Goal: Information Seeking & Learning: Compare options

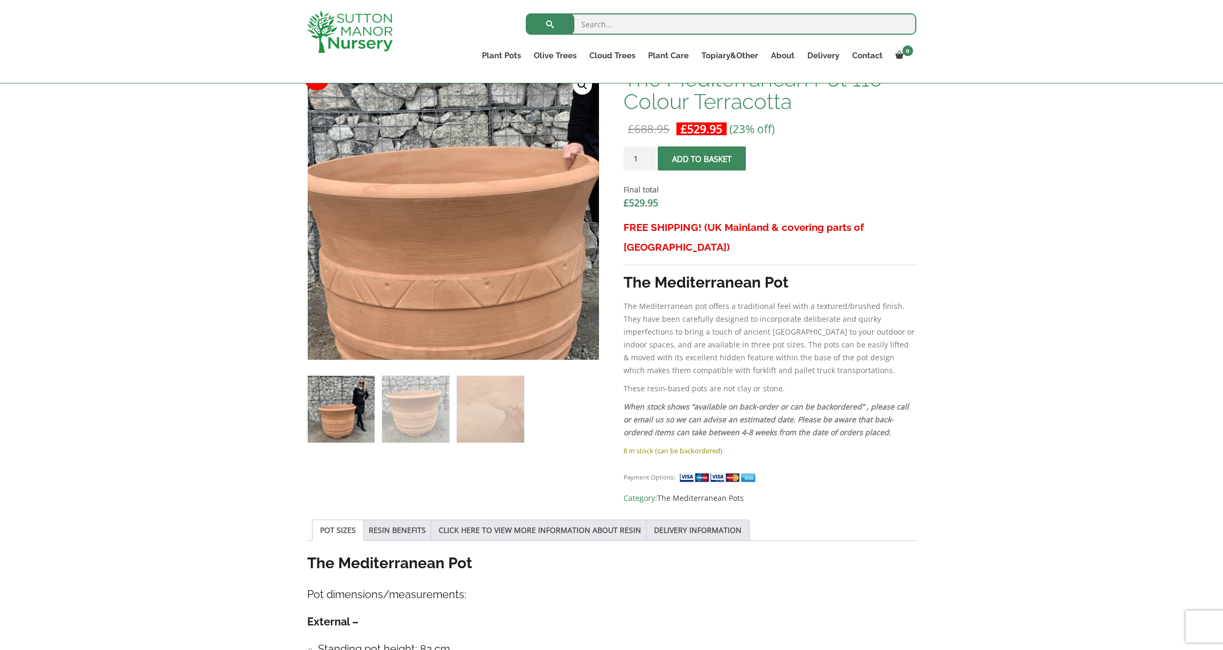
scroll to position [239, 0]
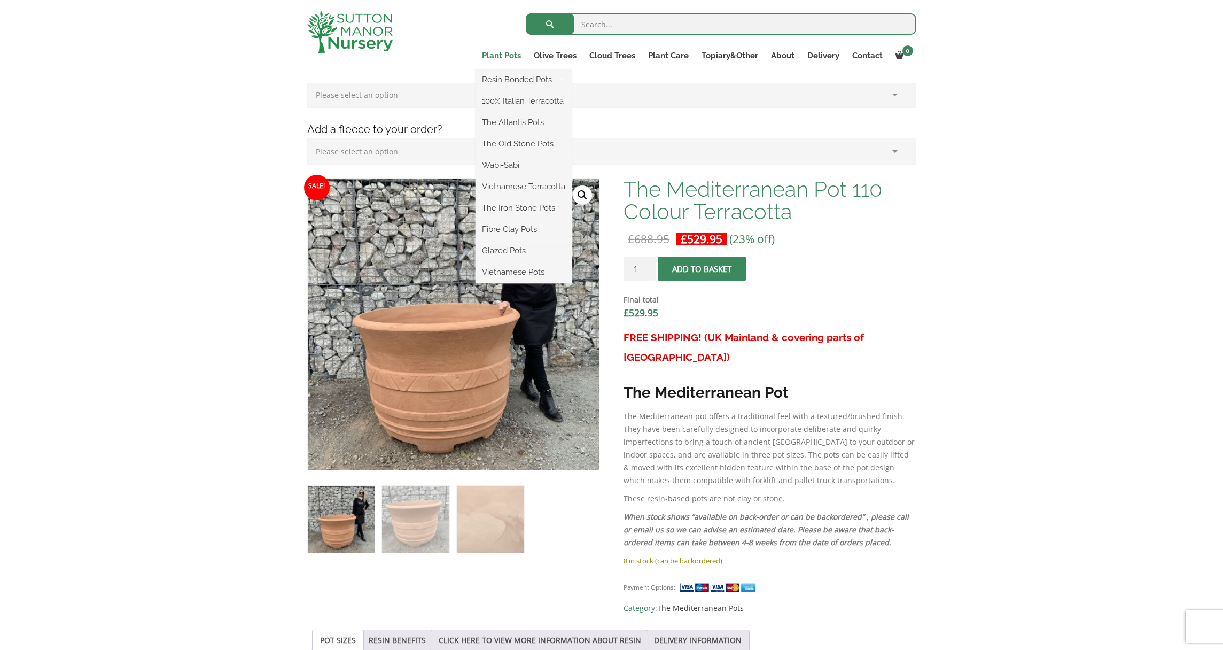
click at [507, 56] on link "Plant Pots" at bounding box center [502, 55] width 52 height 15
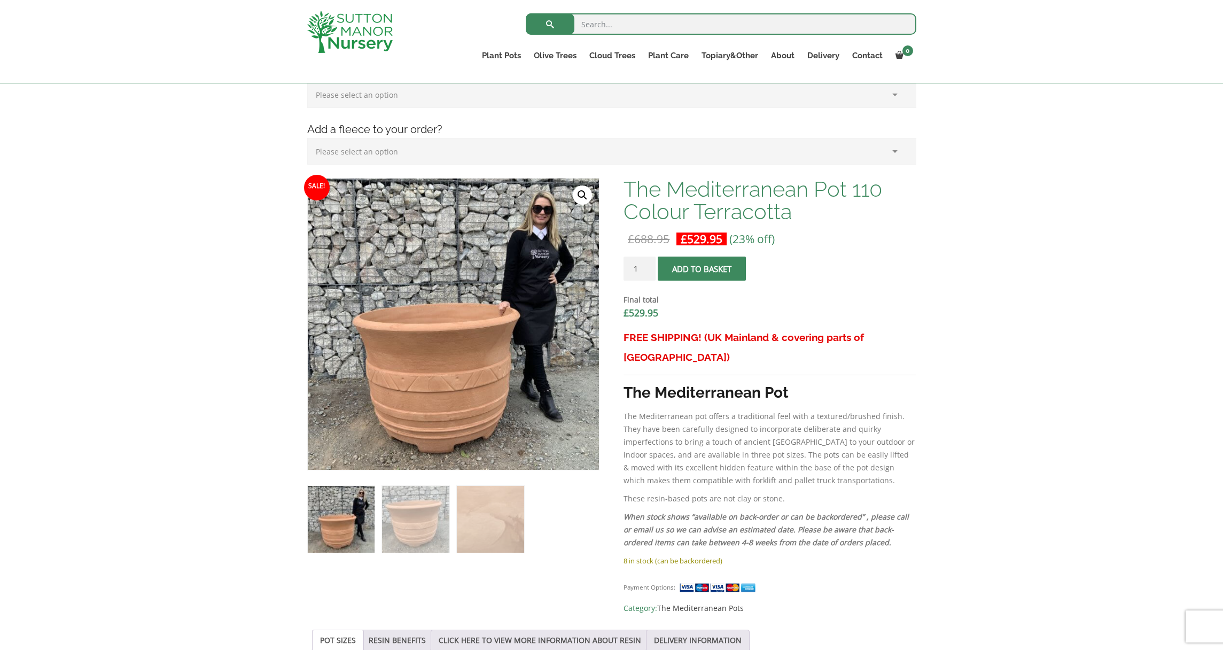
click at [608, 18] on input "search" at bounding box center [721, 23] width 391 height 21
type input "terracotta large pots"
click at [550, 24] on button "submit" at bounding box center [550, 23] width 49 height 21
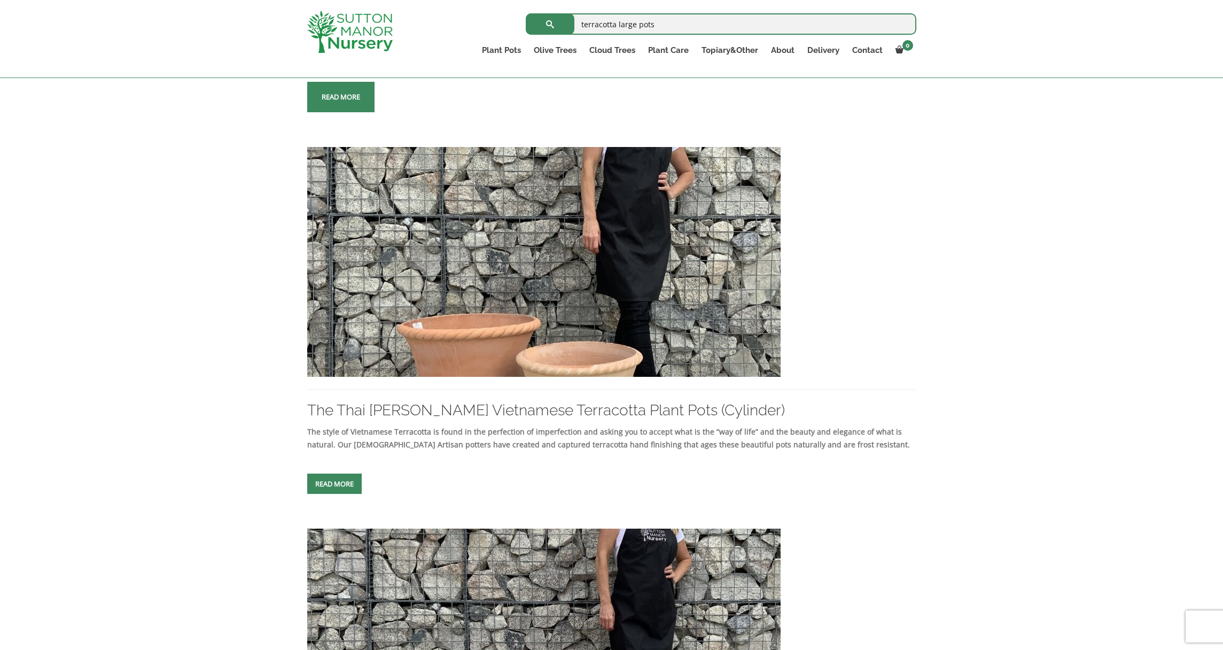
scroll to position [496, 0]
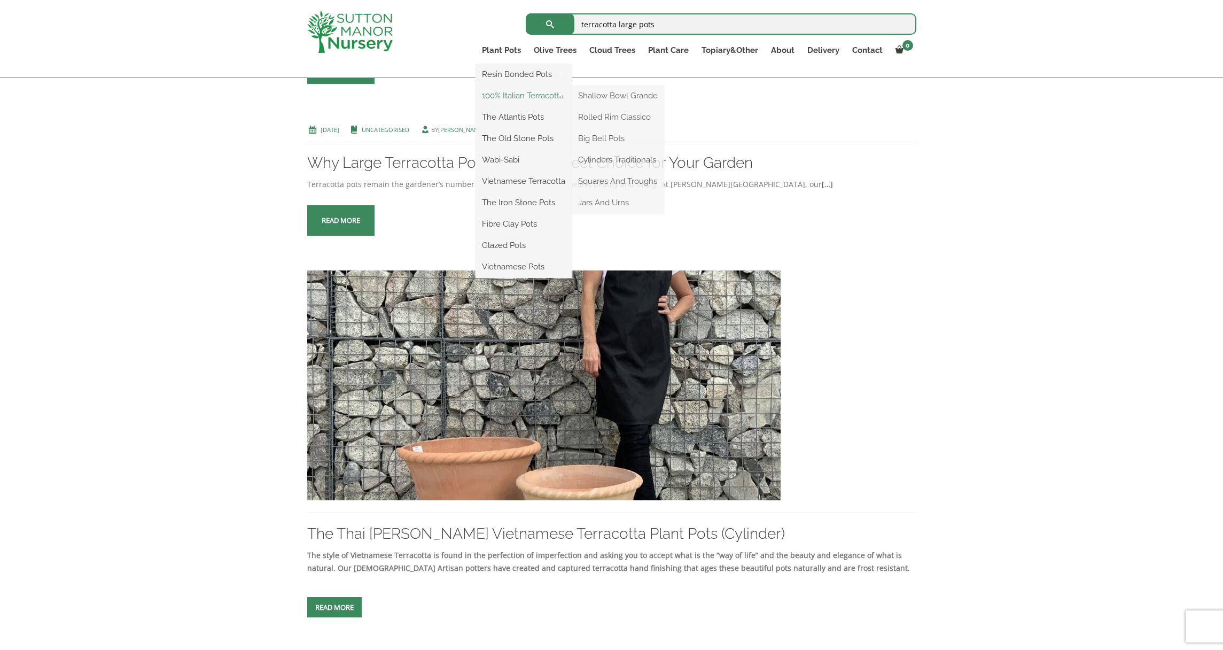
click at [512, 98] on link "100% Italian Terracotta" at bounding box center [524, 96] width 96 height 16
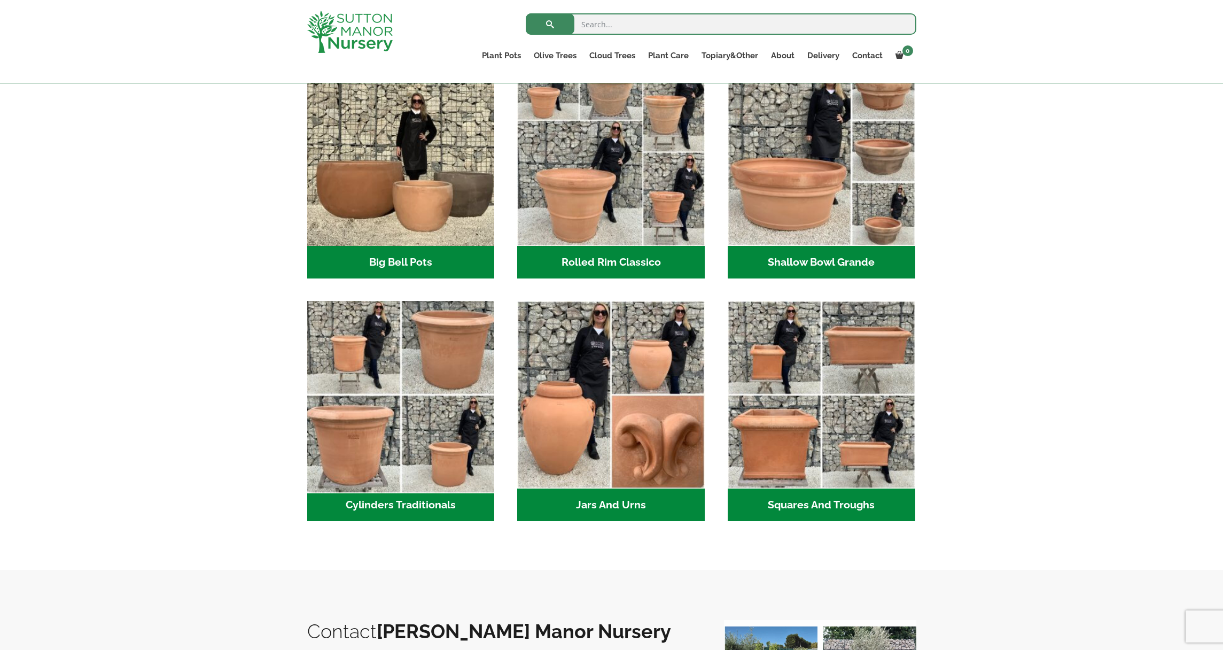
scroll to position [346, 0]
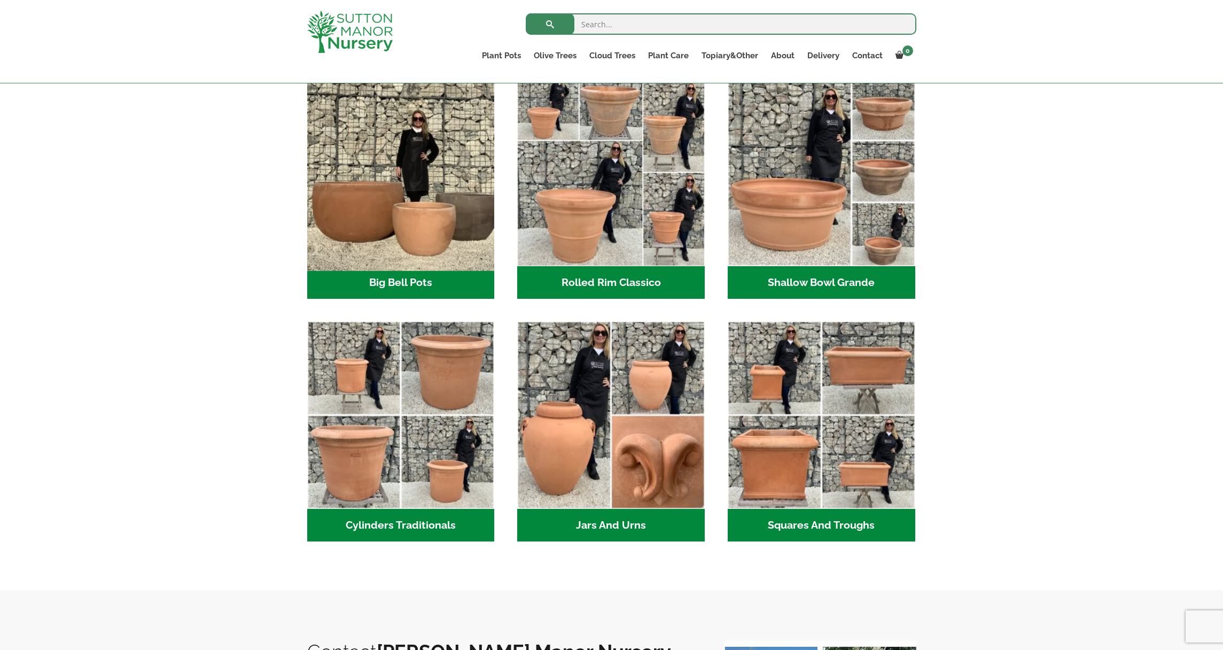
click at [397, 229] on img "Visit product category Big Bell Pots" at bounding box center [400, 172] width 197 height 197
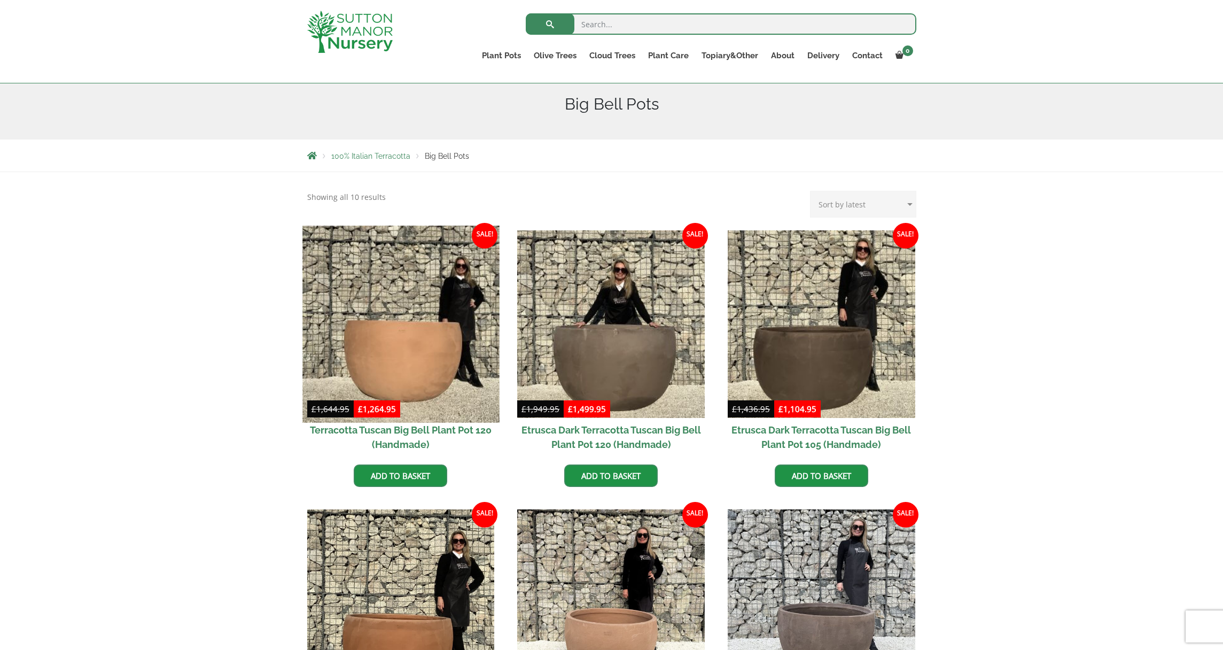
scroll to position [128, 0]
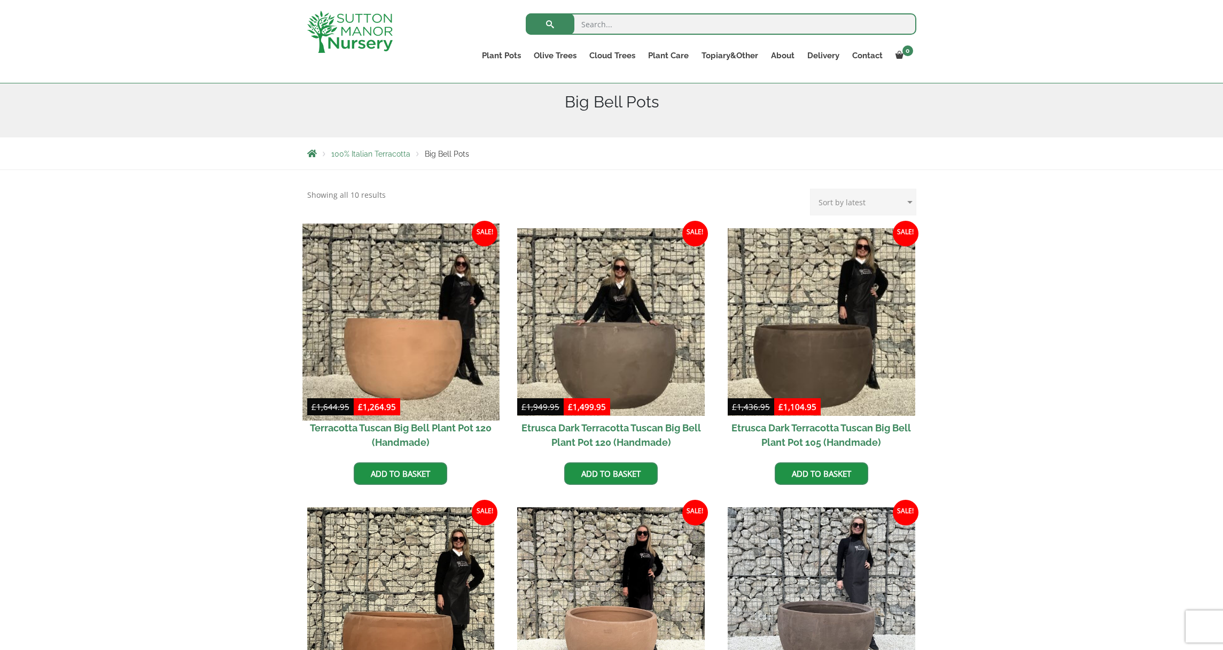
click at [414, 368] on img at bounding box center [400, 321] width 197 height 197
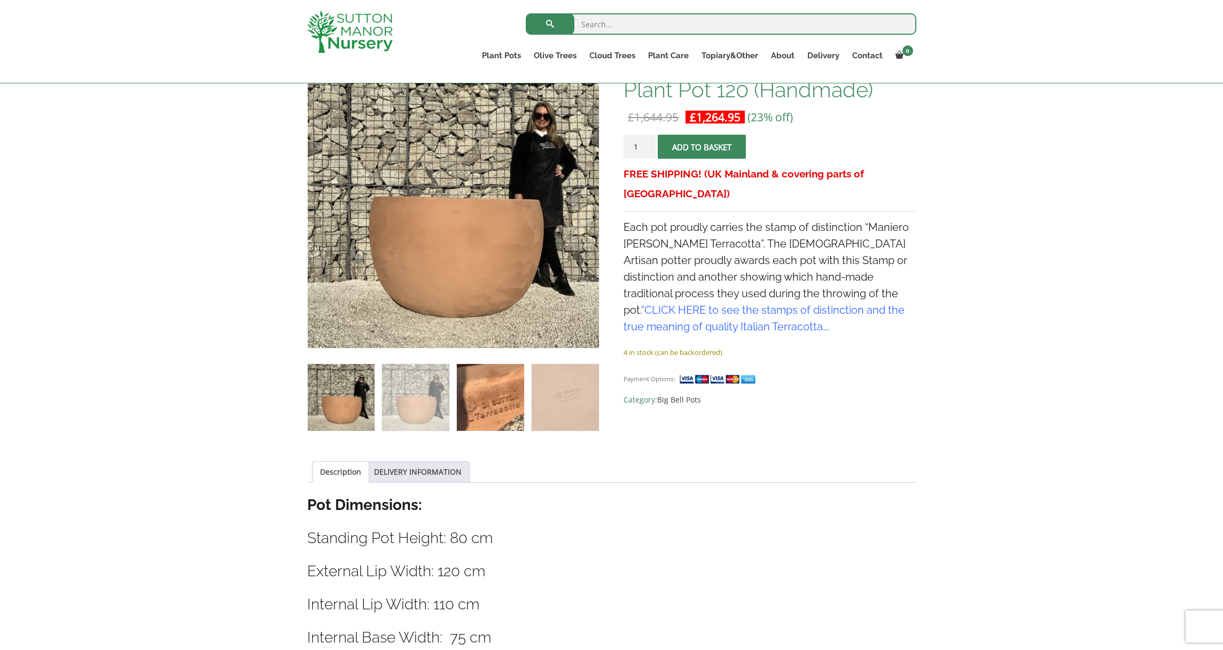
scroll to position [81, 0]
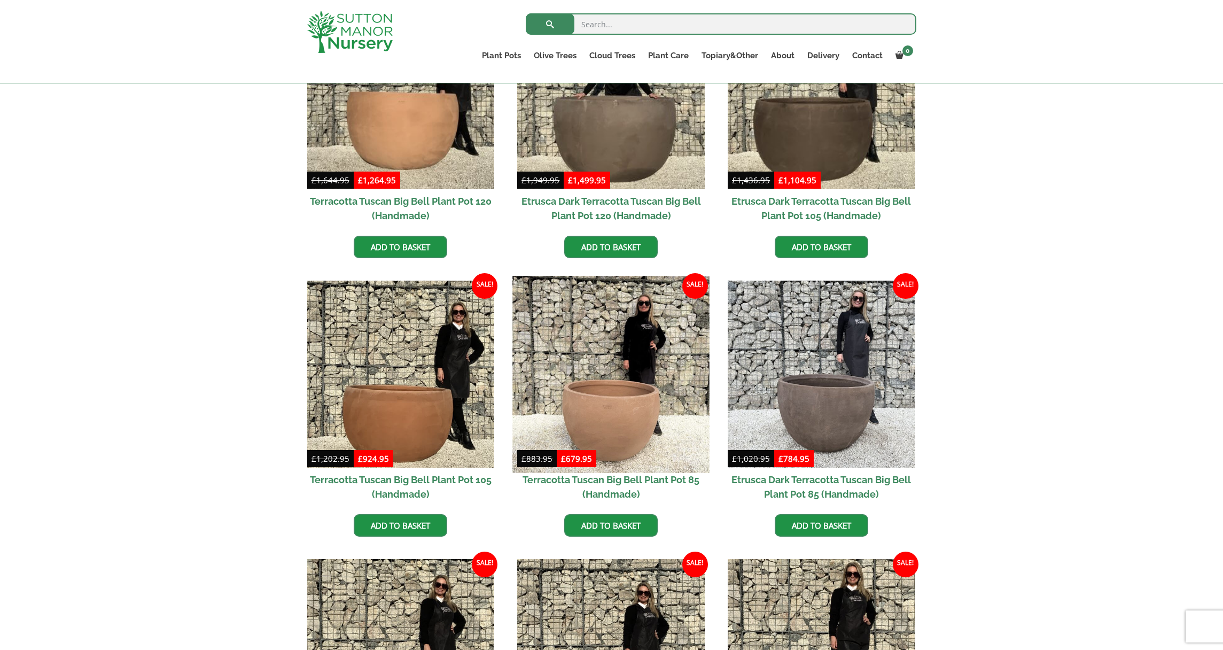
scroll to position [357, 0]
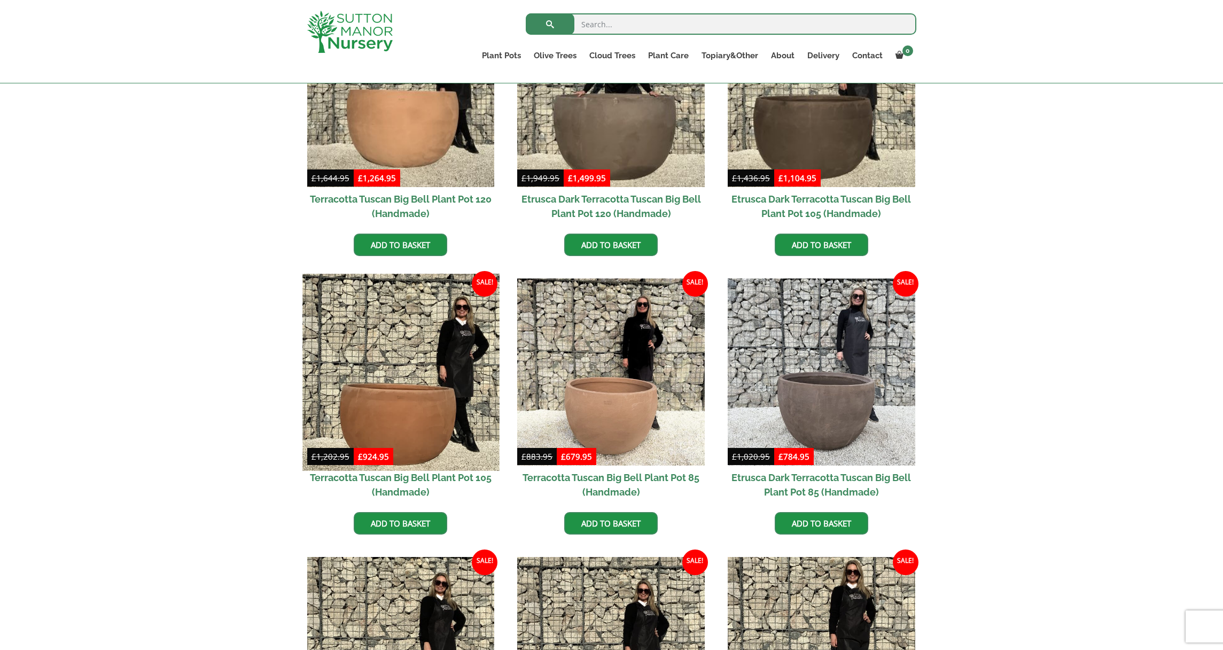
click at [458, 403] on img at bounding box center [400, 372] width 197 height 197
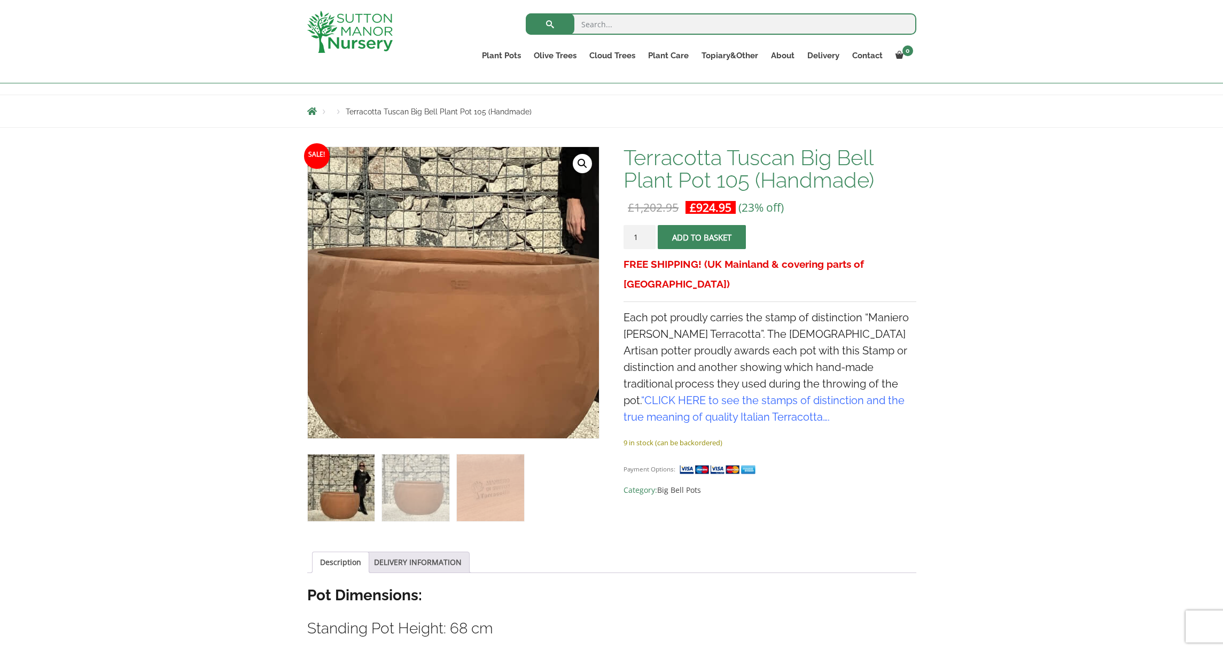
scroll to position [220, 0]
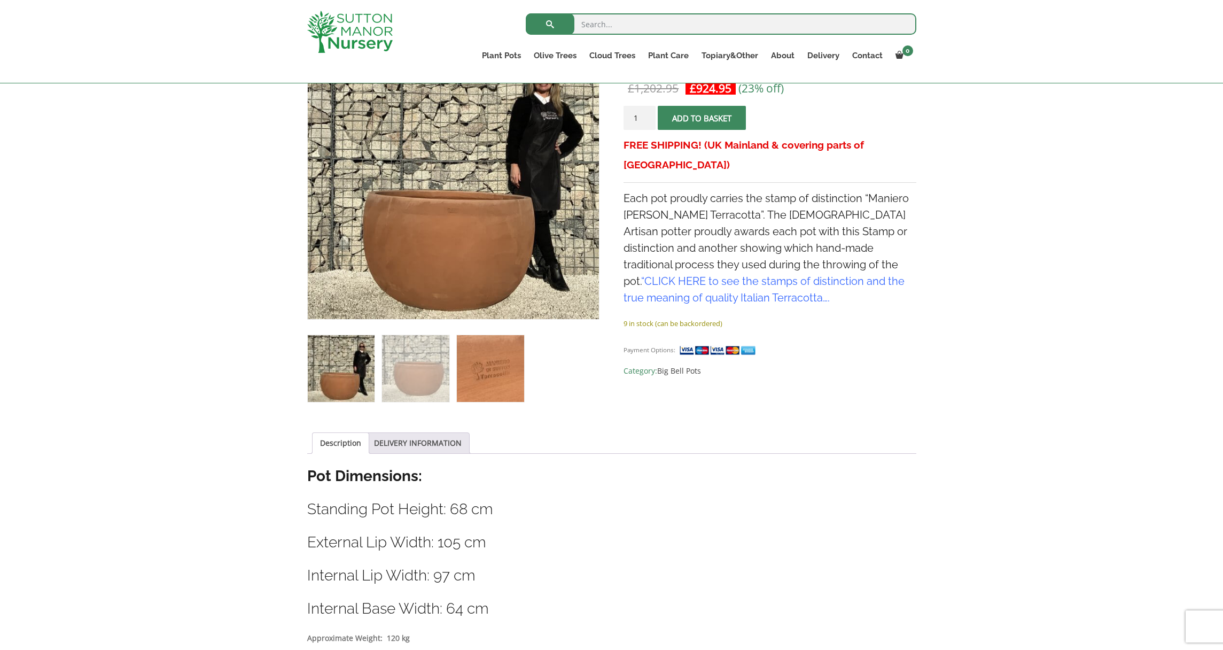
click at [500, 393] on img at bounding box center [490, 368] width 67 height 67
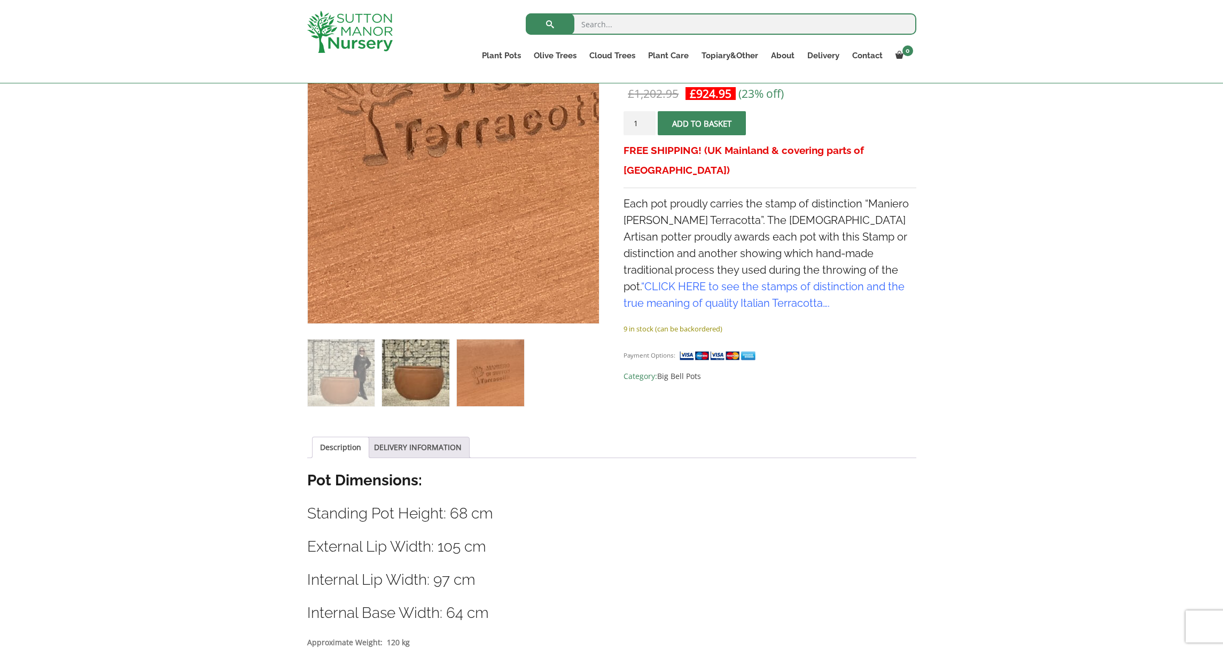
scroll to position [333, 0]
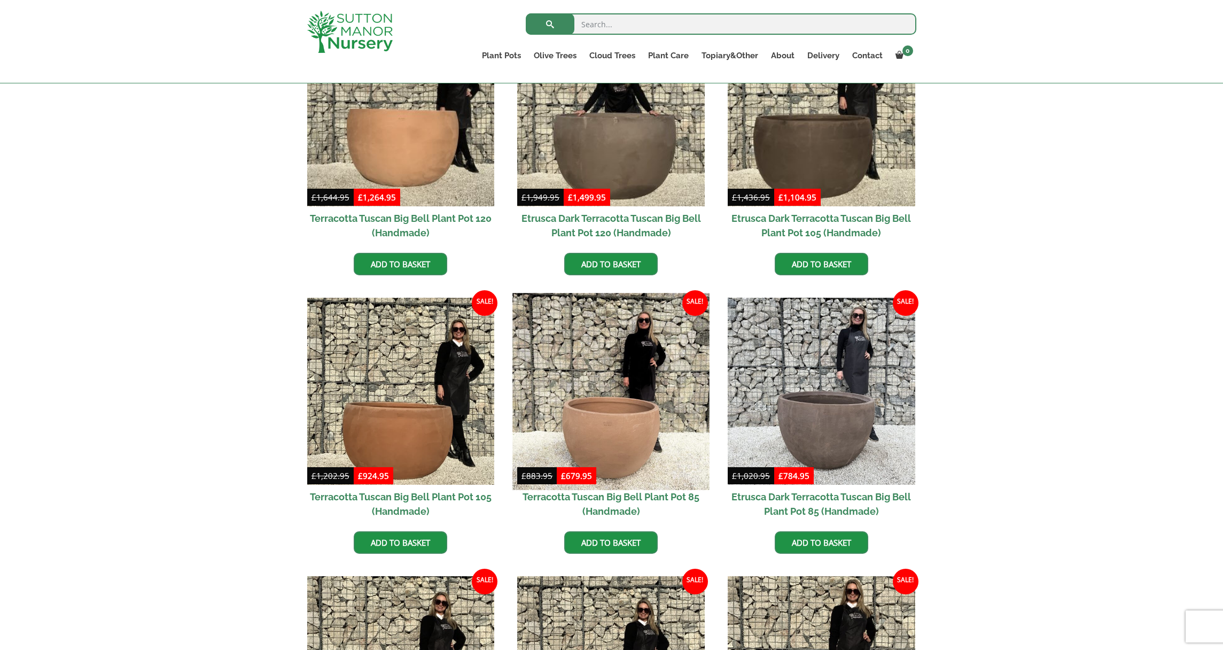
click at [623, 440] on img at bounding box center [611, 391] width 197 height 197
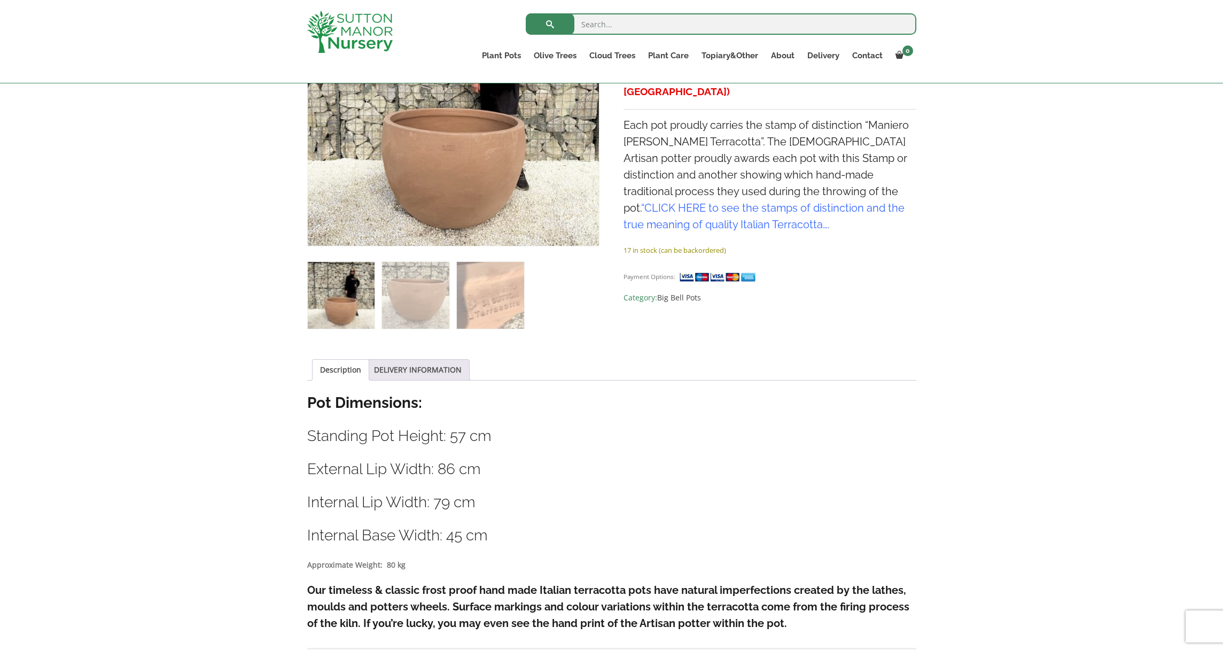
scroll to position [244, 0]
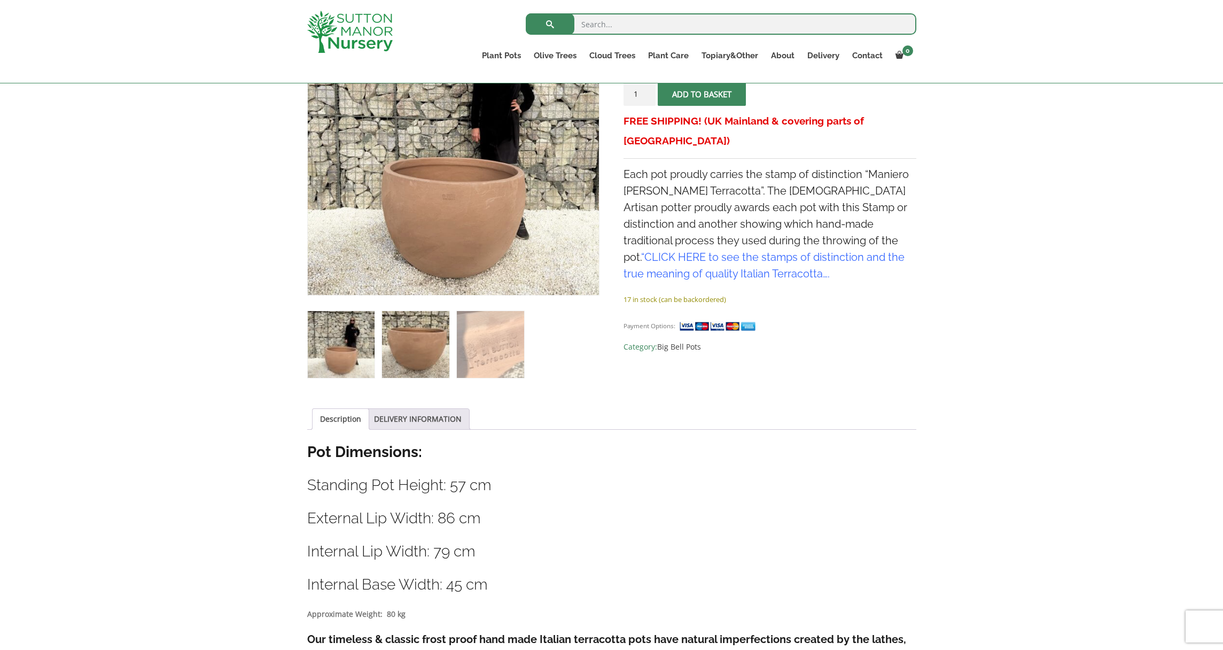
click at [424, 366] on img at bounding box center [415, 344] width 67 height 67
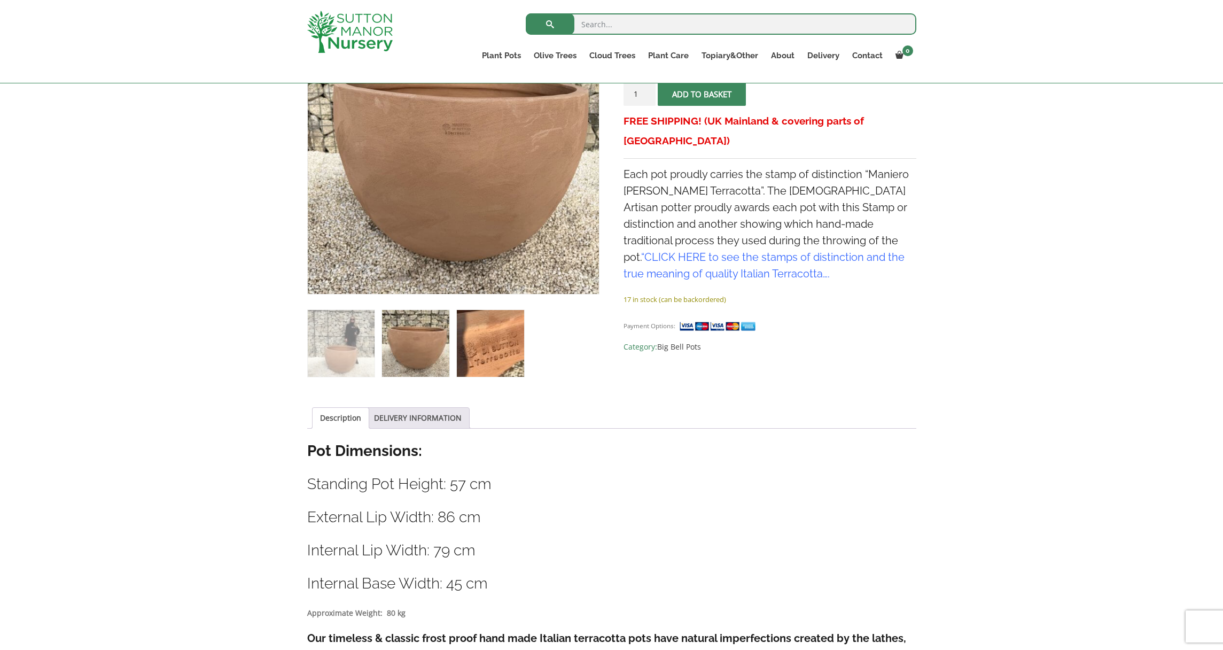
click at [491, 350] on img at bounding box center [490, 343] width 67 height 67
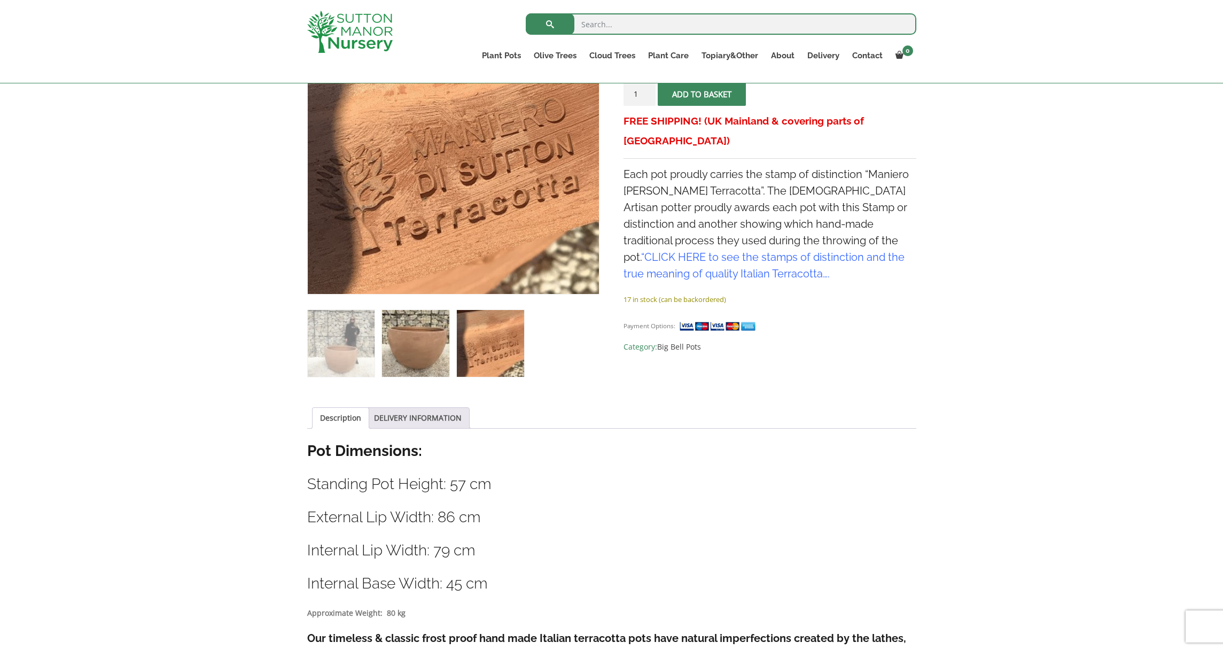
click at [398, 345] on img at bounding box center [415, 343] width 67 height 67
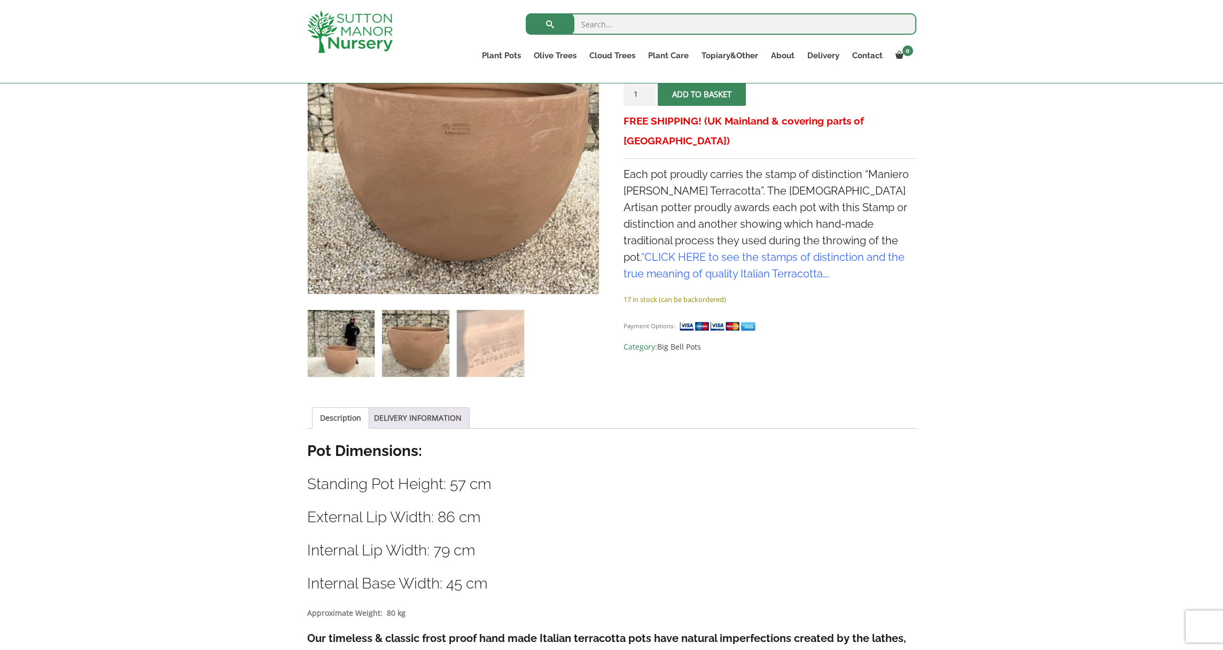
click at [351, 349] on img at bounding box center [341, 343] width 67 height 67
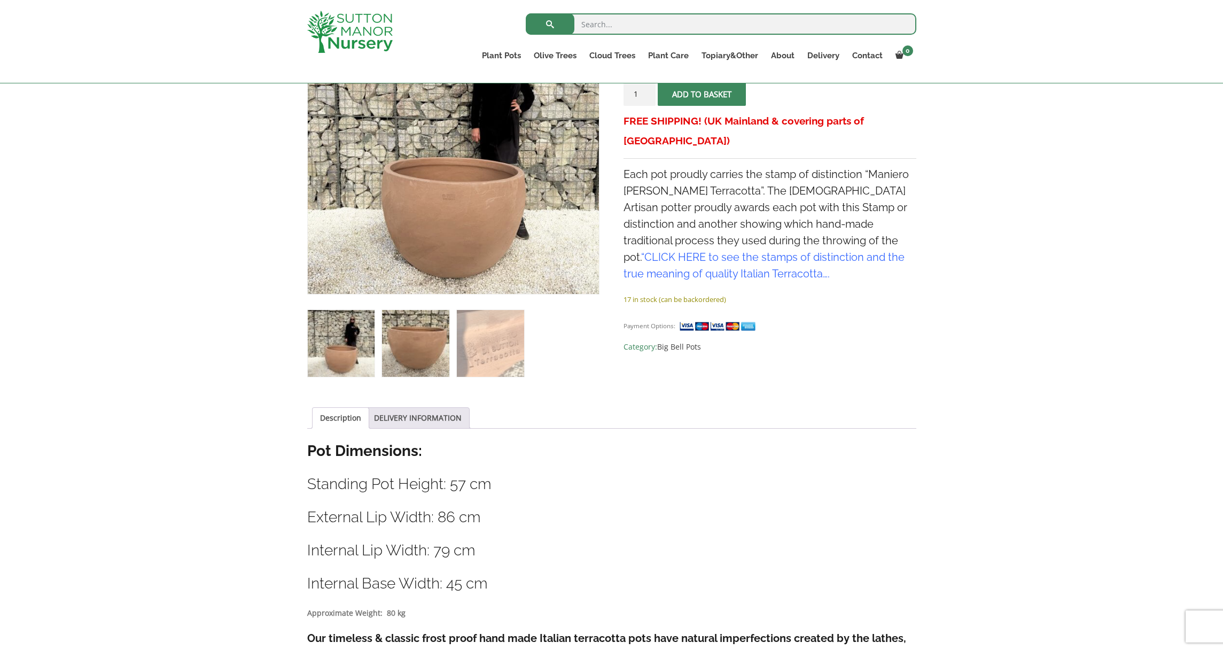
click at [395, 349] on img at bounding box center [415, 343] width 67 height 67
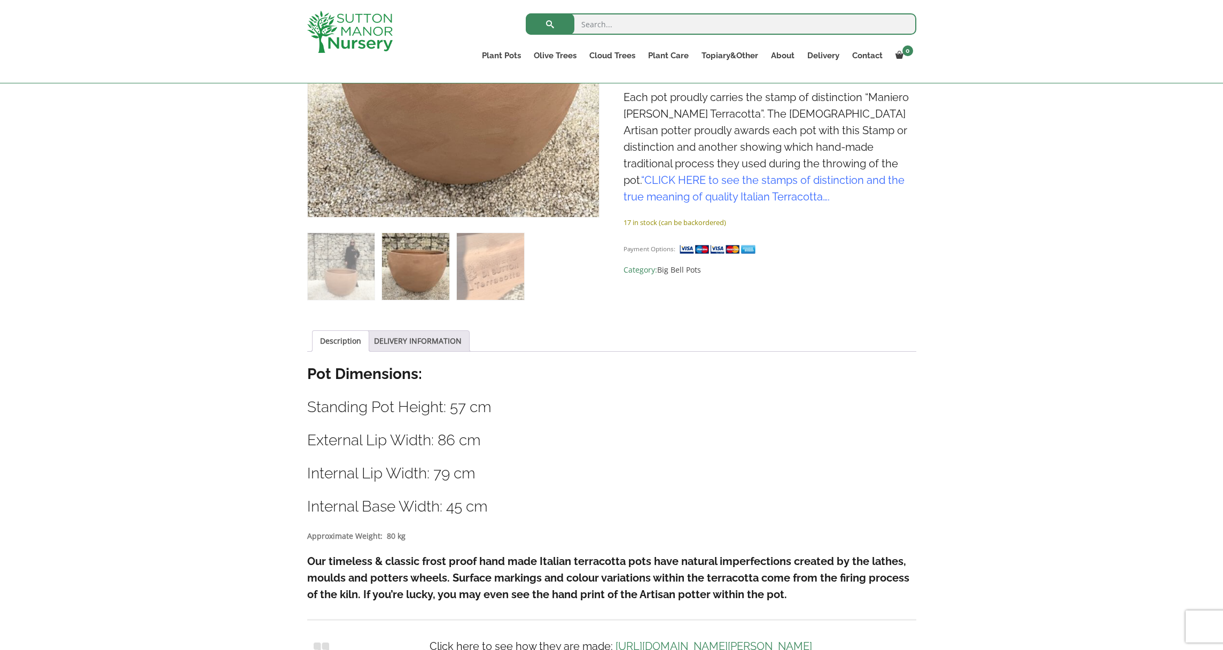
scroll to position [301, 0]
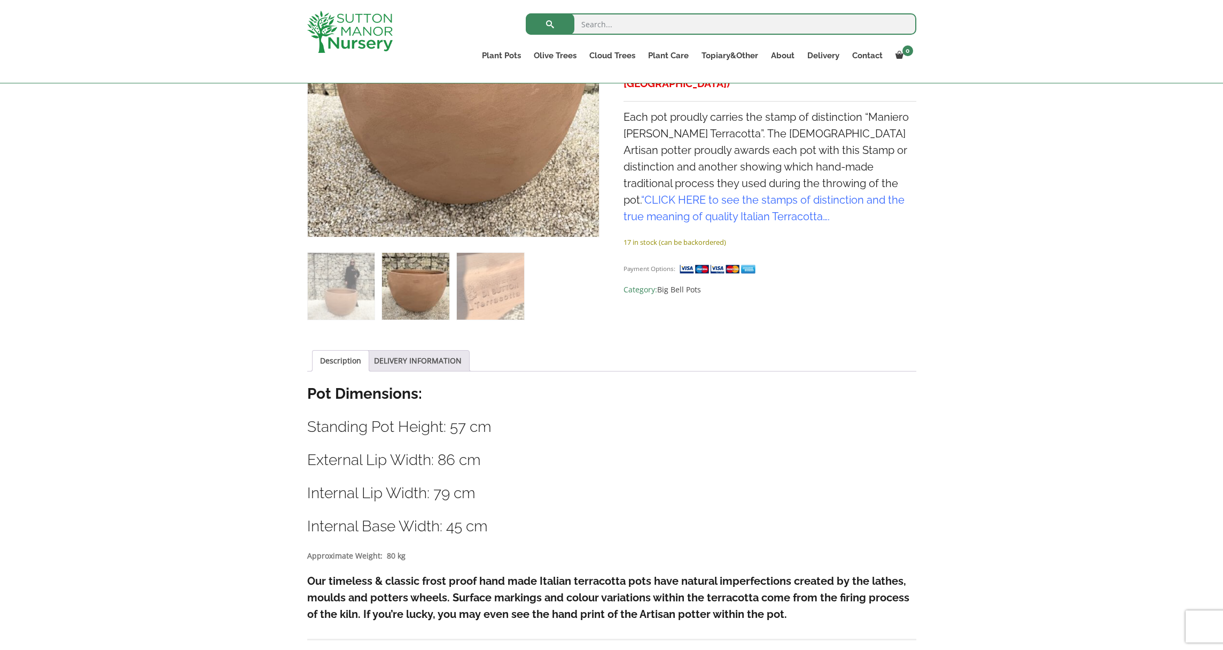
click at [399, 307] on img at bounding box center [415, 286] width 67 height 67
click at [406, 307] on img at bounding box center [415, 286] width 67 height 67
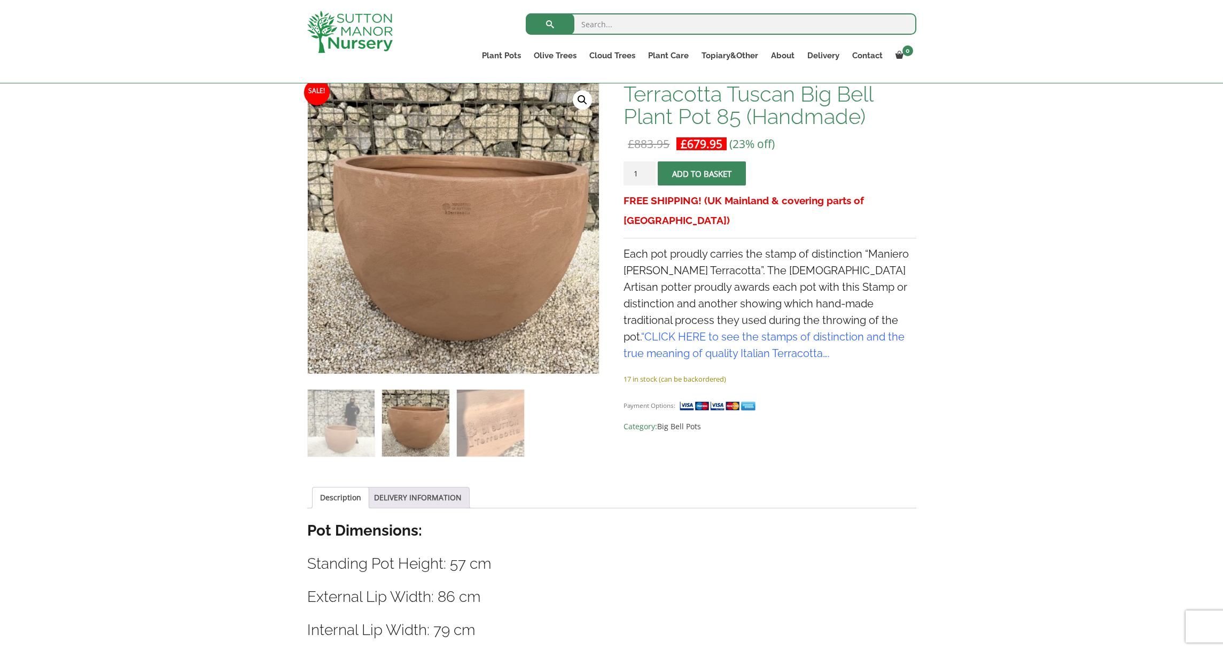
scroll to position [149, 0]
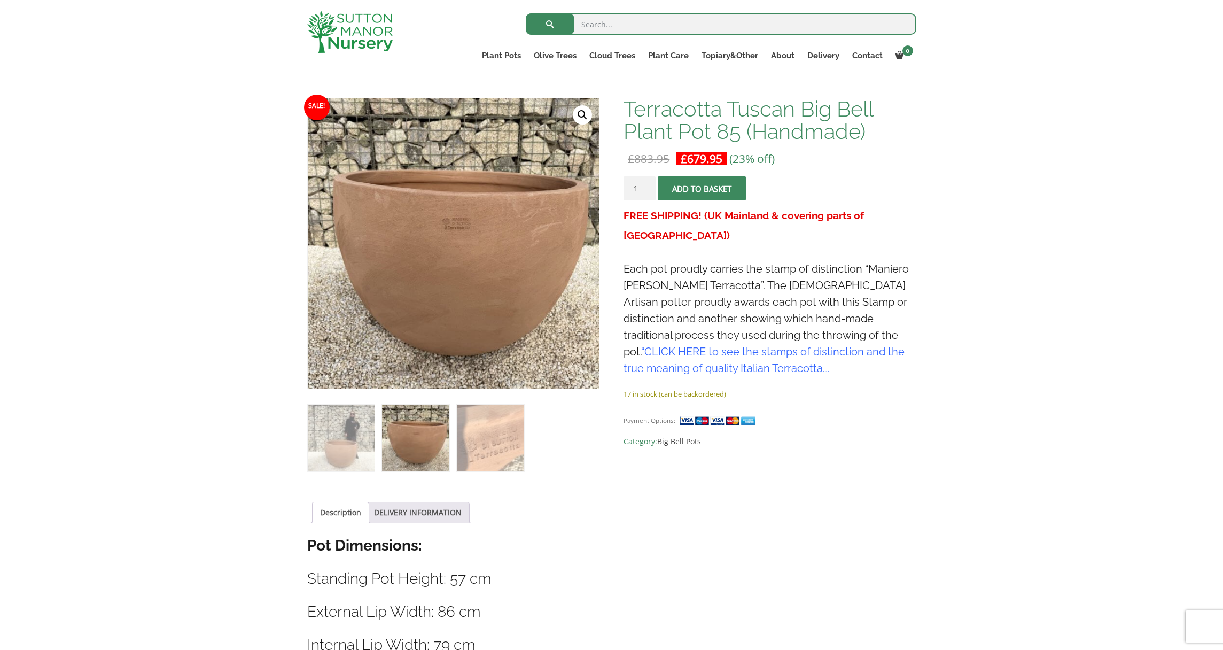
click at [819, 345] on link "CLICK HERE to see the stamps of distinction and the true meaning of quality Ita…" at bounding box center [764, 359] width 281 height 29
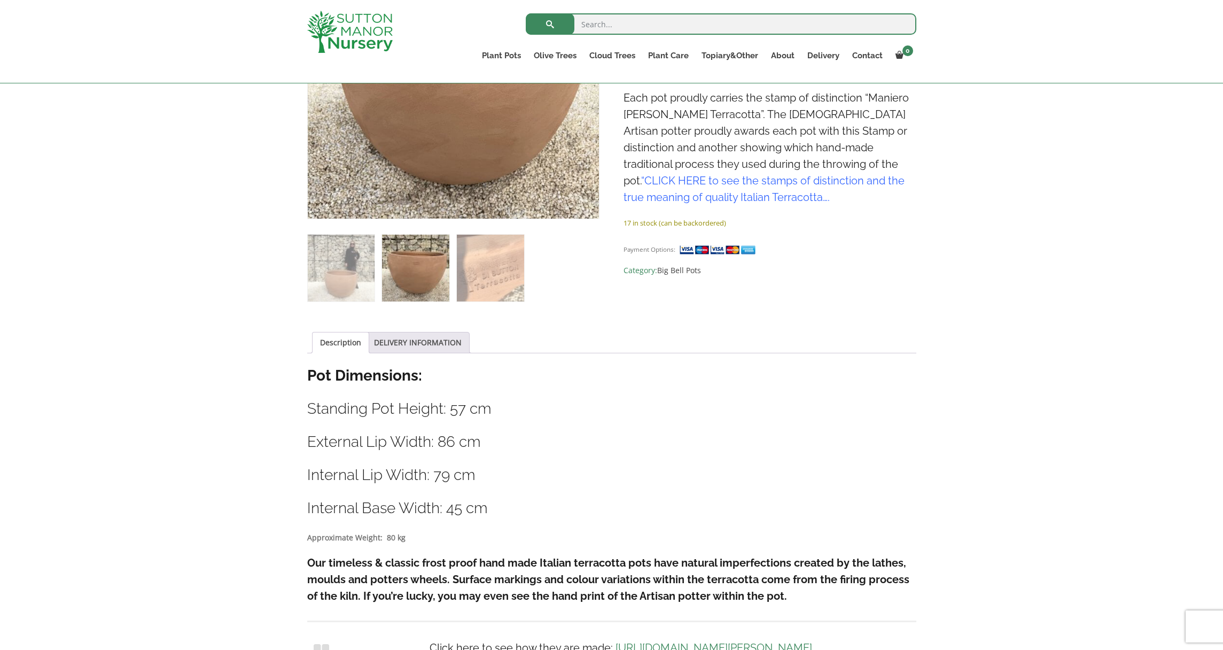
scroll to position [329, 0]
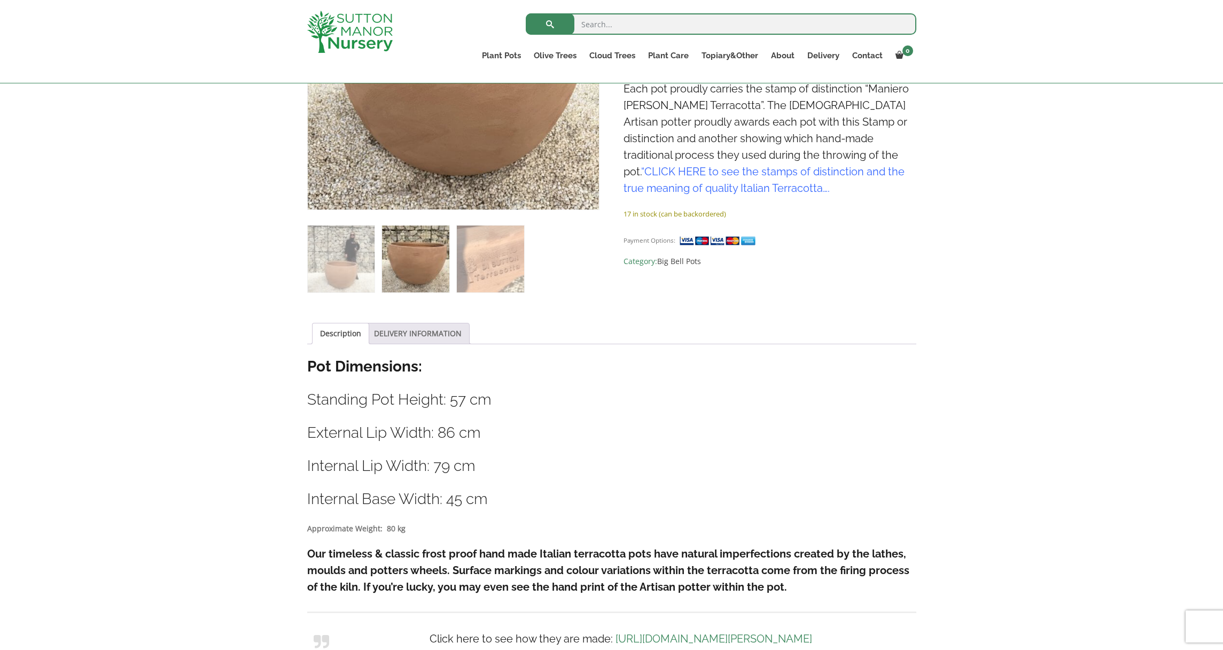
click at [411, 337] on link "DELIVERY INFORMATION" at bounding box center [418, 333] width 88 height 20
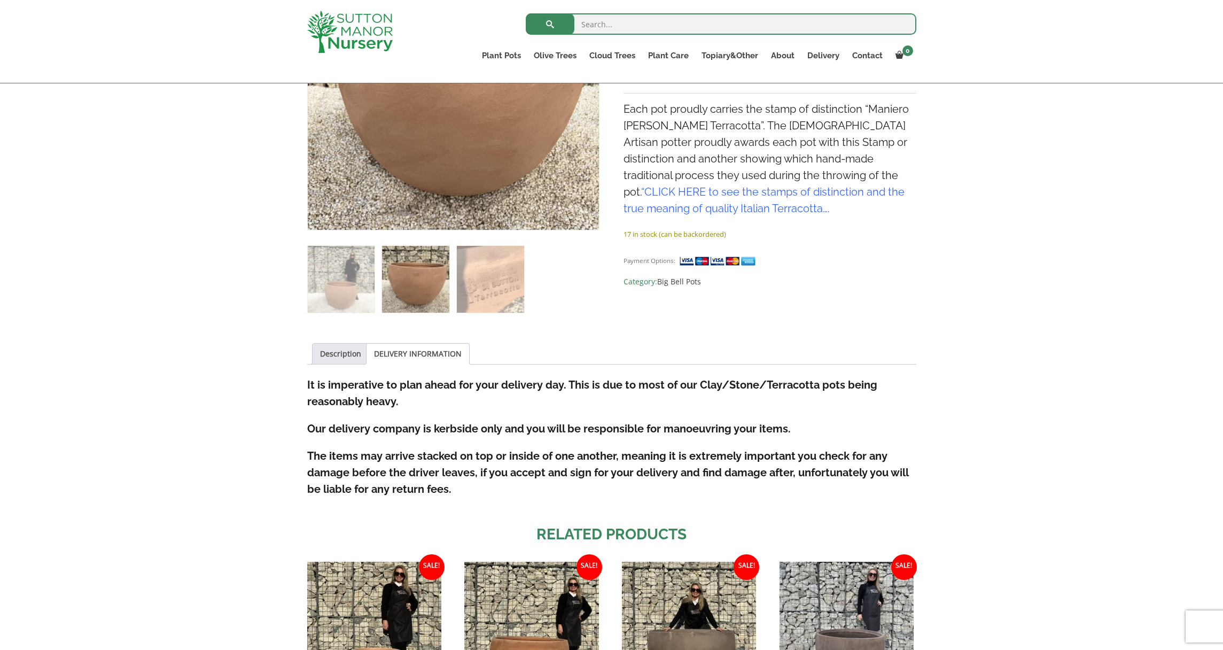
scroll to position [328, 0]
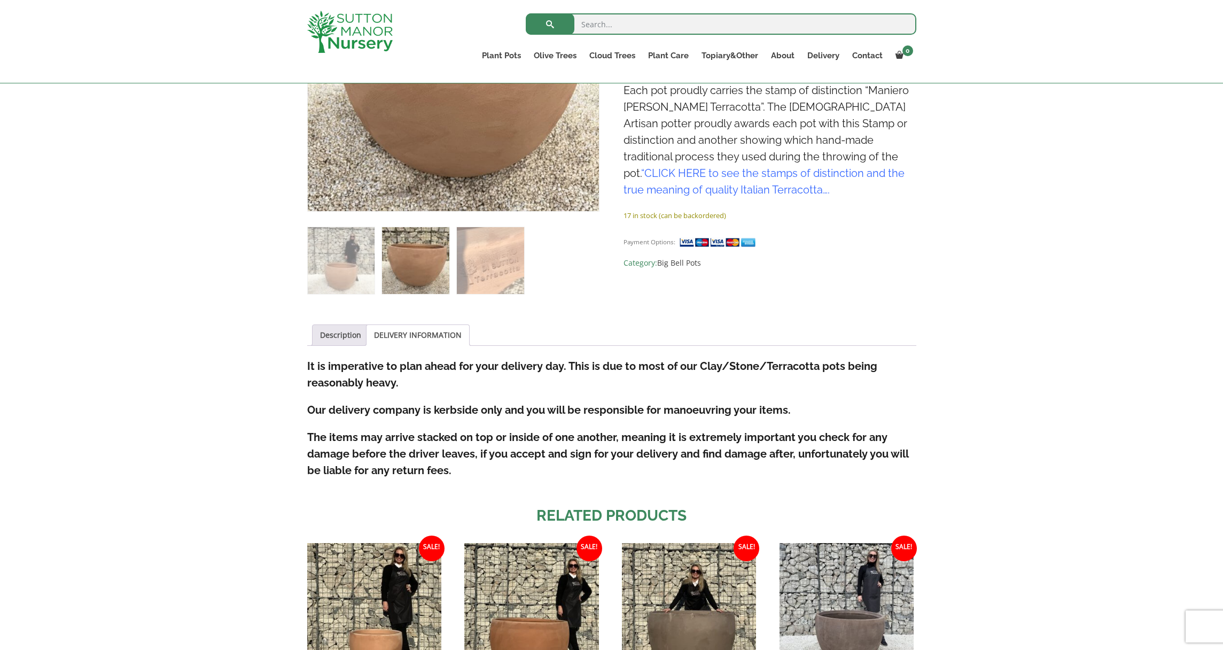
click at [423, 332] on link "DELIVERY INFORMATION" at bounding box center [418, 335] width 88 height 20
click at [425, 333] on link "DELIVERY INFORMATION" at bounding box center [418, 335] width 88 height 20
click at [349, 336] on link "Description" at bounding box center [340, 335] width 41 height 20
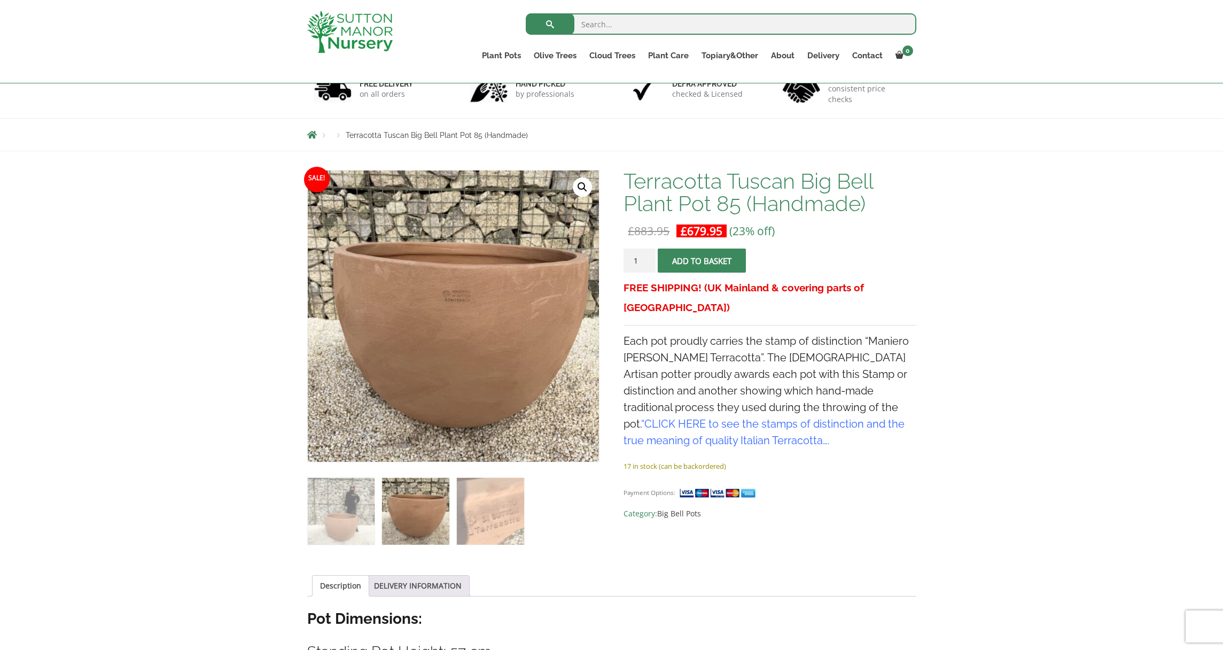
scroll to position [79, 0]
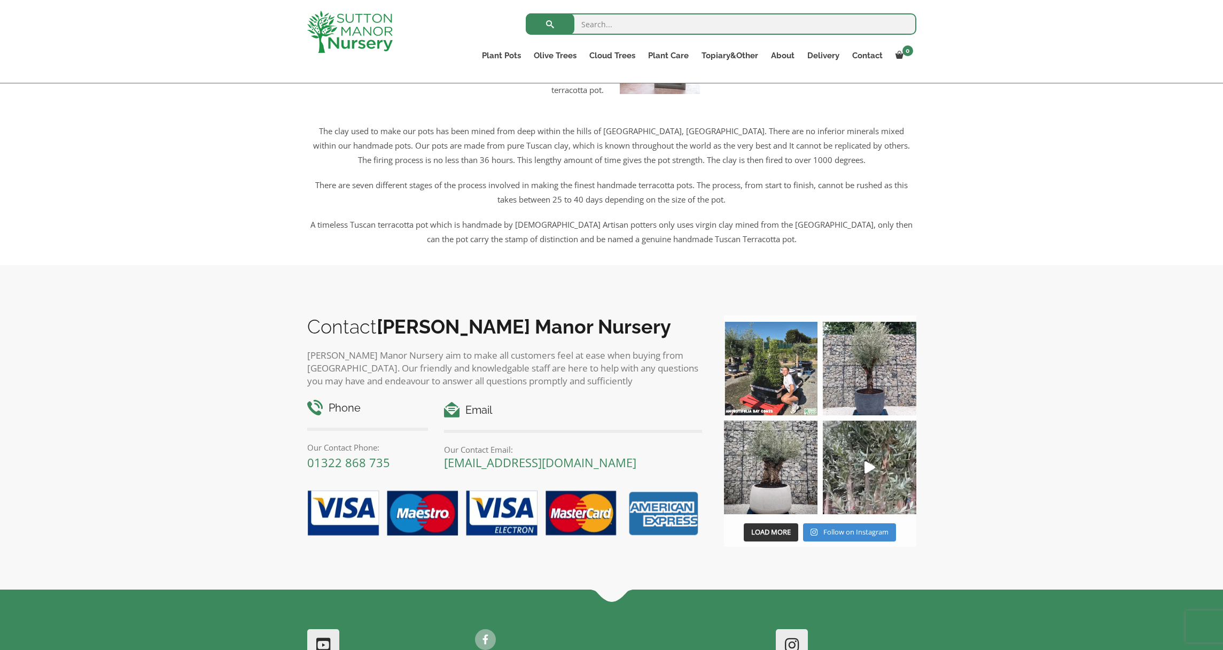
scroll to position [1724, 0]
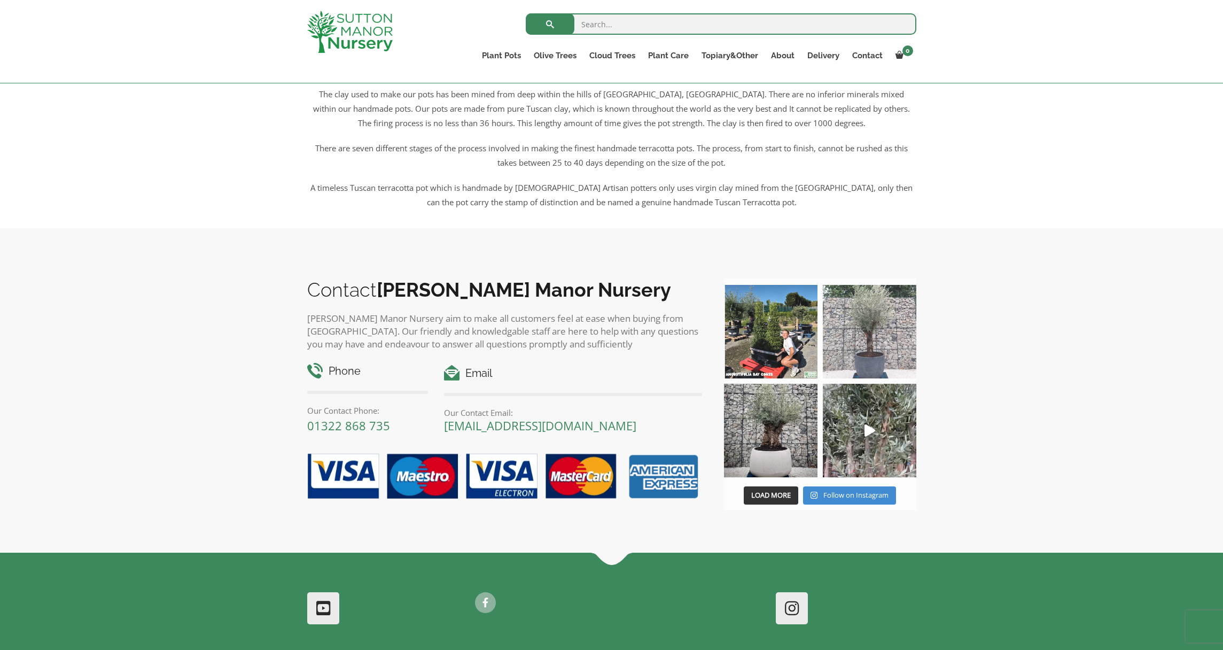
click at [865, 356] on img at bounding box center [870, 332] width 94 height 94
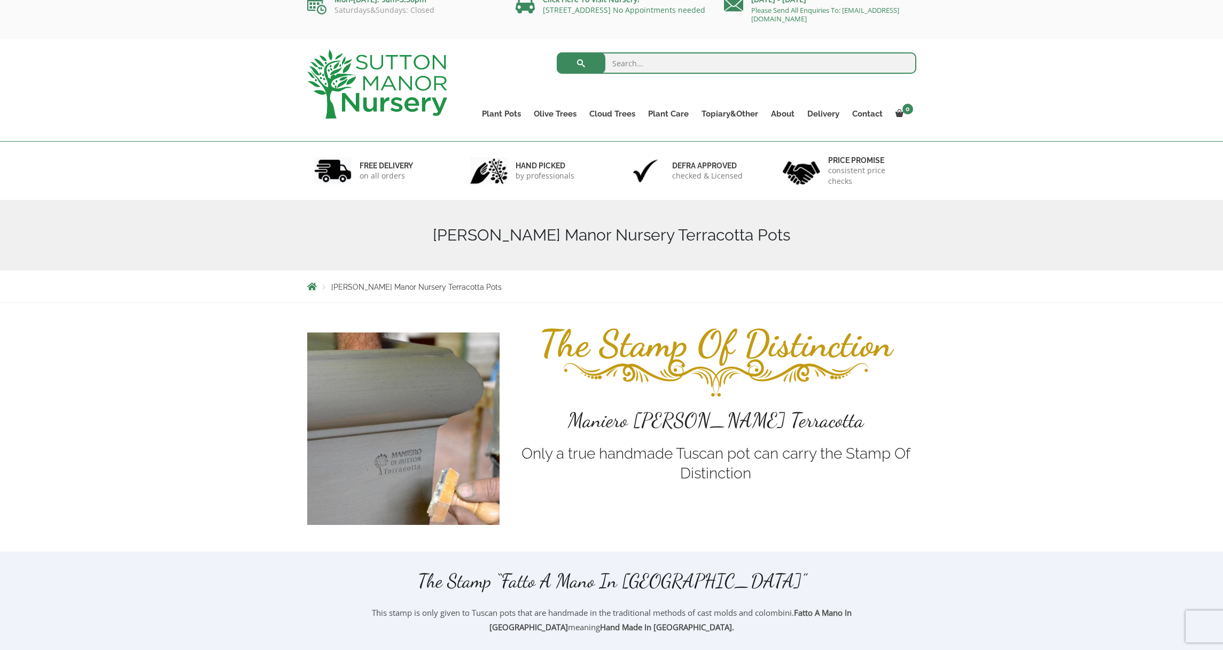
scroll to position [0, 0]
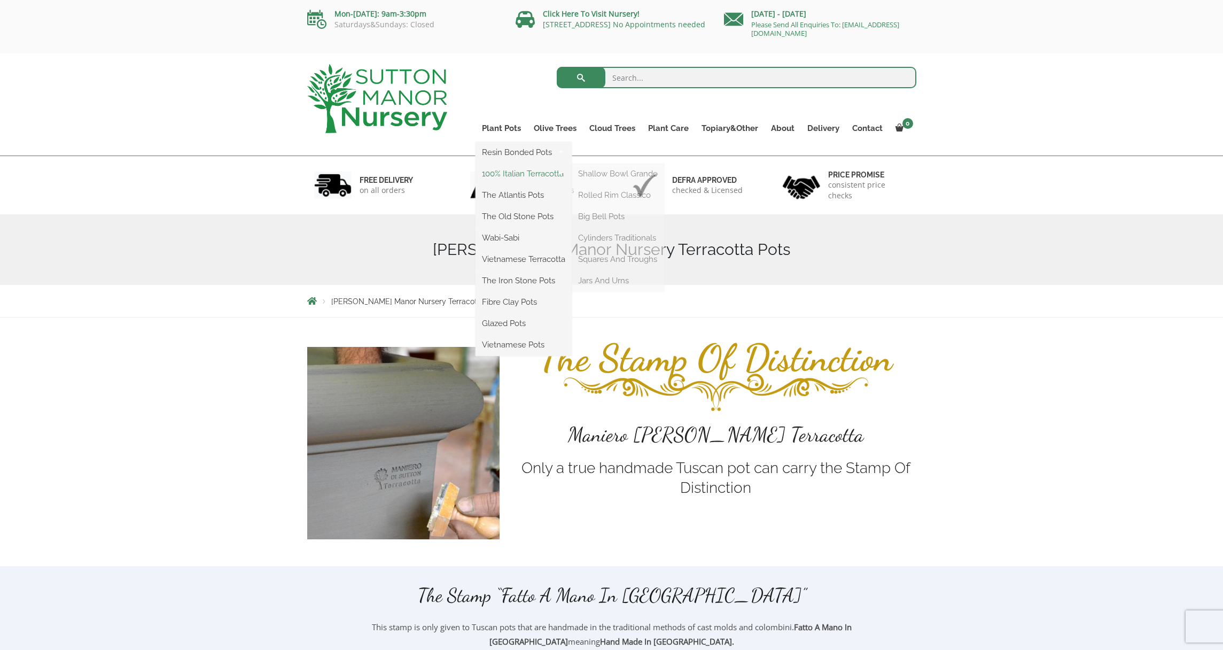
click at [516, 173] on link "100% Italian Terracotta" at bounding box center [524, 174] width 96 height 16
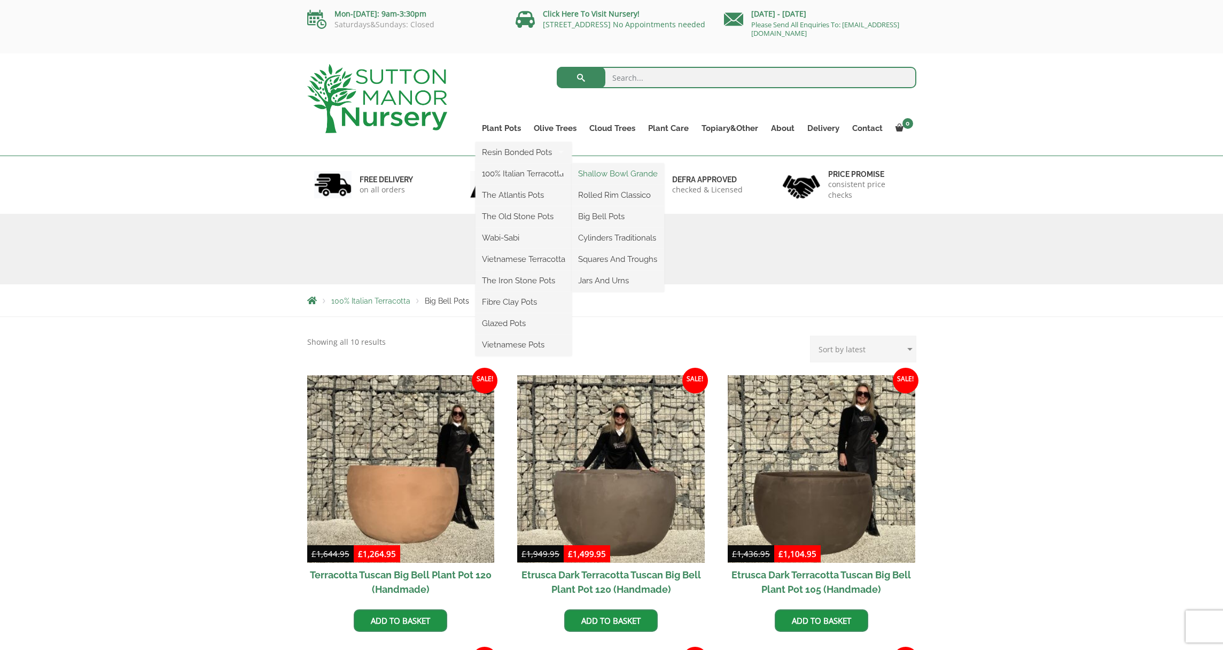
click at [602, 175] on link "Shallow Bowl Grande" at bounding box center [618, 174] width 92 height 16
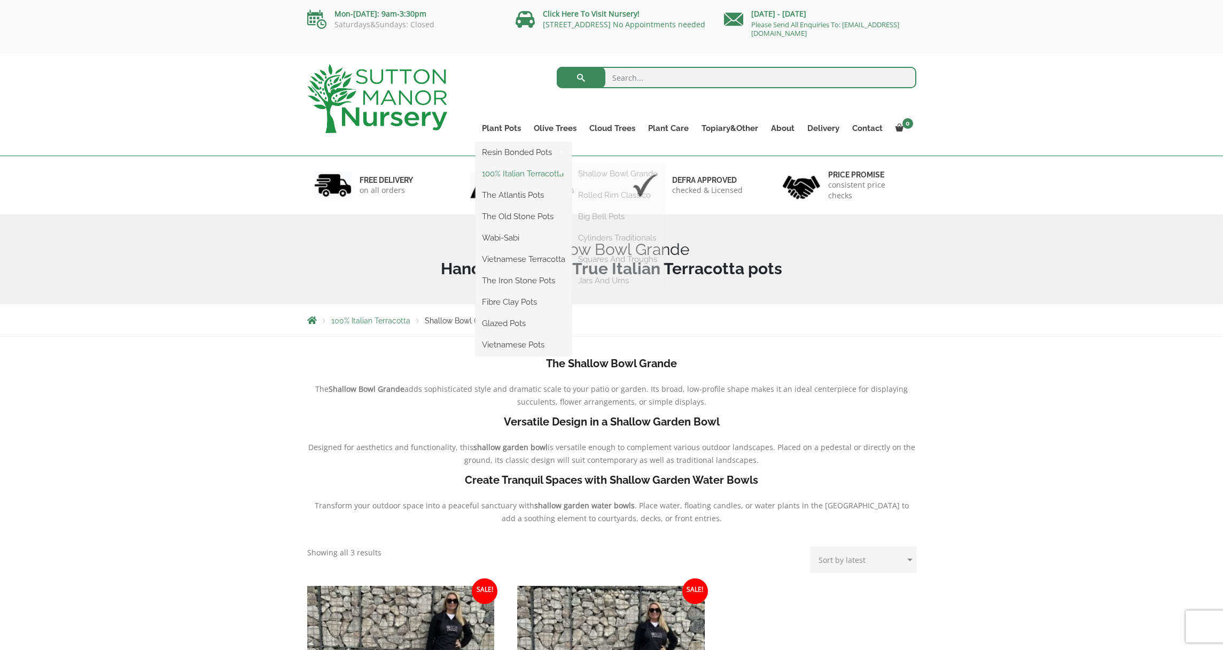
click at [515, 172] on link "100% Italian Terracotta" at bounding box center [524, 174] width 96 height 16
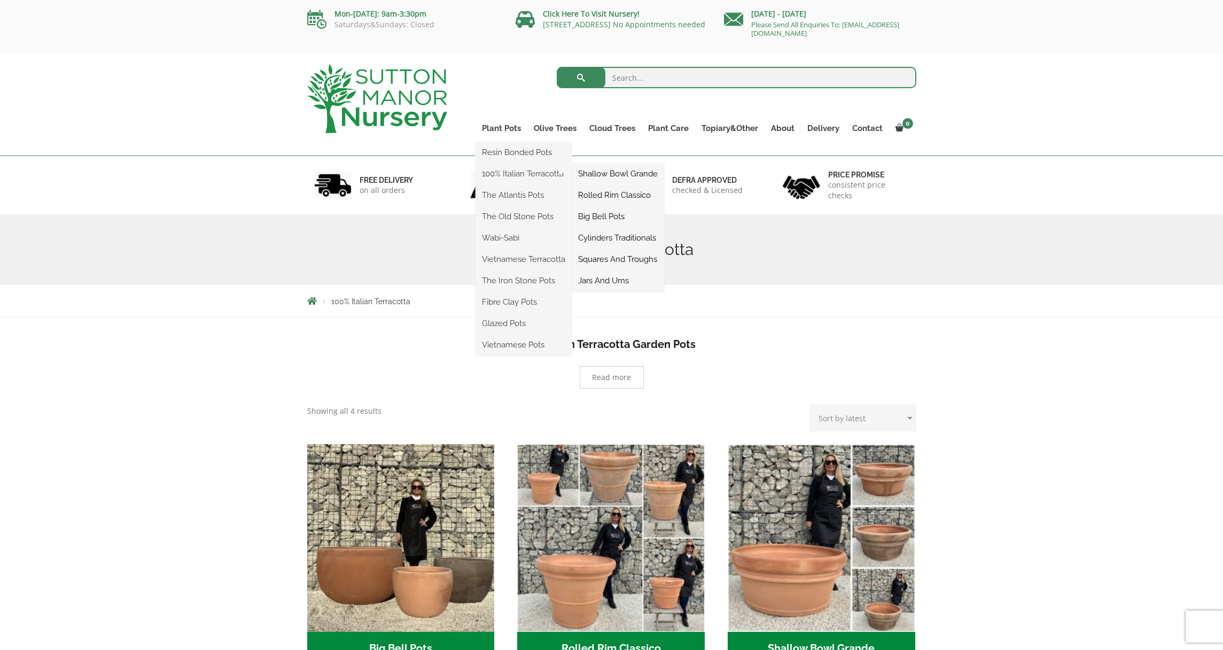
click at [619, 195] on link "Rolled Rim Classico" at bounding box center [618, 195] width 92 height 16
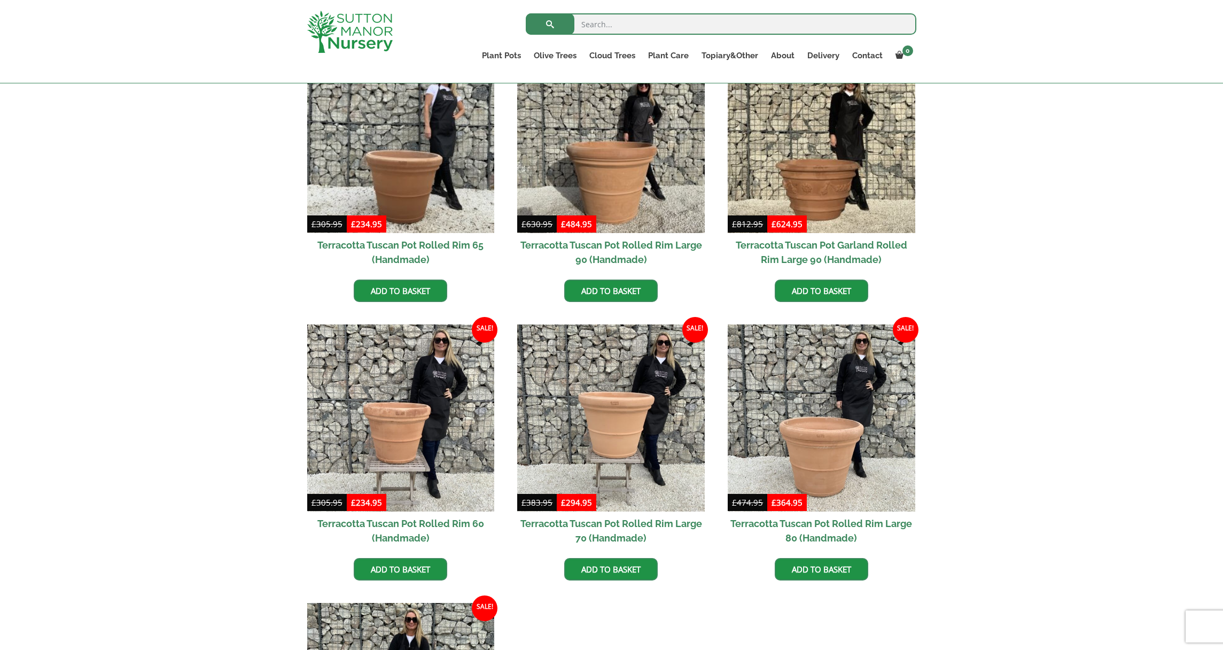
scroll to position [500, 0]
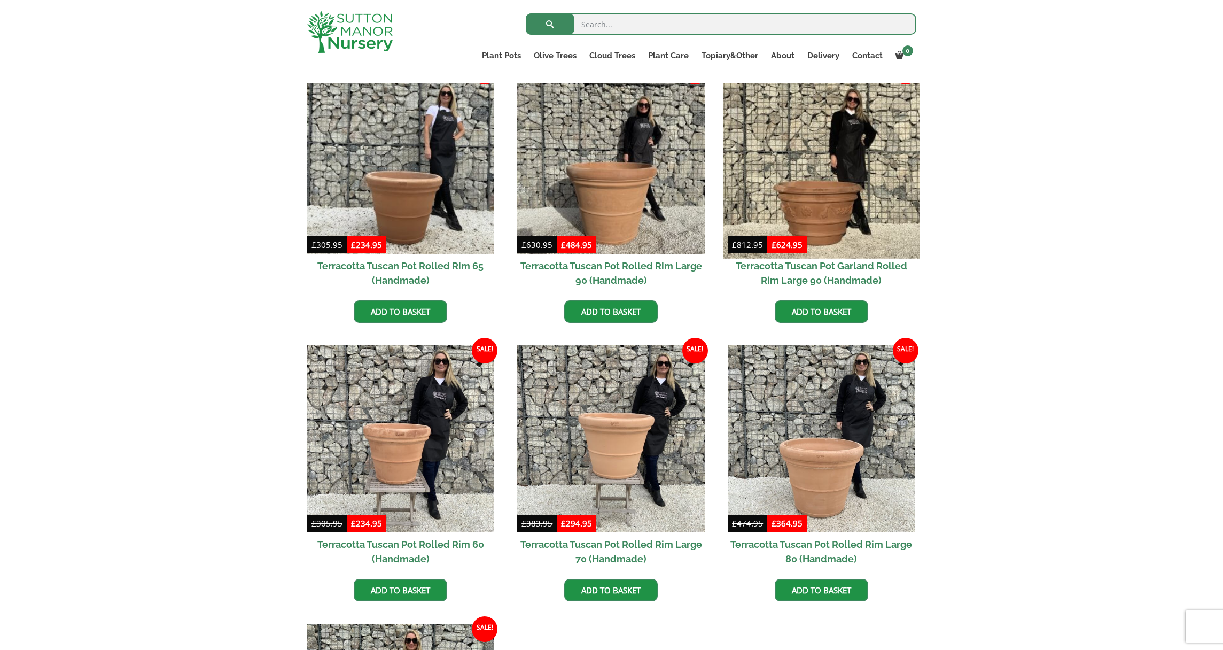
click at [820, 223] on img at bounding box center [821, 159] width 197 height 197
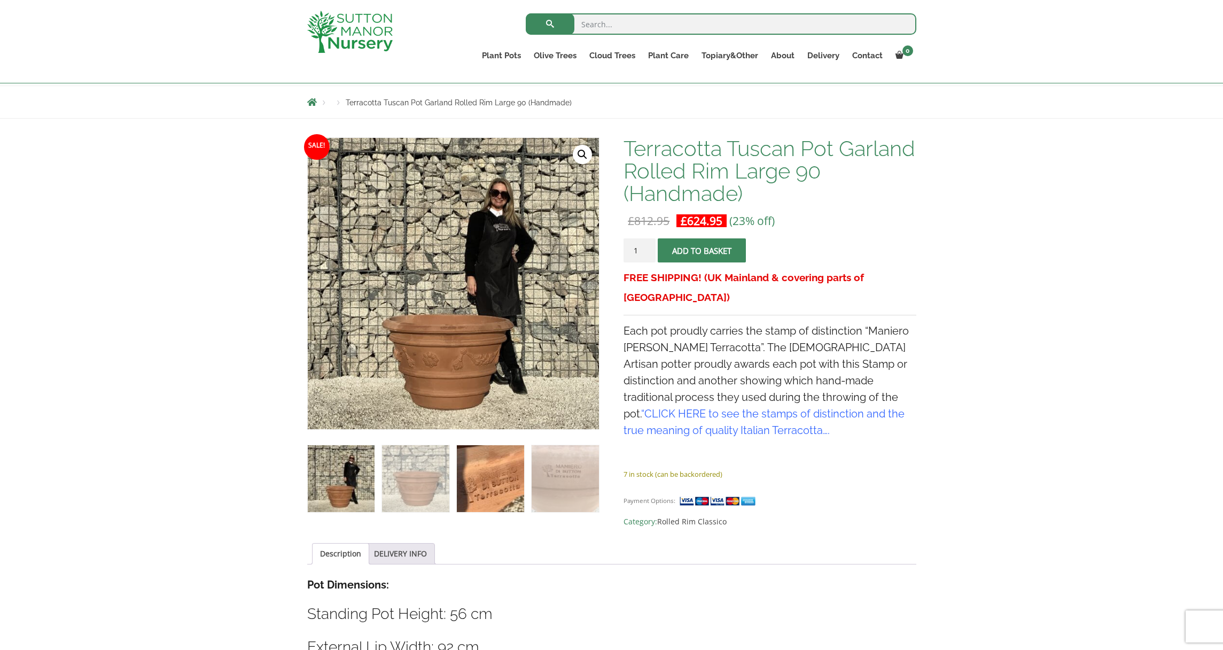
scroll to position [141, 0]
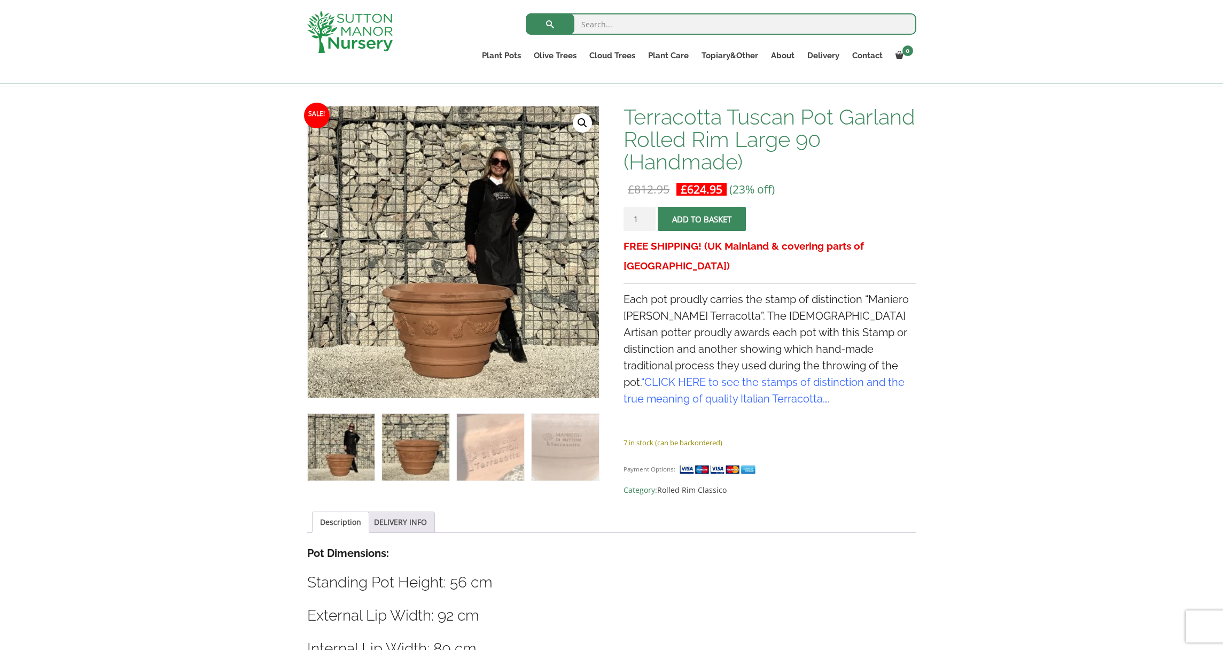
click at [445, 456] on img at bounding box center [415, 447] width 67 height 67
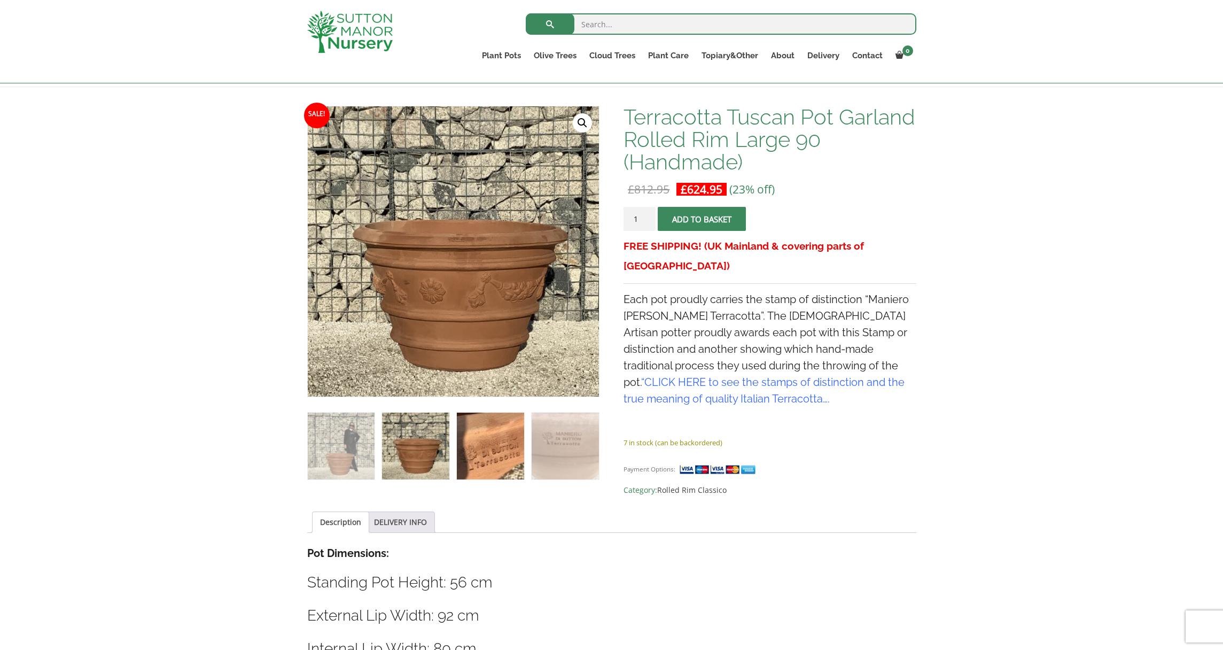
click at [497, 448] on img at bounding box center [490, 446] width 67 height 67
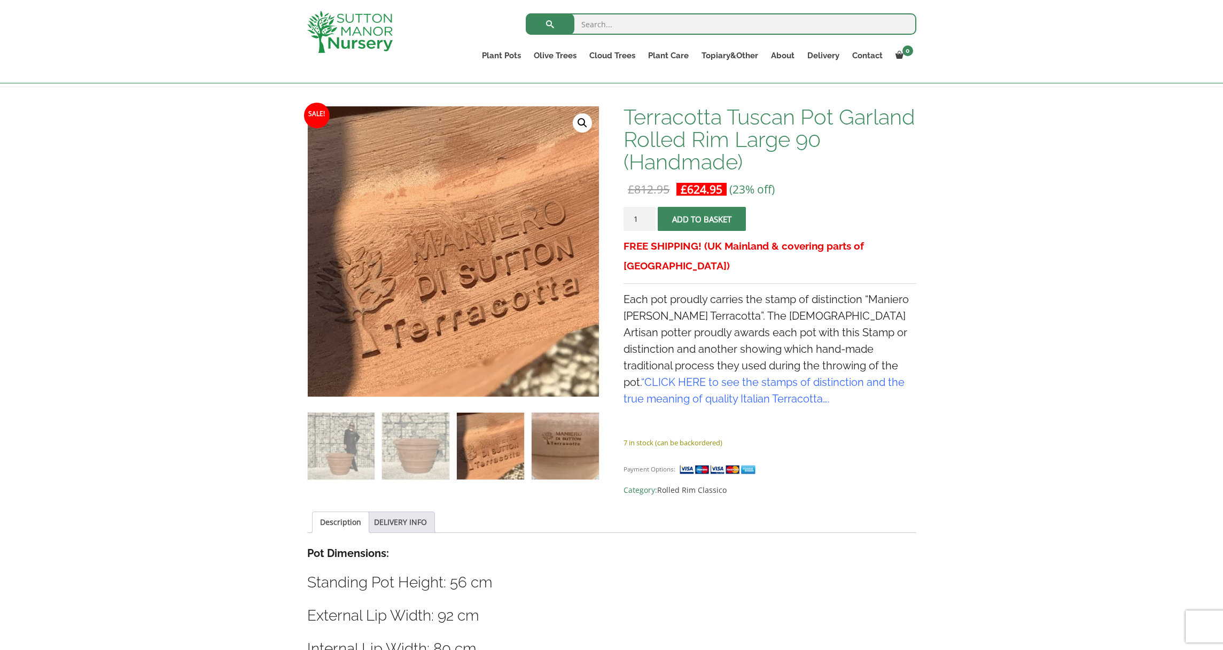
click at [559, 446] on img at bounding box center [565, 446] width 67 height 67
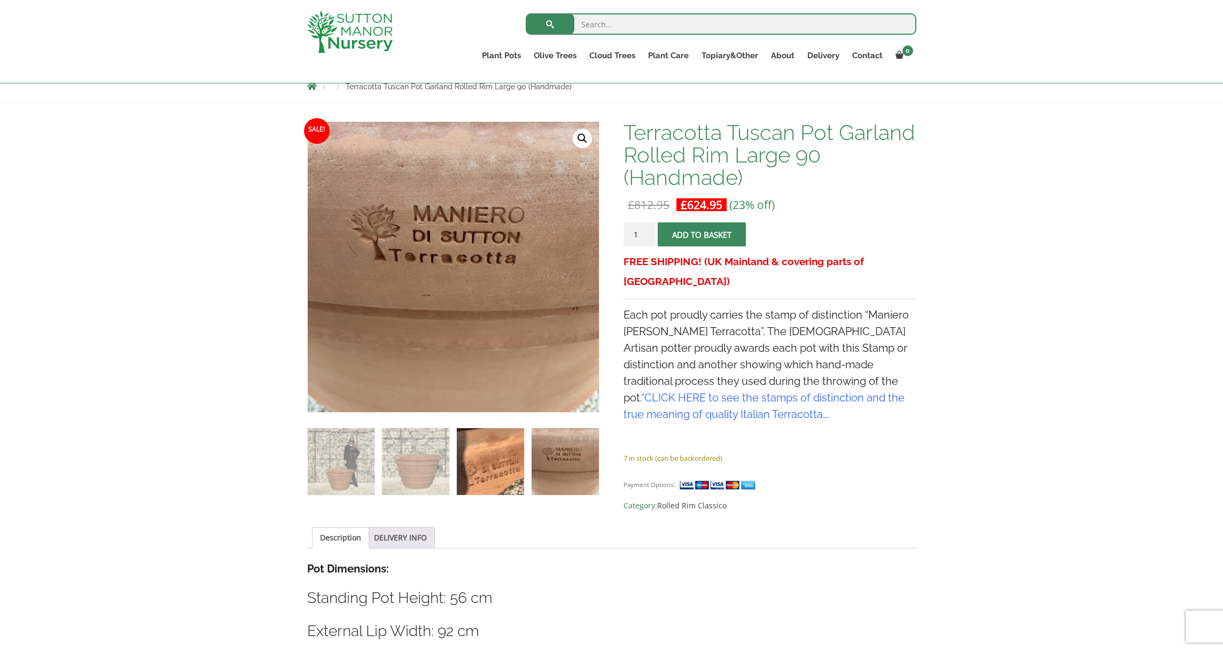
scroll to position [72, 0]
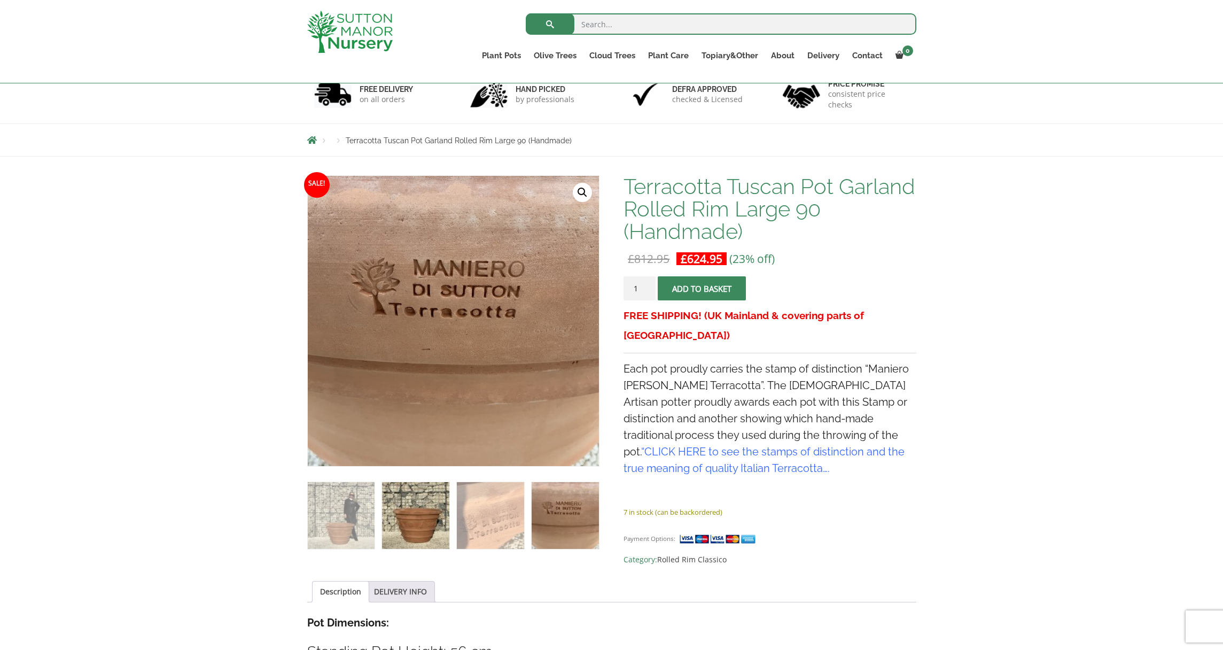
click at [419, 513] on img at bounding box center [415, 515] width 67 height 67
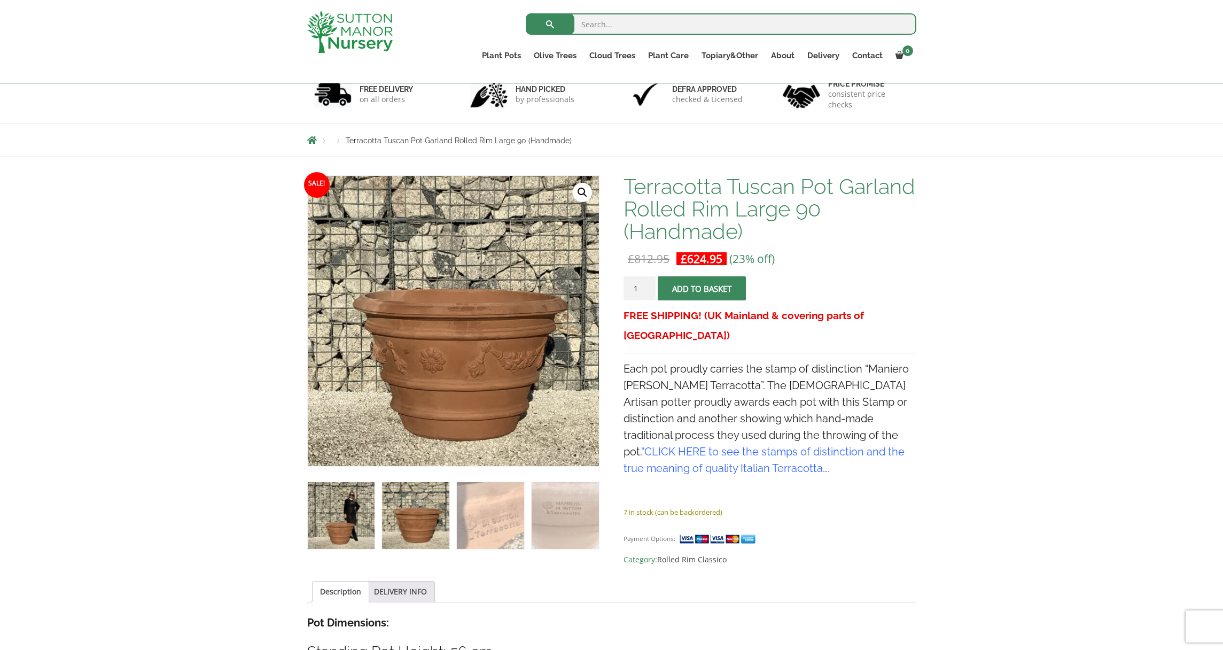
click at [320, 512] on img at bounding box center [341, 515] width 67 height 67
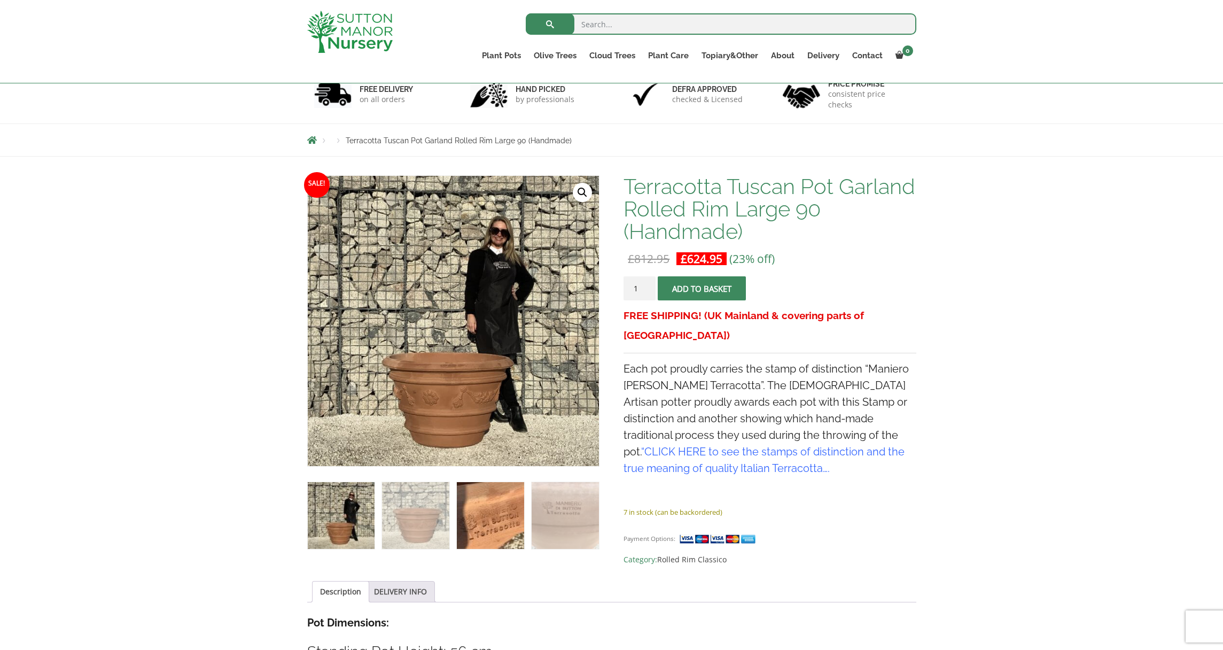
click at [499, 511] on img at bounding box center [490, 515] width 67 height 67
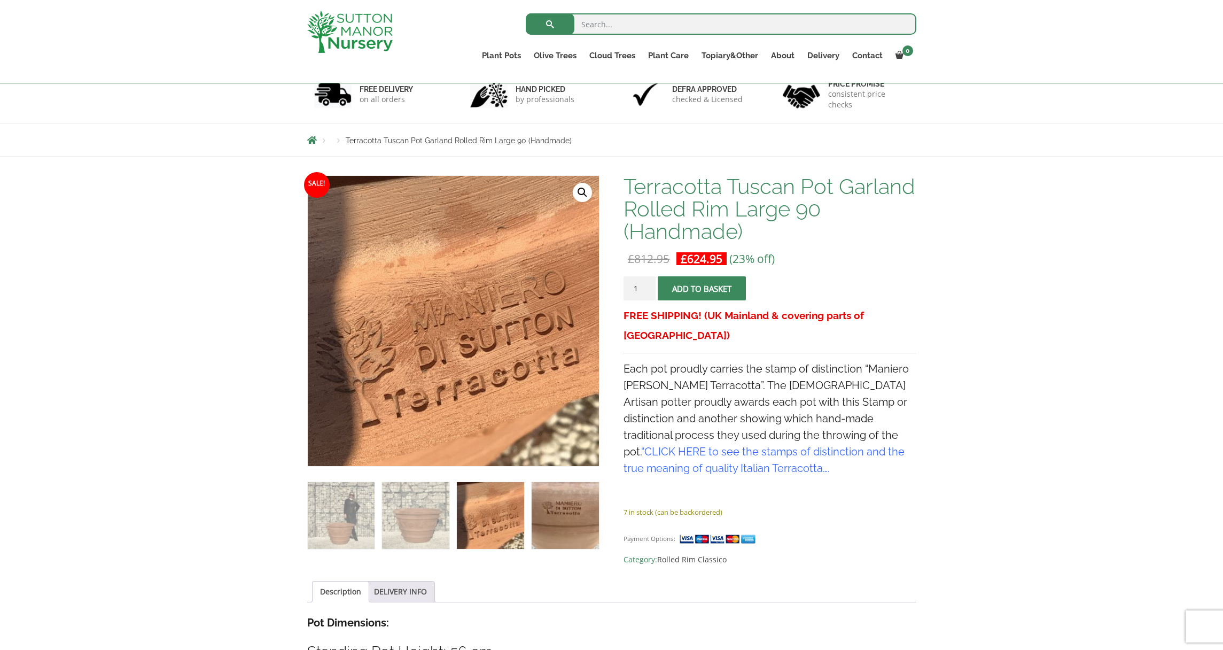
click at [555, 511] on img at bounding box center [565, 515] width 67 height 67
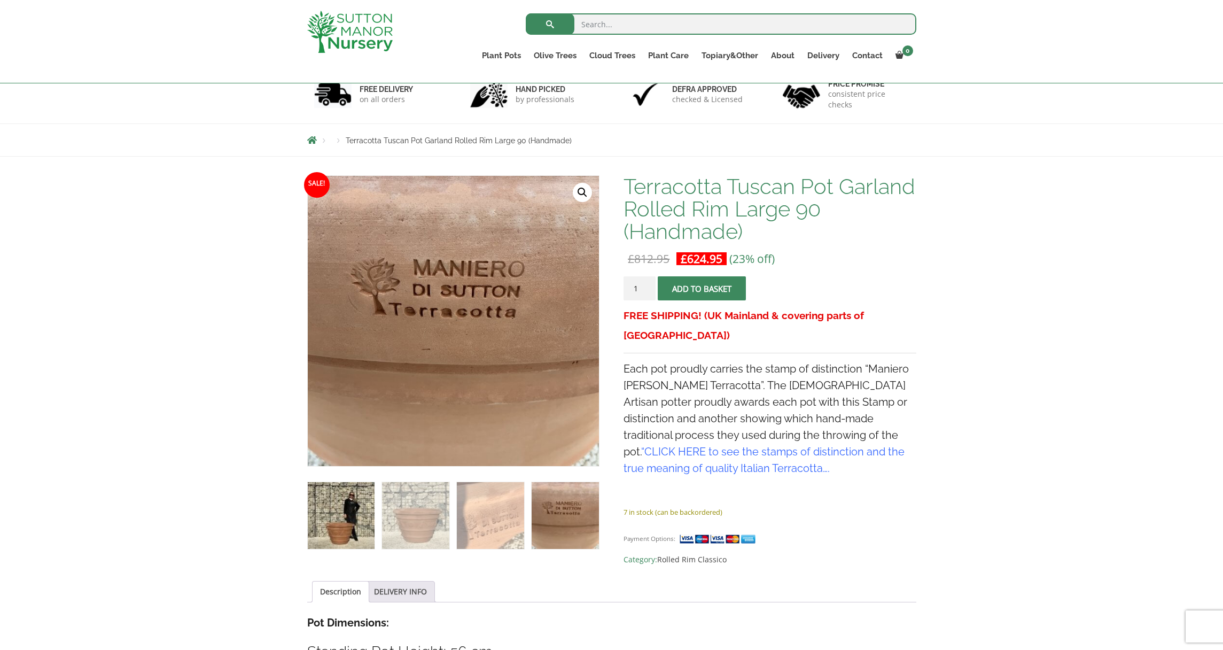
click at [346, 500] on img at bounding box center [341, 515] width 67 height 67
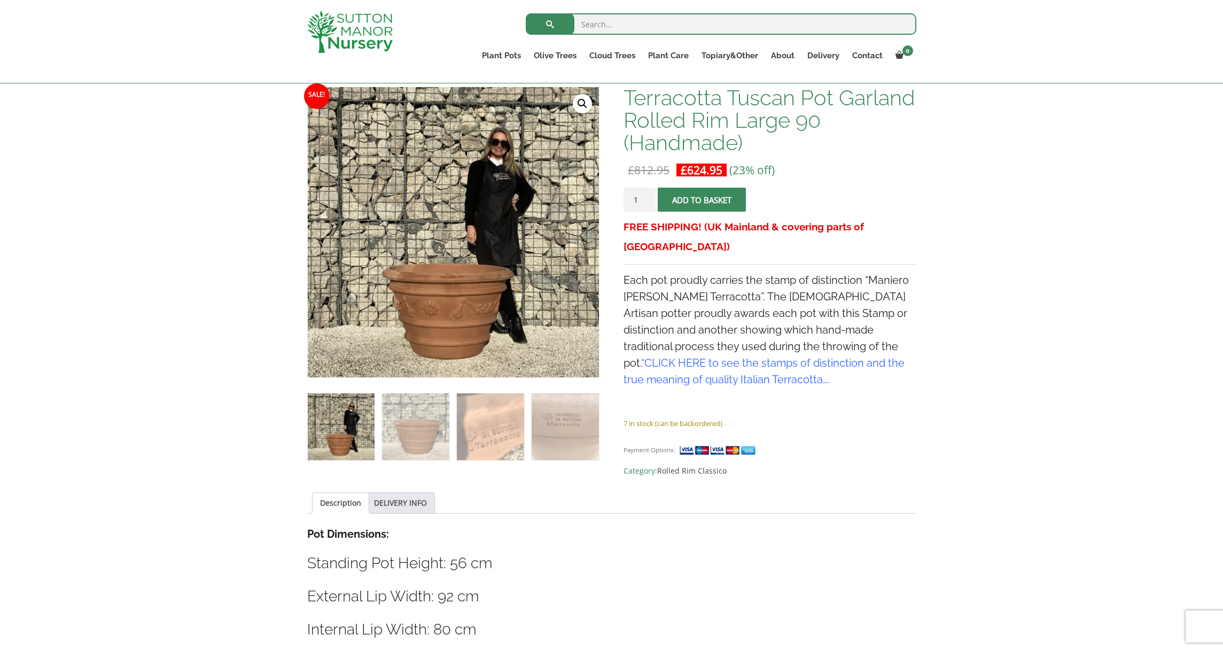
scroll to position [192, 0]
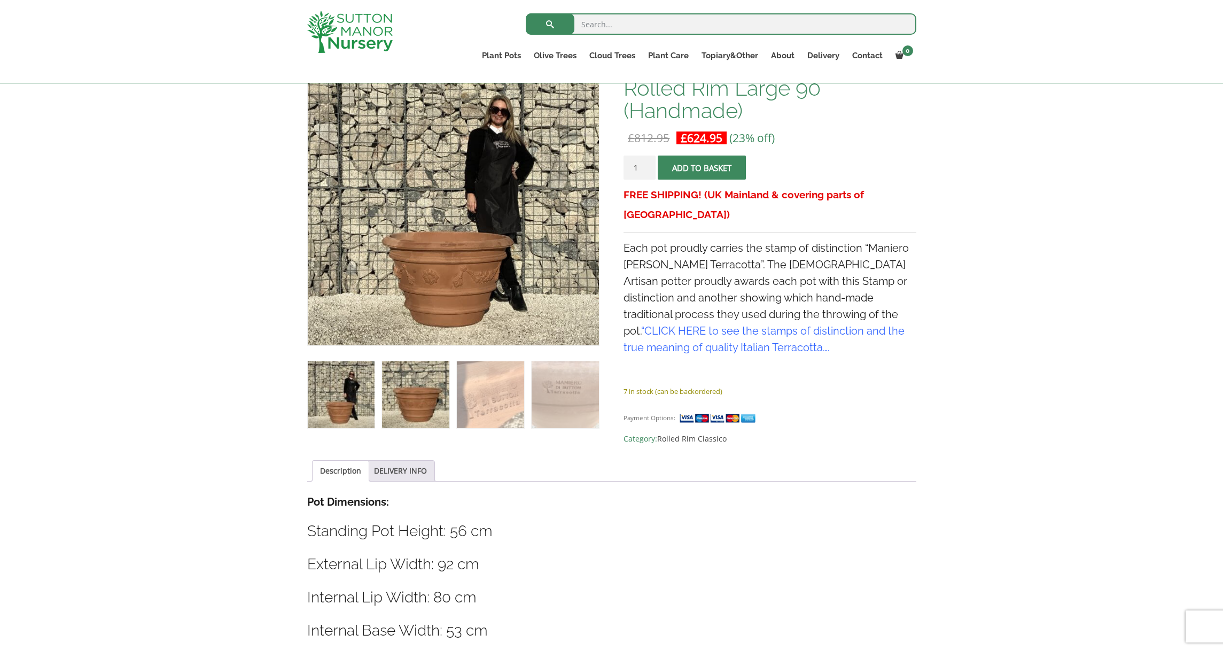
click at [441, 391] on img at bounding box center [415, 394] width 67 height 67
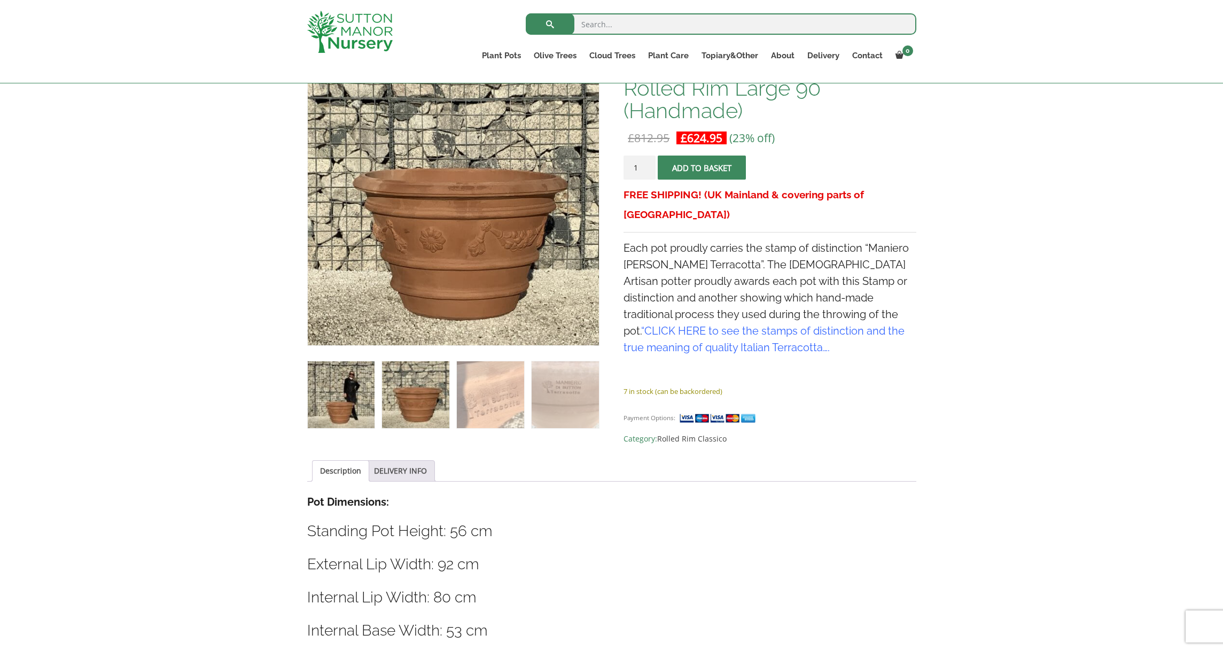
click at [363, 394] on img at bounding box center [341, 394] width 67 height 67
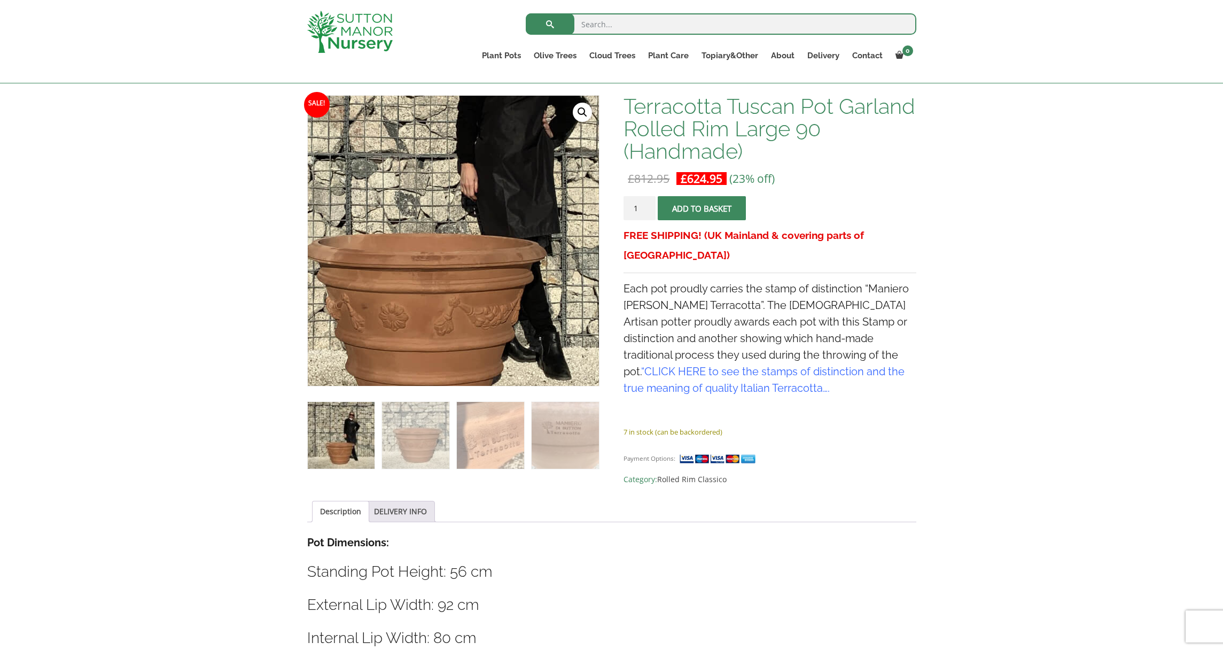
scroll to position [154, 0]
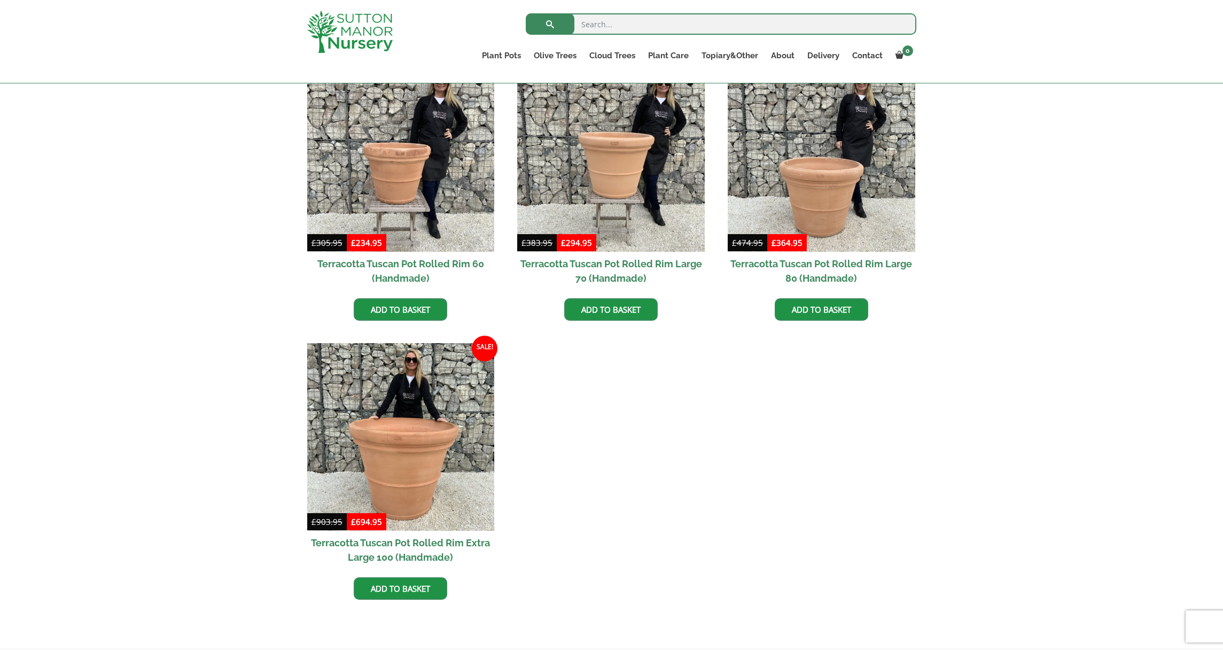
scroll to position [766, 0]
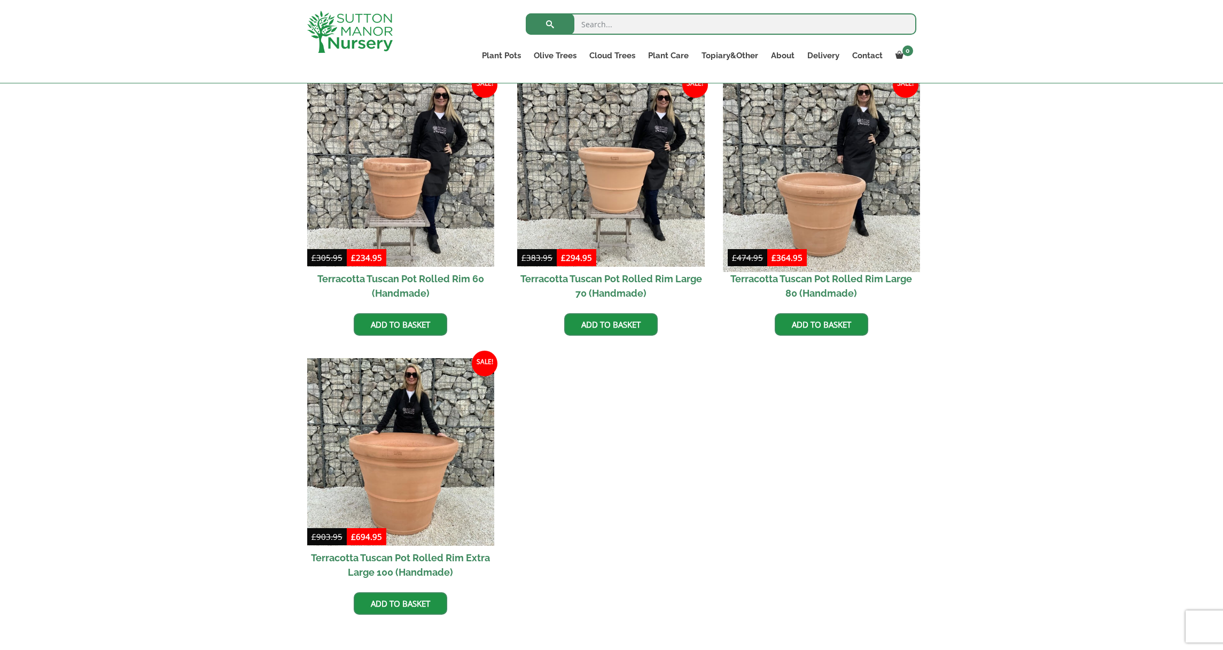
click at [827, 207] on img at bounding box center [821, 173] width 197 height 197
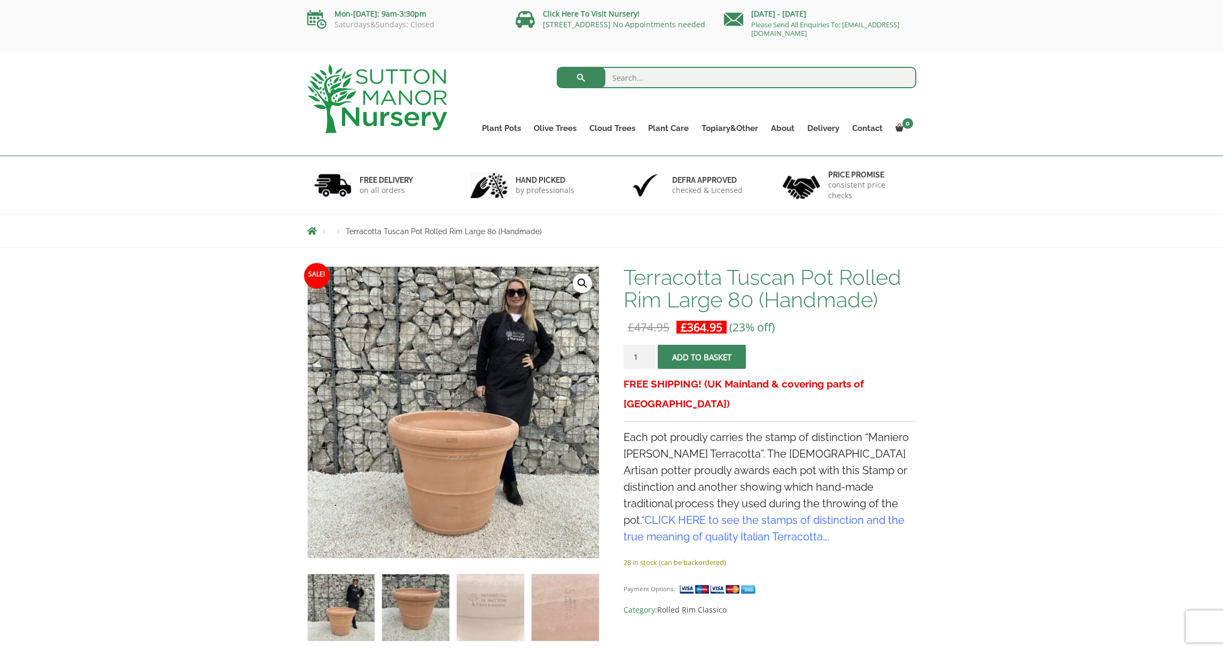
click at [444, 588] on img at bounding box center [415, 607] width 67 height 67
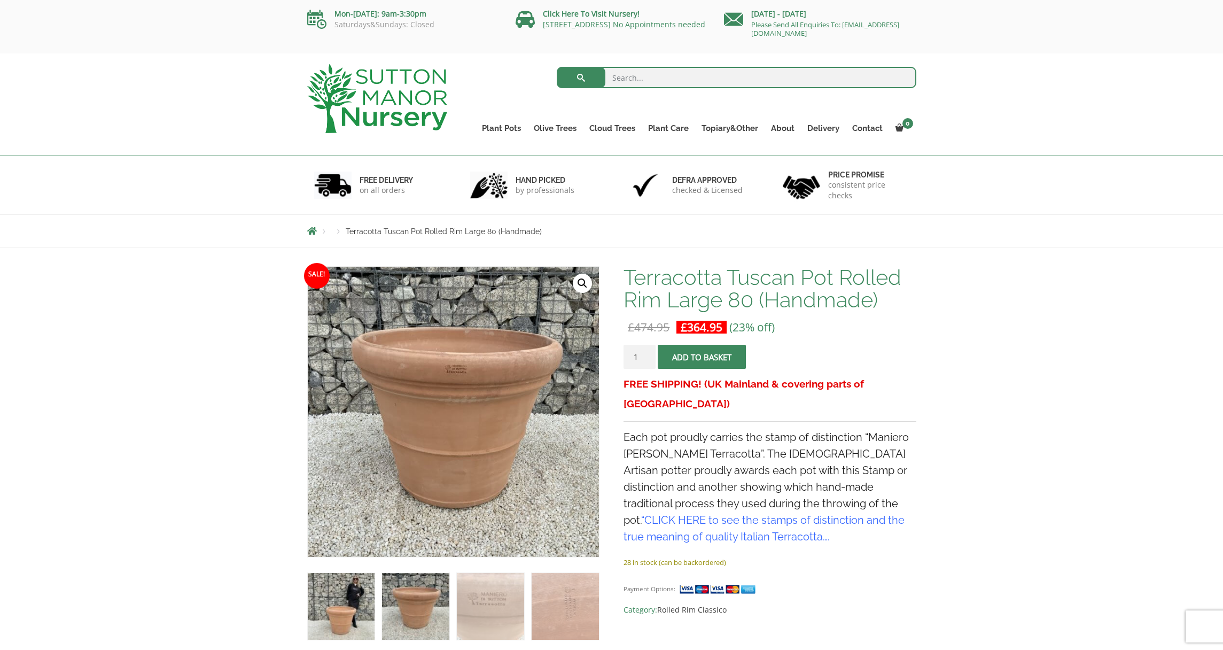
click at [336, 615] on img at bounding box center [341, 606] width 67 height 67
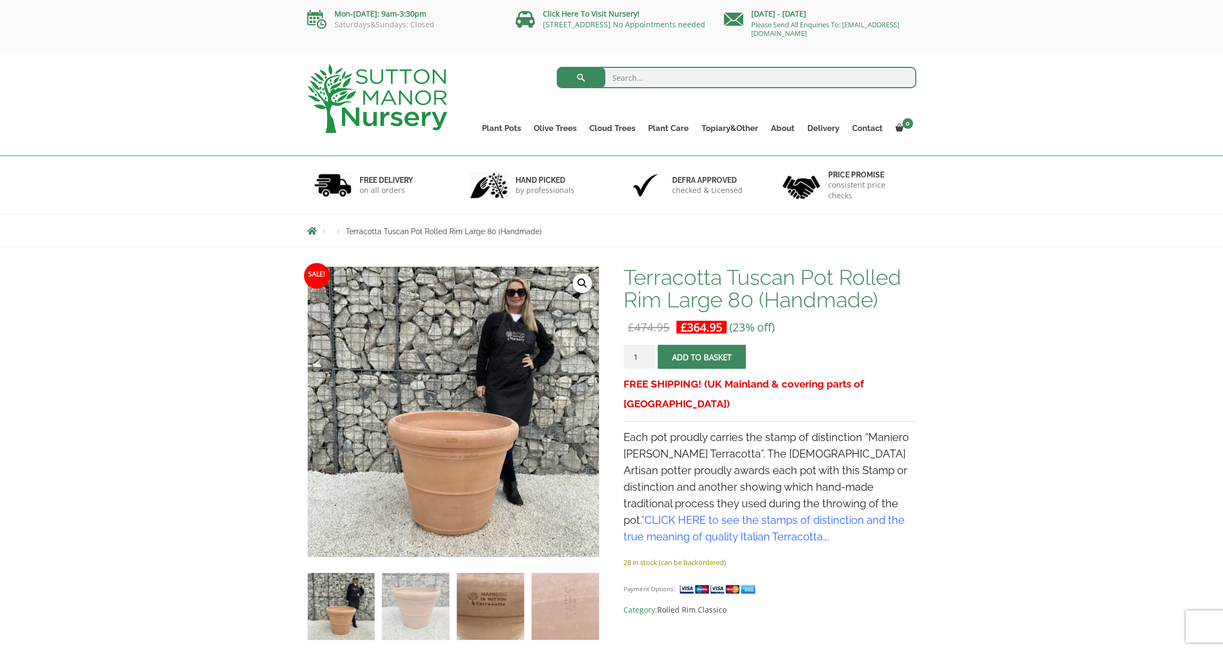
click at [484, 601] on img at bounding box center [490, 606] width 67 height 67
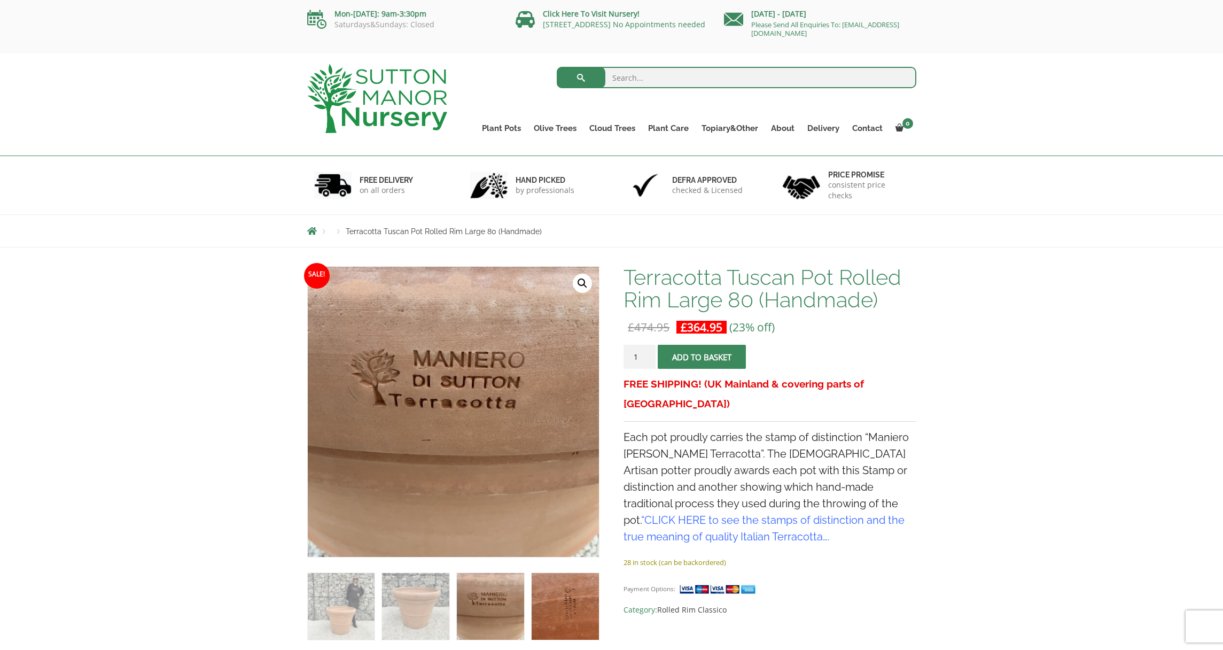
click at [558, 593] on img at bounding box center [565, 606] width 67 height 67
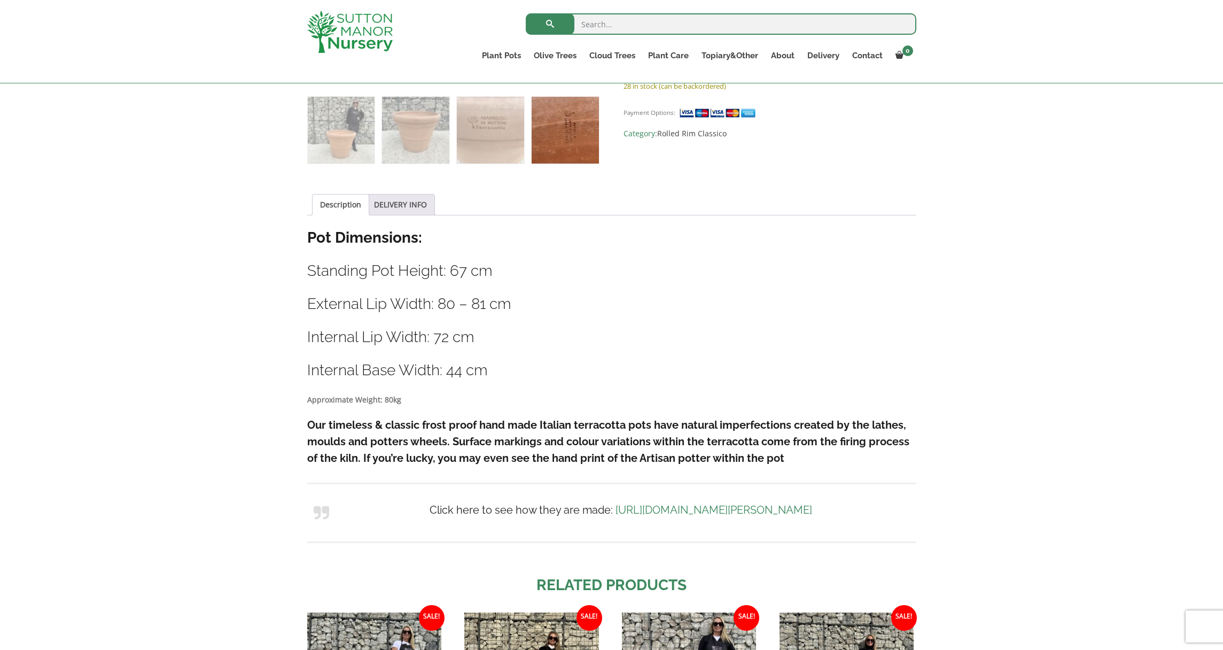
scroll to position [364, 0]
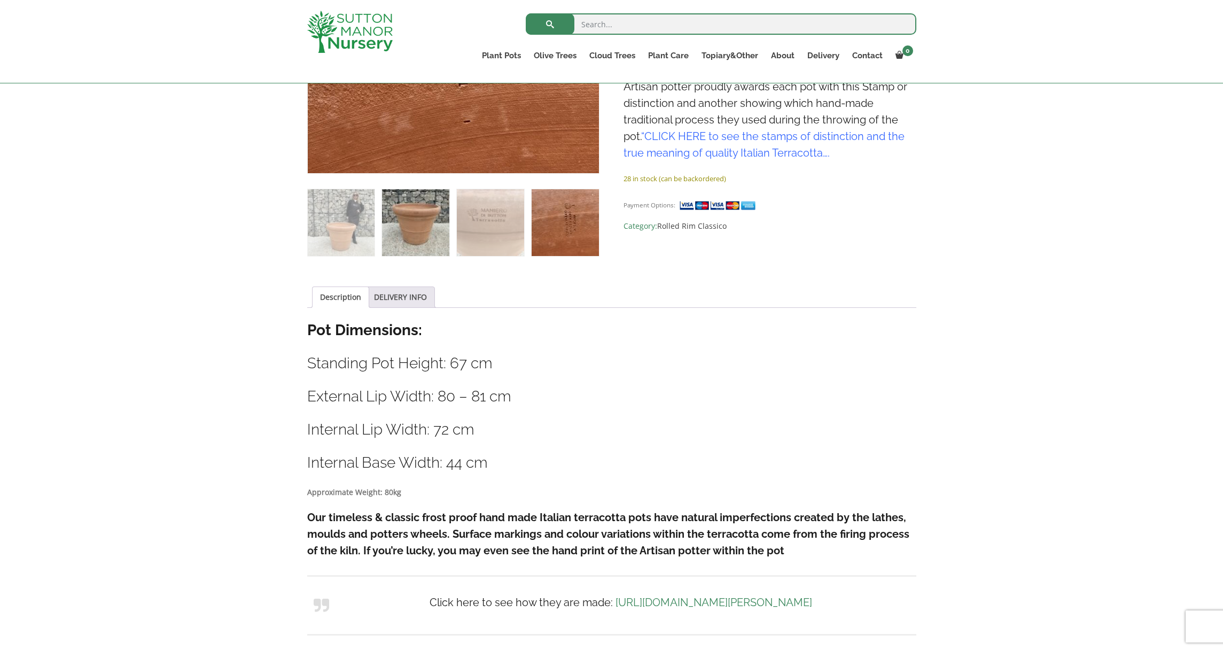
click at [431, 238] on img at bounding box center [415, 222] width 67 height 67
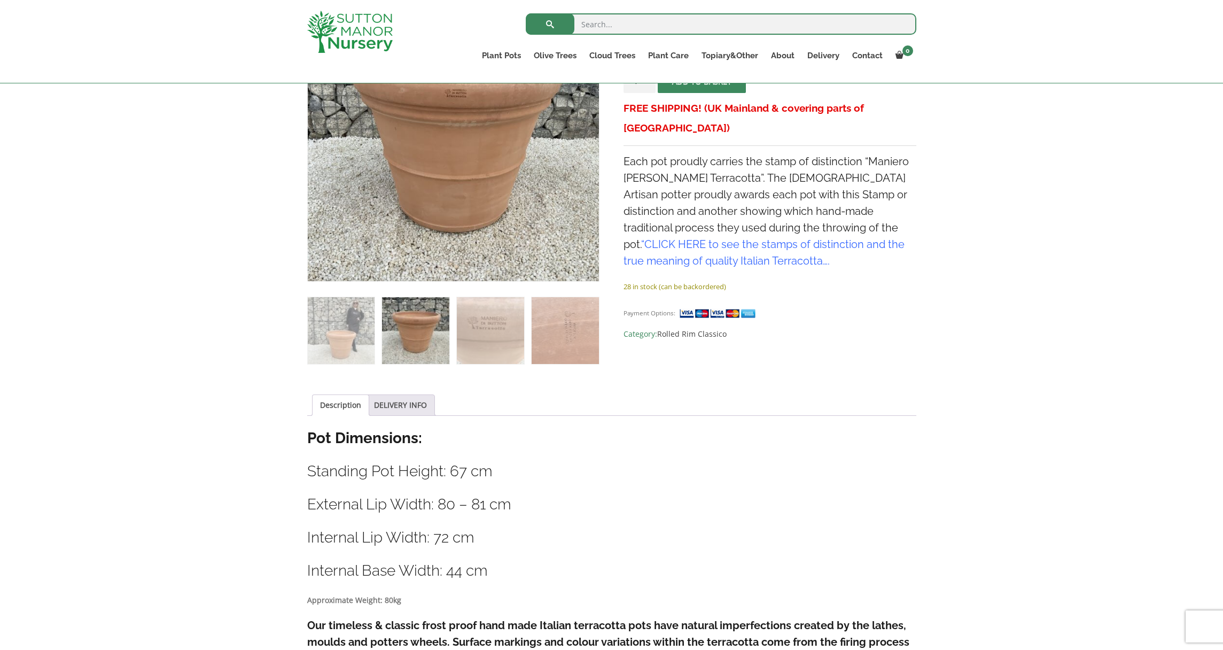
scroll to position [229, 0]
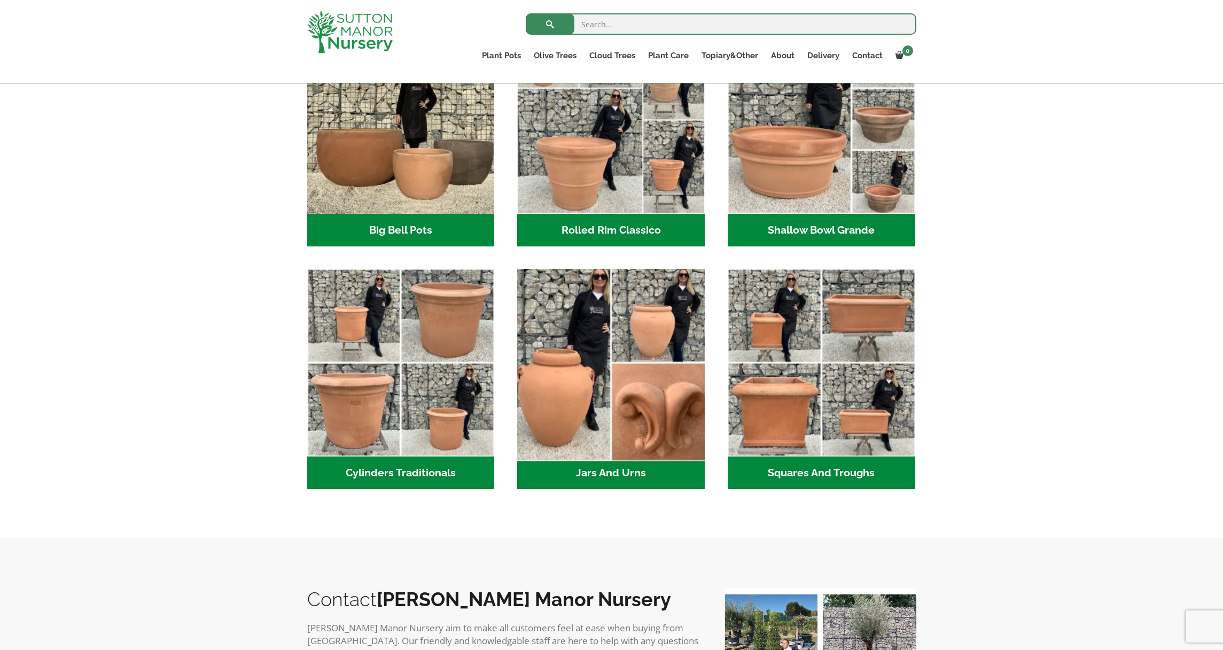
scroll to position [401, 0]
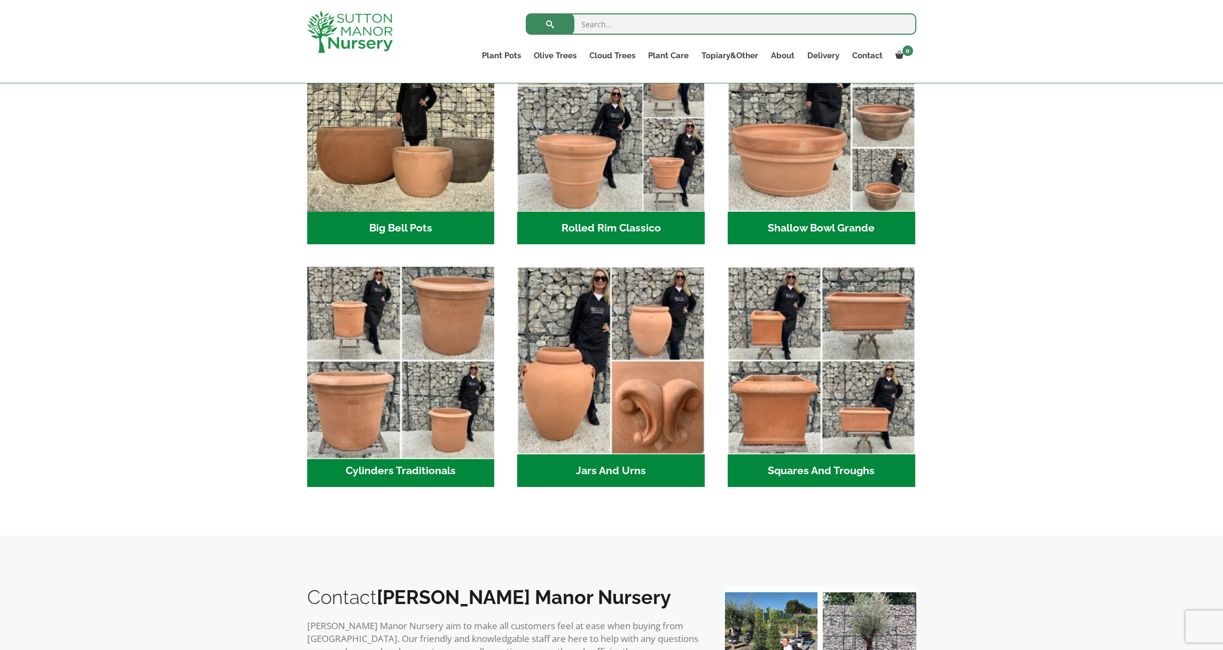
click at [441, 377] on img "Visit product category Cylinders Traditionals" at bounding box center [400, 360] width 197 height 197
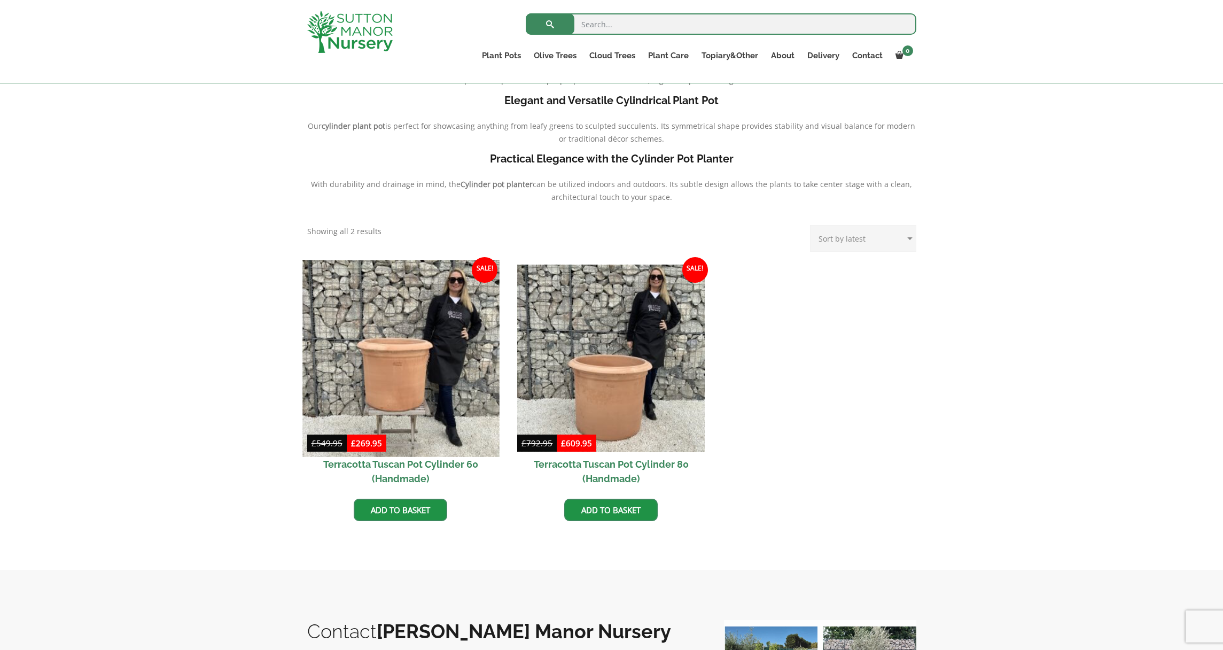
scroll to position [313, 0]
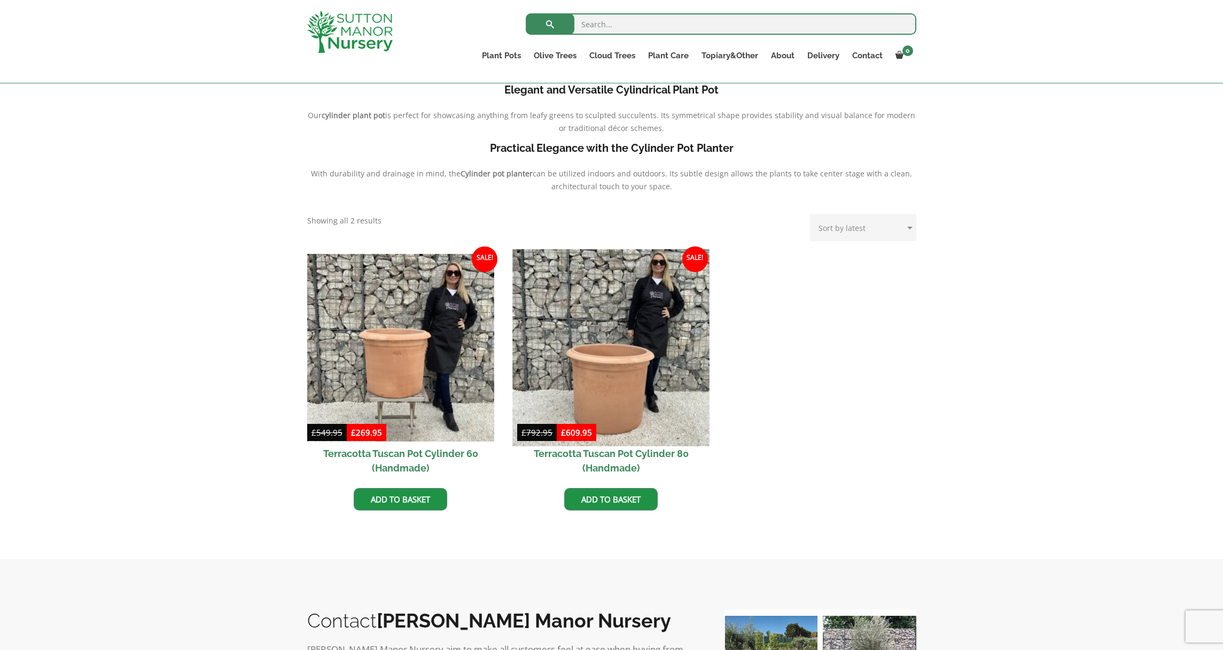
click at [618, 387] on img at bounding box center [611, 347] width 197 height 197
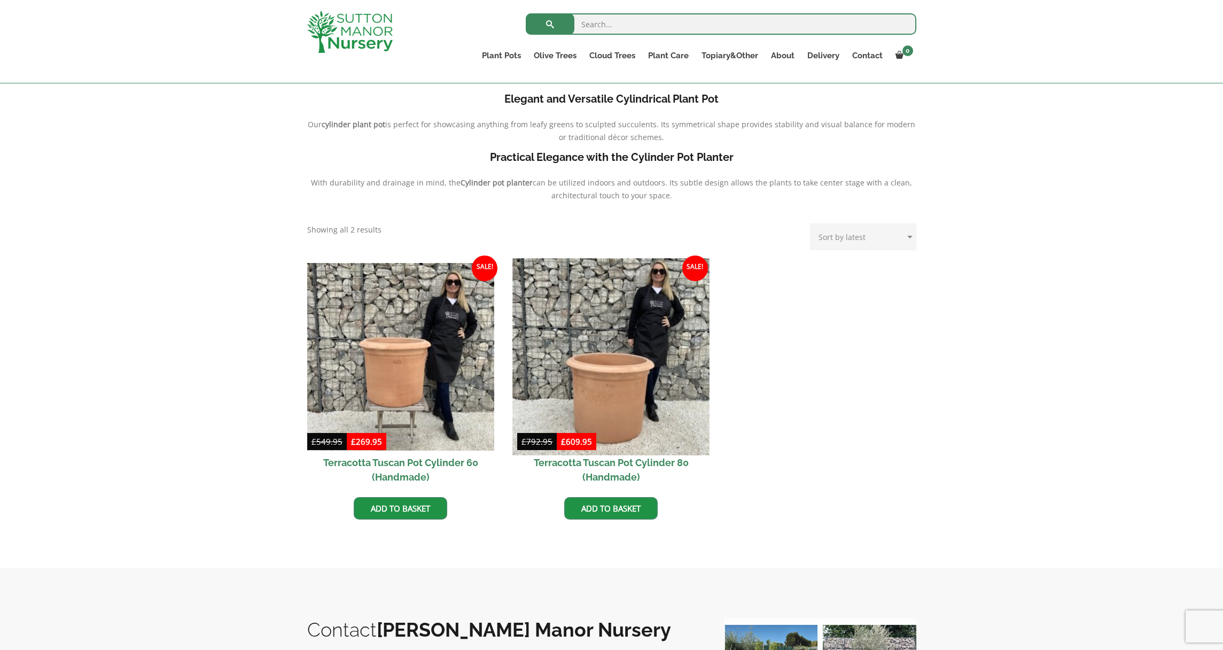
click at [626, 315] on img at bounding box center [611, 356] width 197 height 197
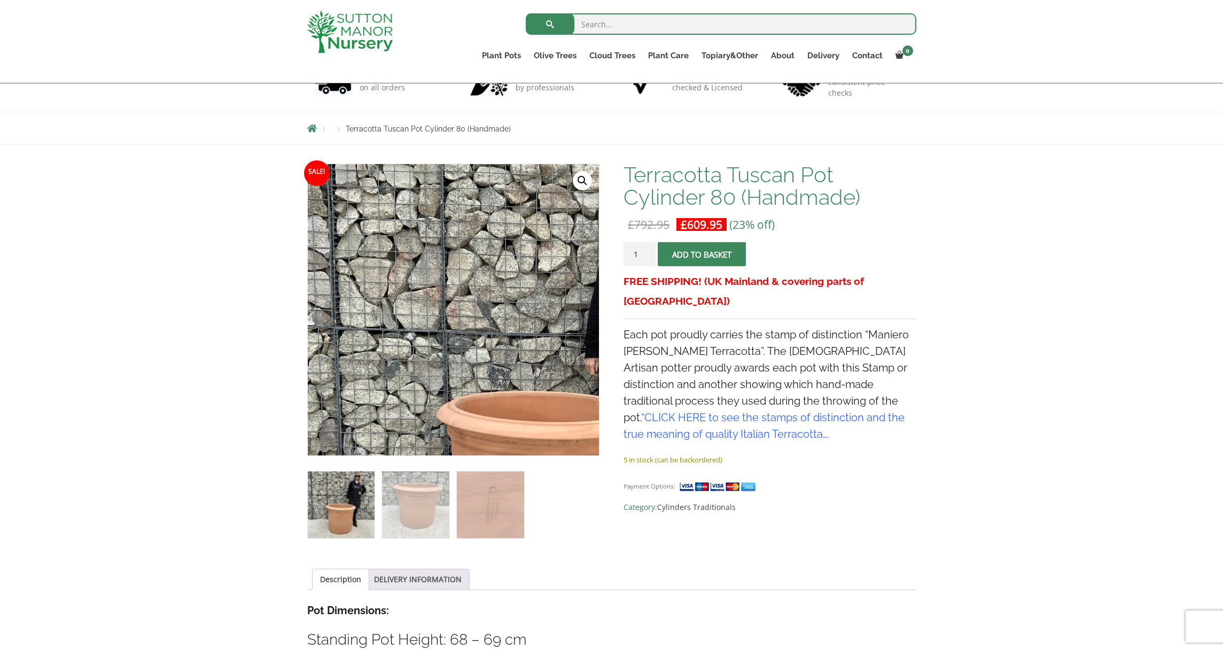
scroll to position [181, 0]
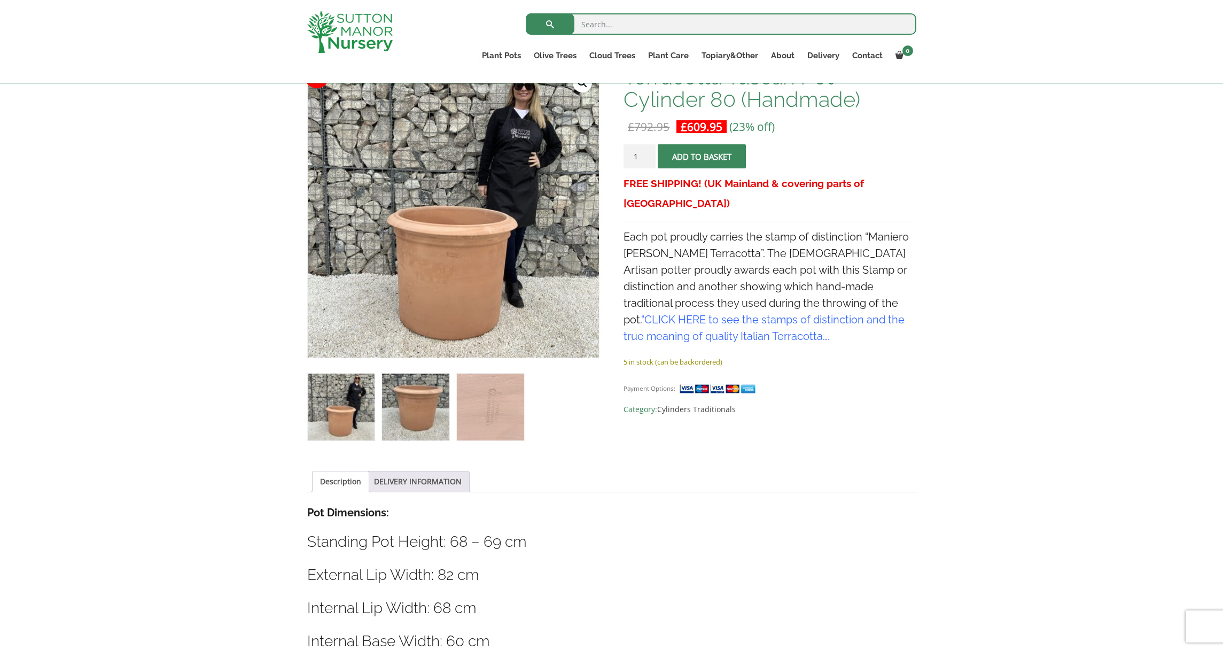
click at [432, 403] on img at bounding box center [415, 407] width 67 height 67
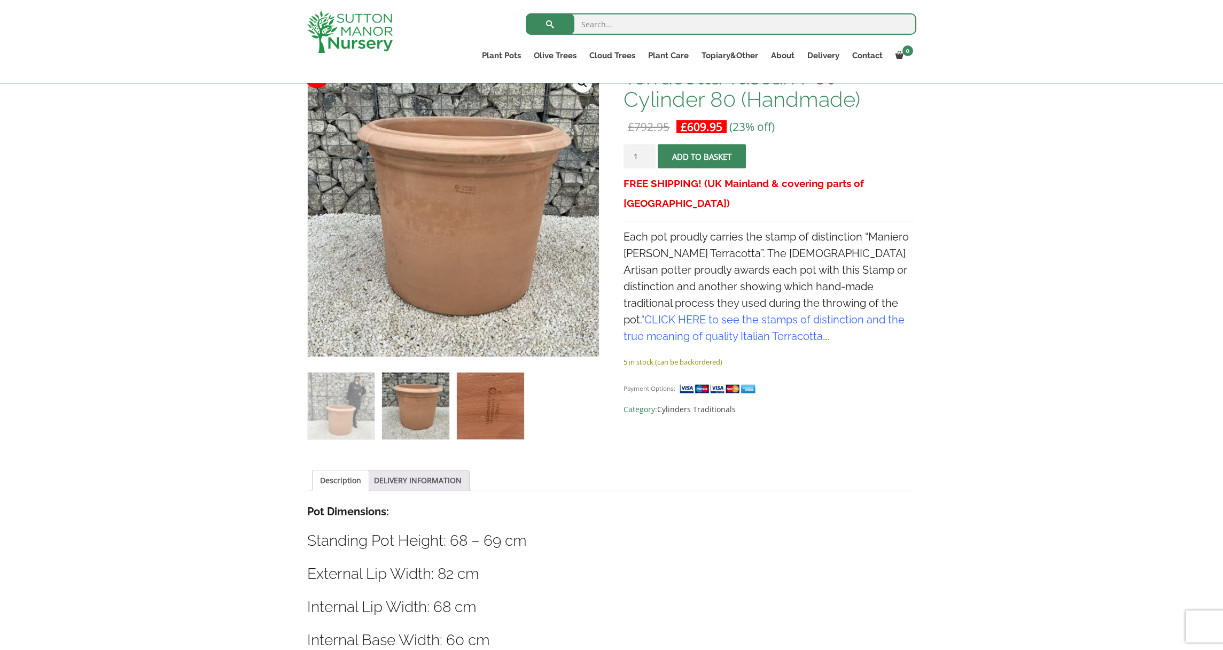
click at [496, 405] on img at bounding box center [490, 405] width 67 height 67
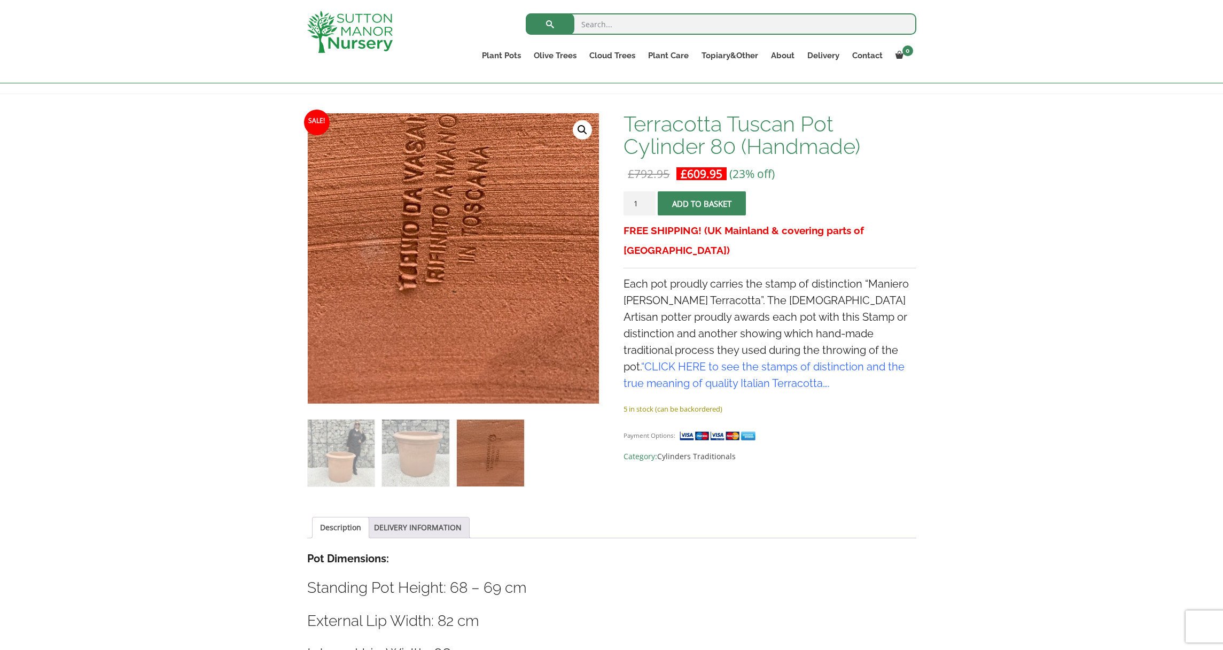
scroll to position [132, 0]
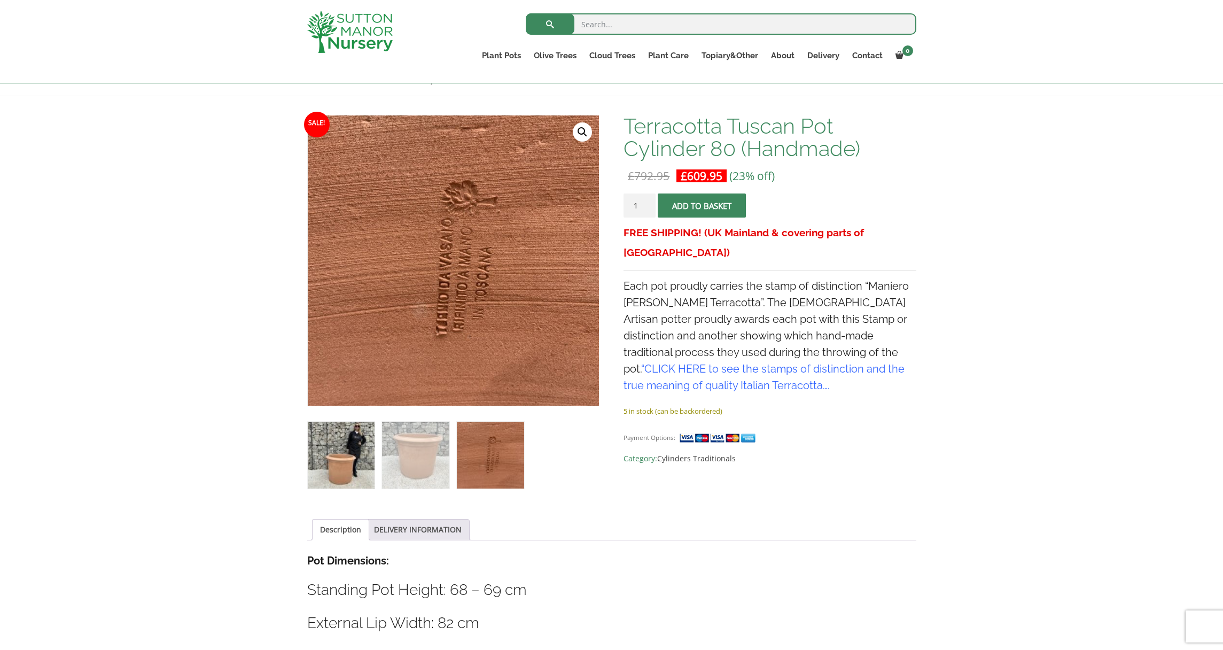
click at [339, 452] on img at bounding box center [341, 455] width 67 height 67
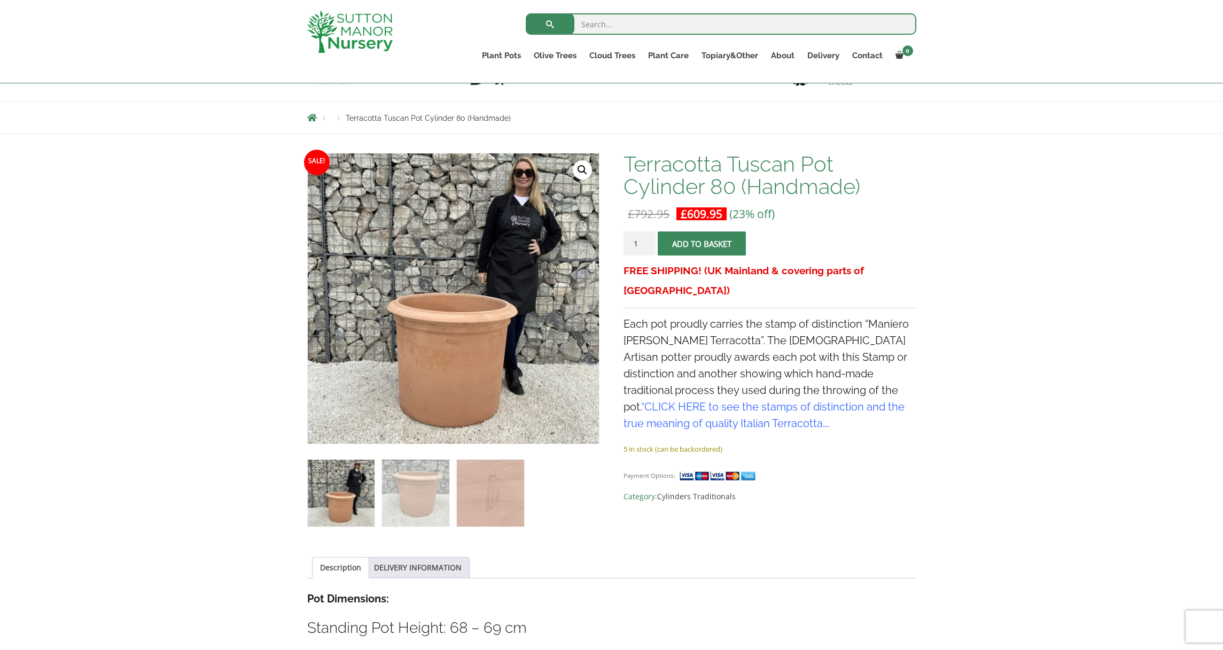
scroll to position [0, 0]
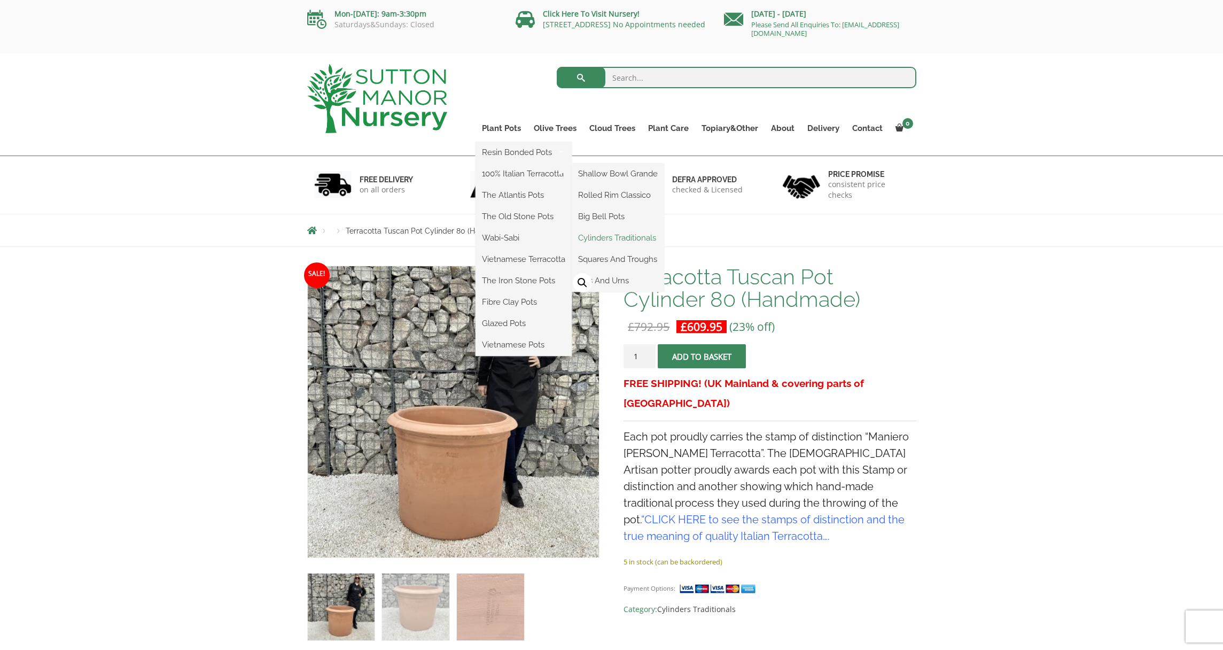
click at [607, 236] on link "Cylinders Traditionals" at bounding box center [618, 238] width 92 height 16
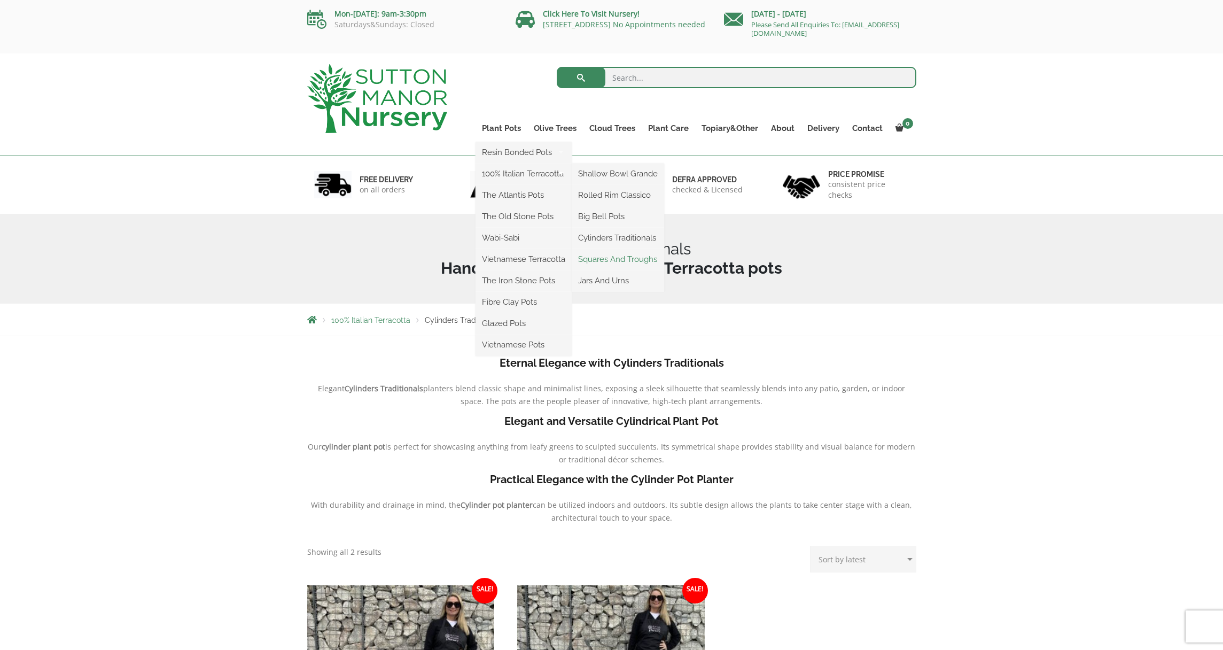
click at [602, 259] on link "Squares And Troughs" at bounding box center [618, 259] width 92 height 16
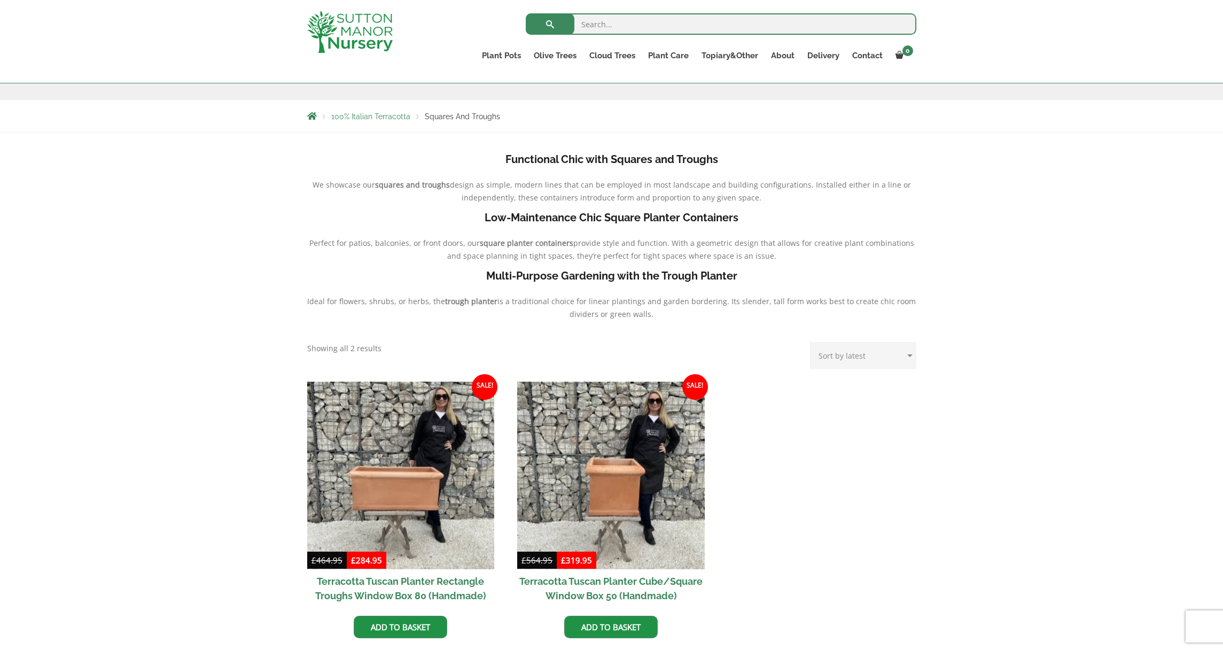
scroll to position [159, 0]
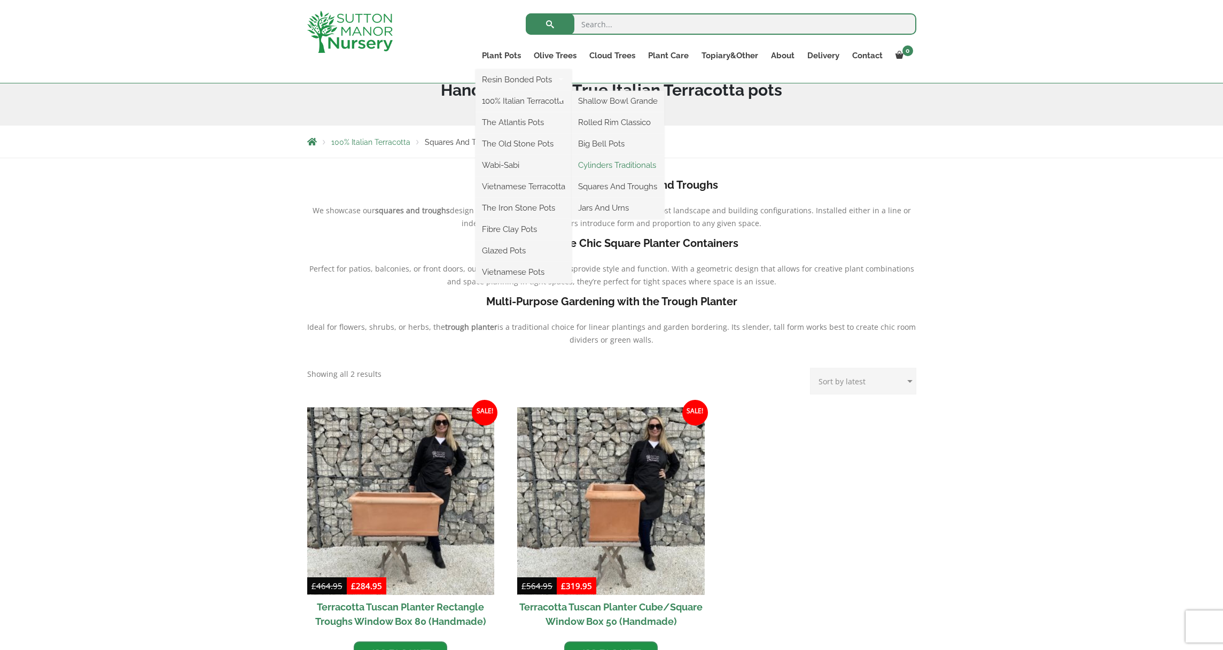
click at [605, 166] on link "Cylinders Traditionals" at bounding box center [618, 165] width 92 height 16
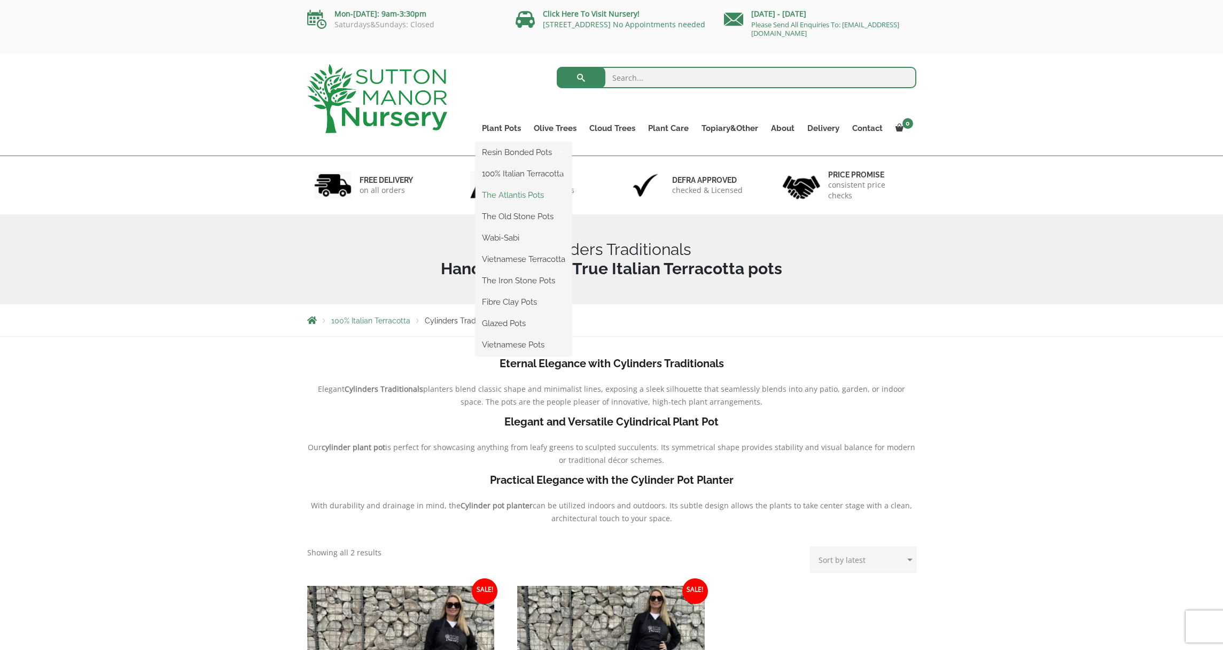
click at [515, 196] on link "The Atlantis Pots" at bounding box center [524, 195] width 96 height 16
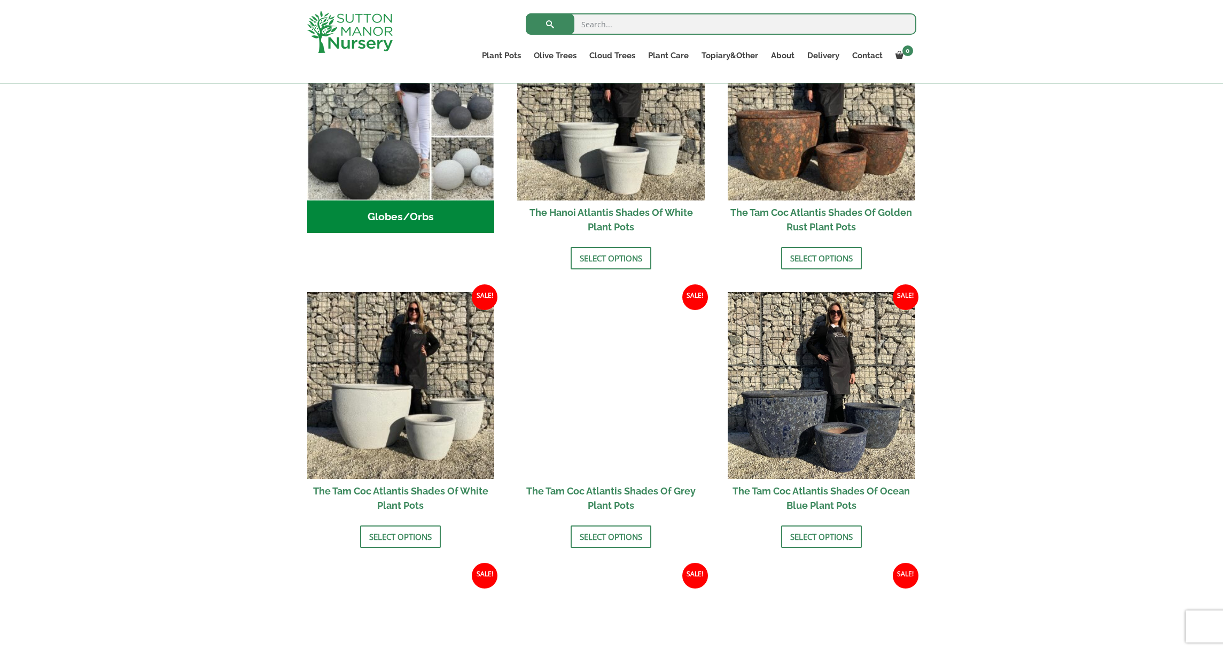
scroll to position [421, 0]
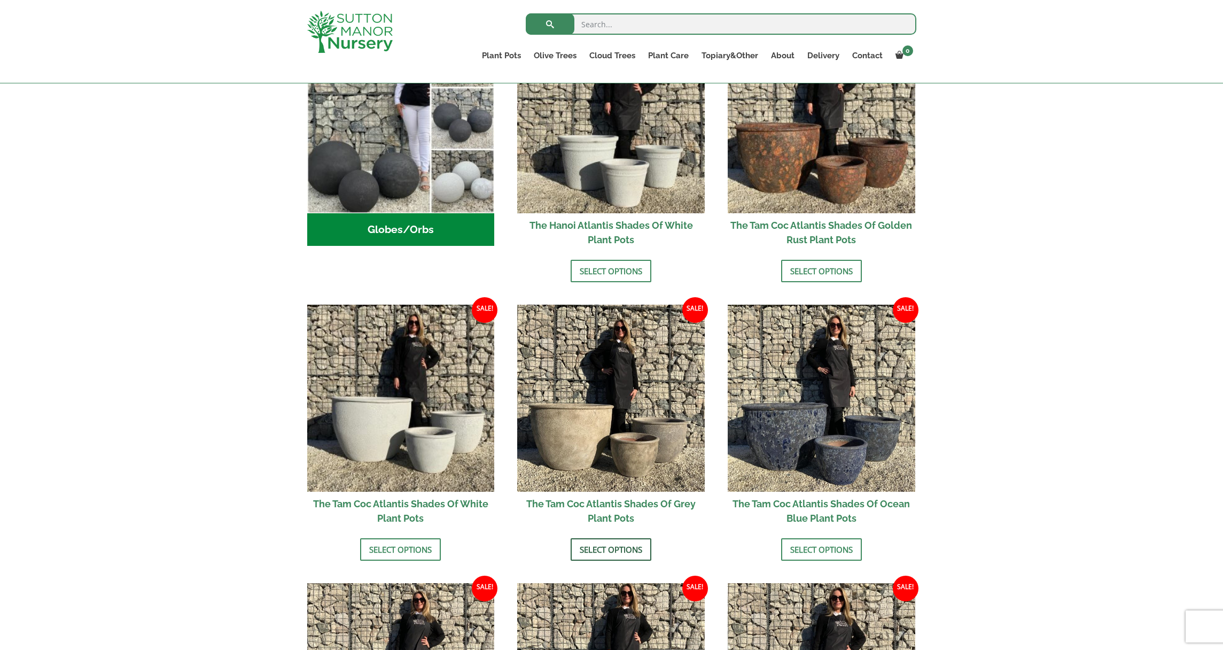
click at [601, 553] on link "Select options" at bounding box center [611, 549] width 81 height 22
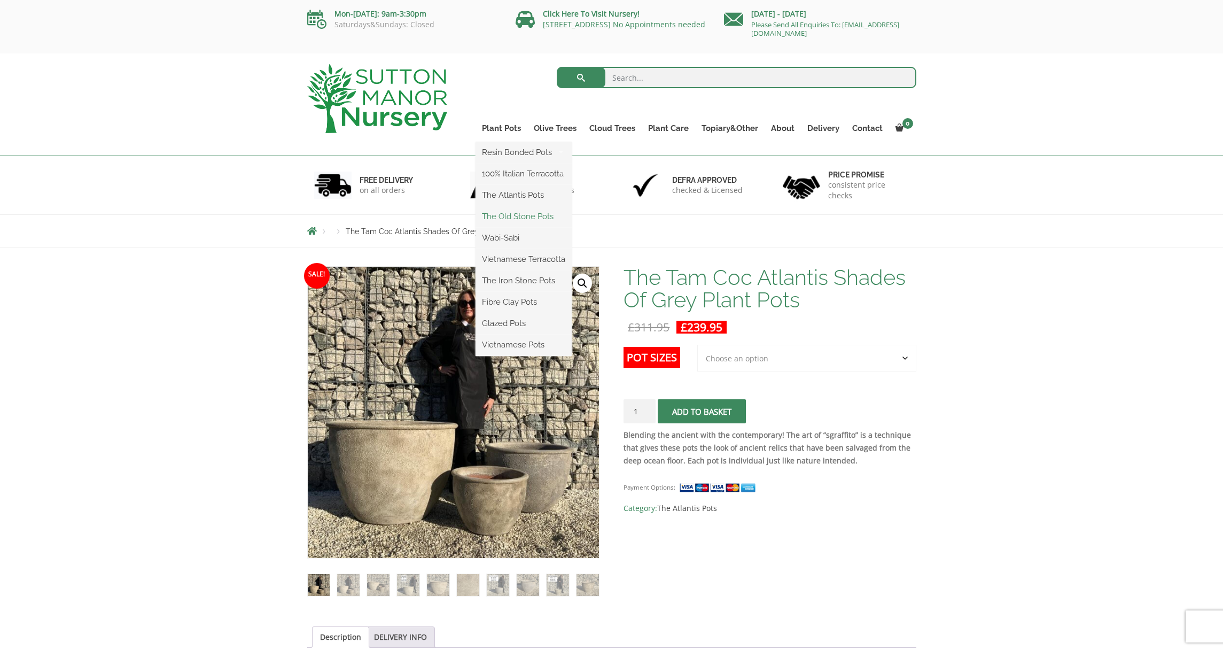
click at [514, 217] on link "The Old Stone Pots" at bounding box center [524, 216] width 96 height 16
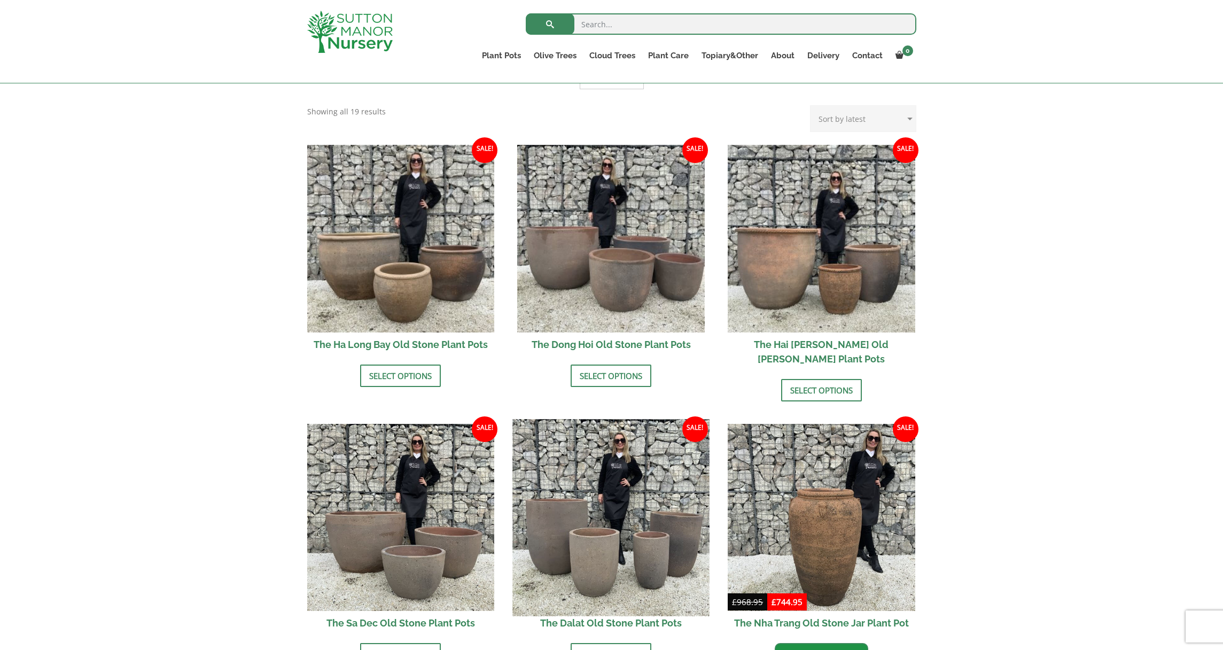
scroll to position [317, 0]
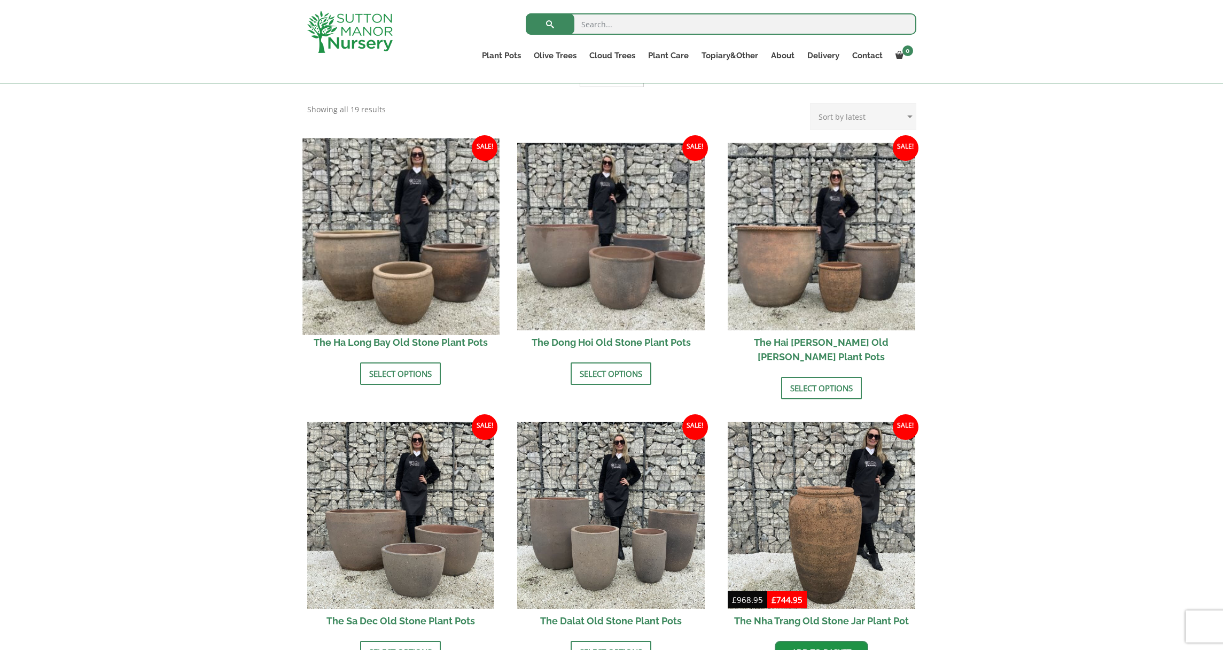
click at [445, 292] on img at bounding box center [400, 236] width 197 height 197
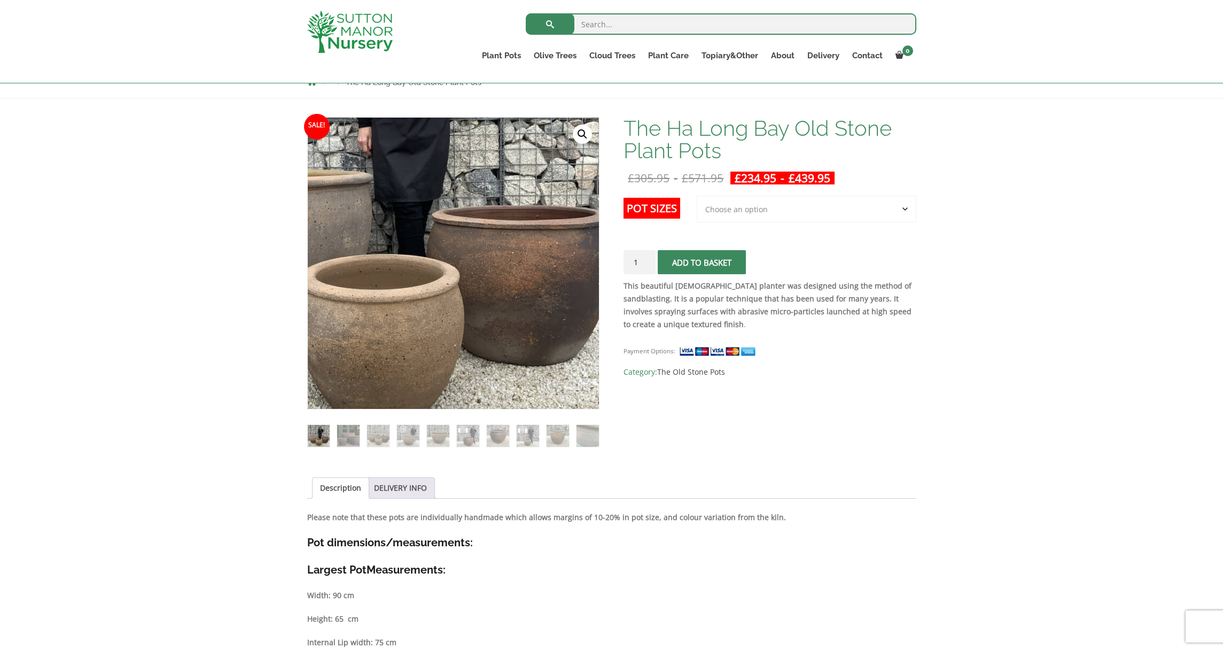
scroll to position [110, 0]
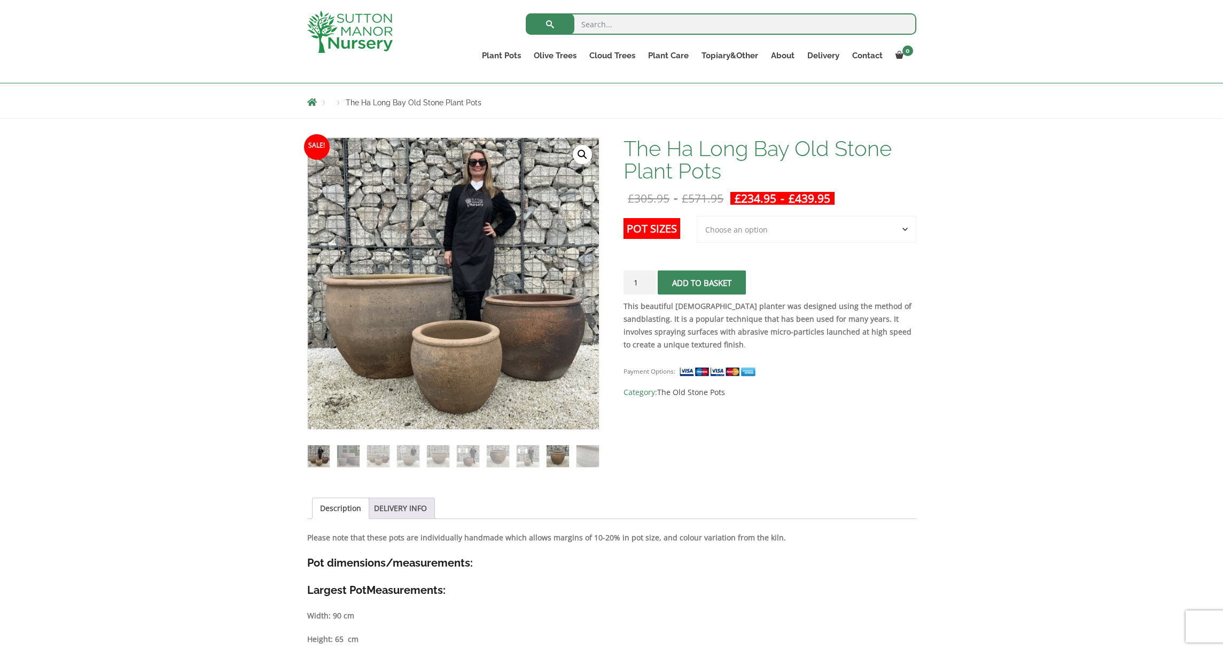
click at [549, 458] on img at bounding box center [558, 456] width 22 height 22
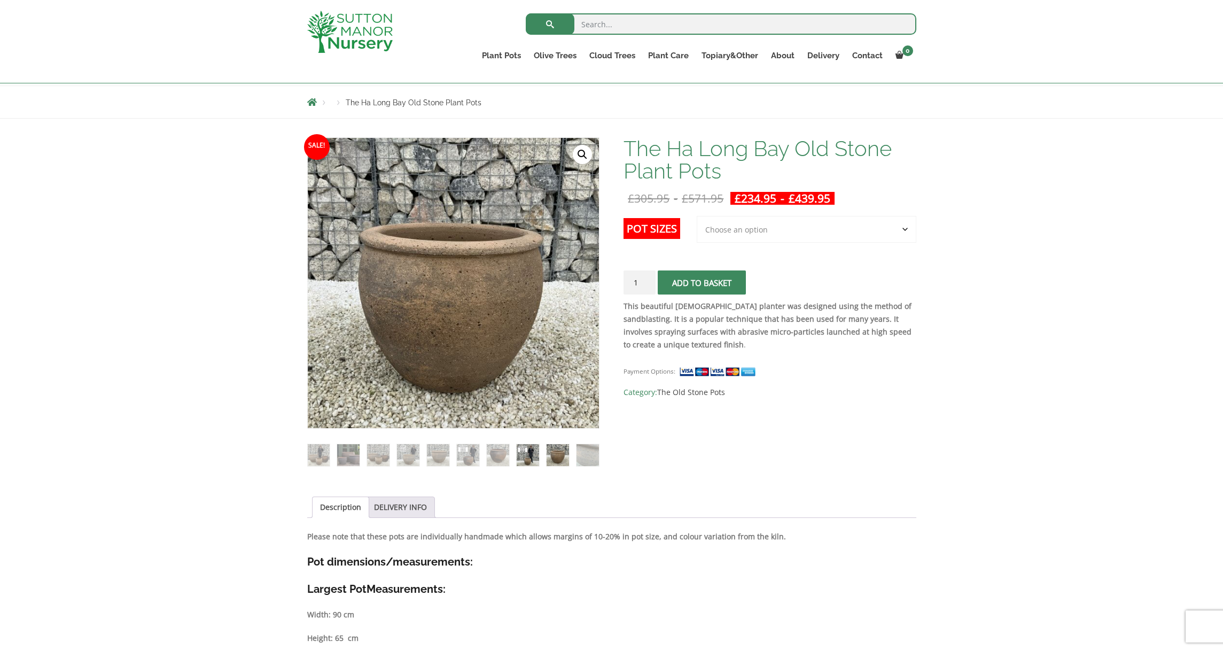
click at [525, 456] on img at bounding box center [528, 455] width 22 height 22
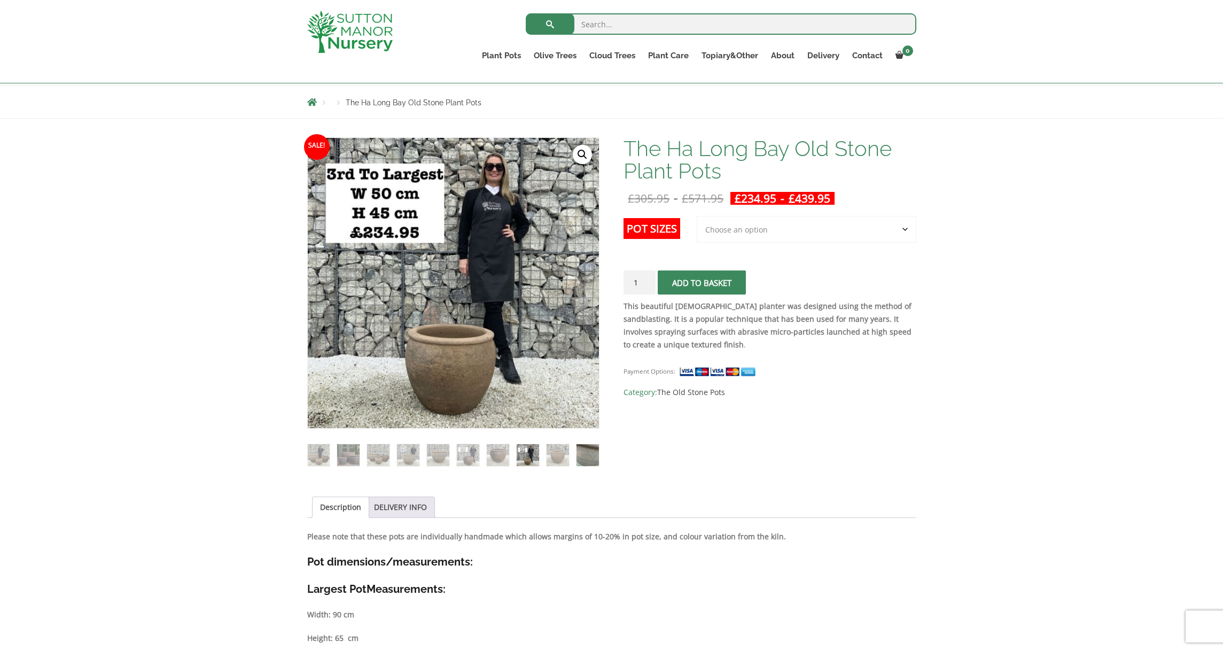
click at [582, 453] on img at bounding box center [588, 455] width 22 height 22
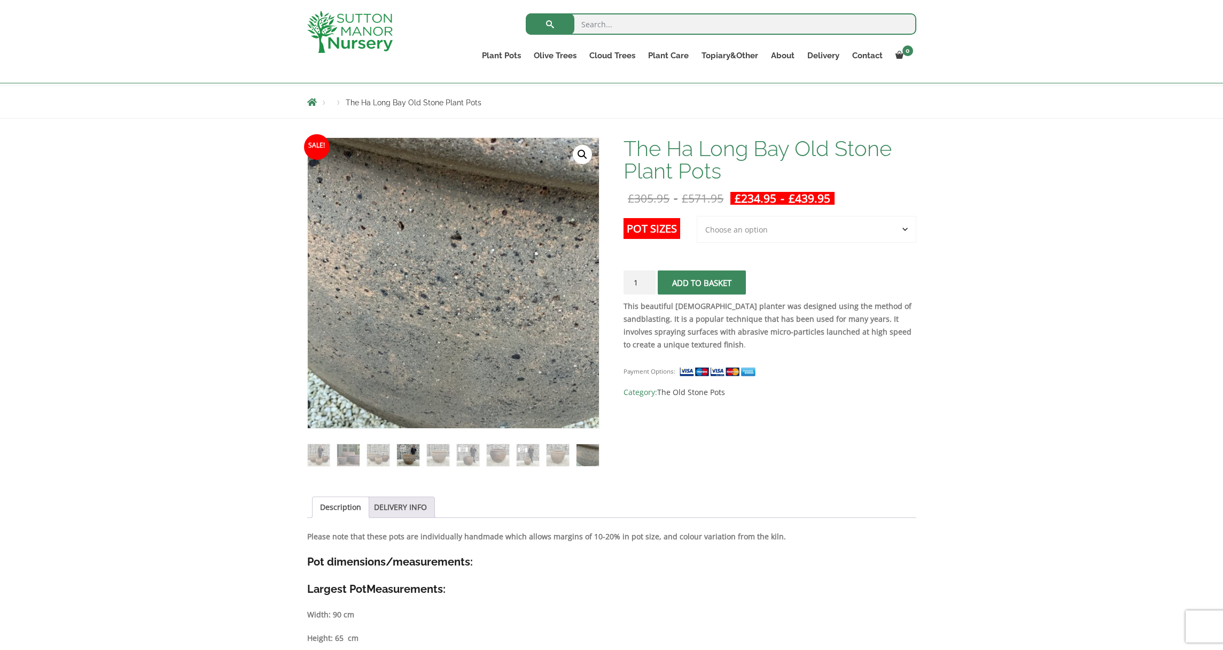
click at [413, 445] on img at bounding box center [408, 455] width 22 height 22
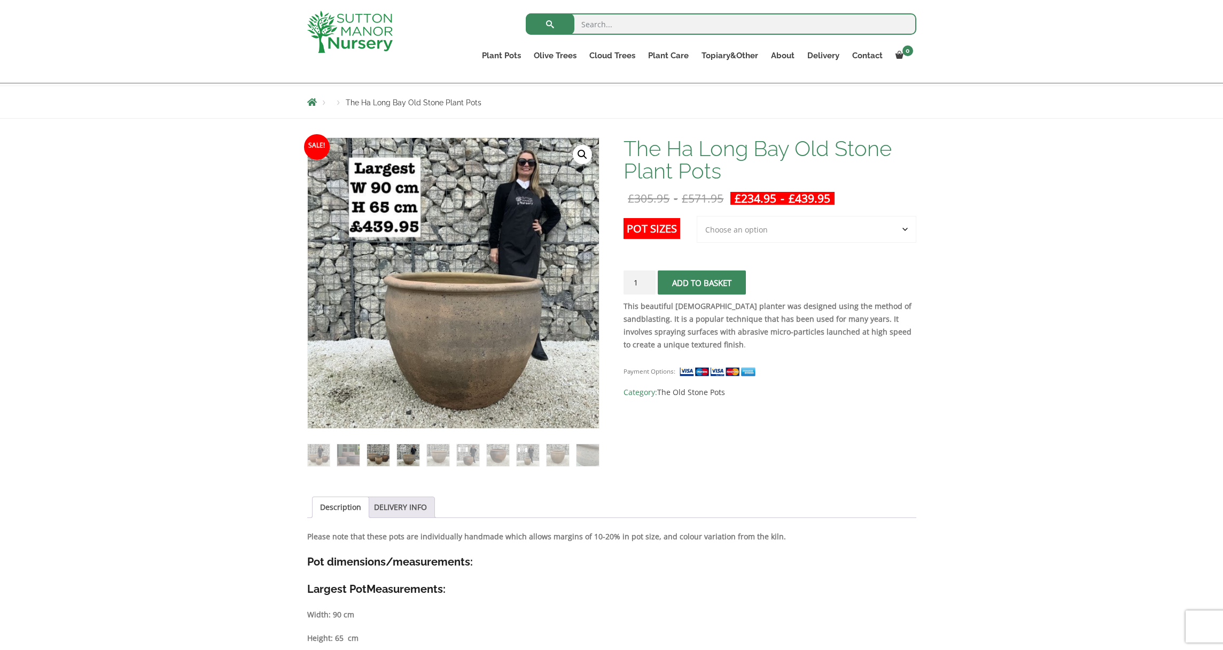
click at [372, 452] on img at bounding box center [378, 455] width 22 height 22
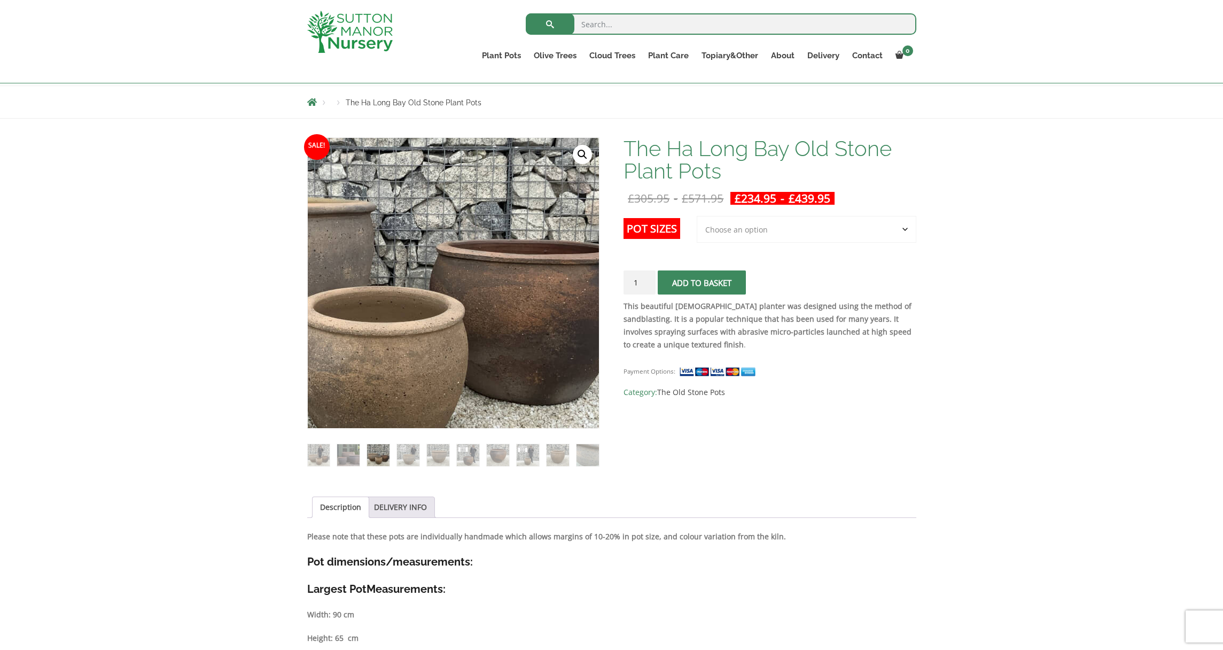
scroll to position [107, 0]
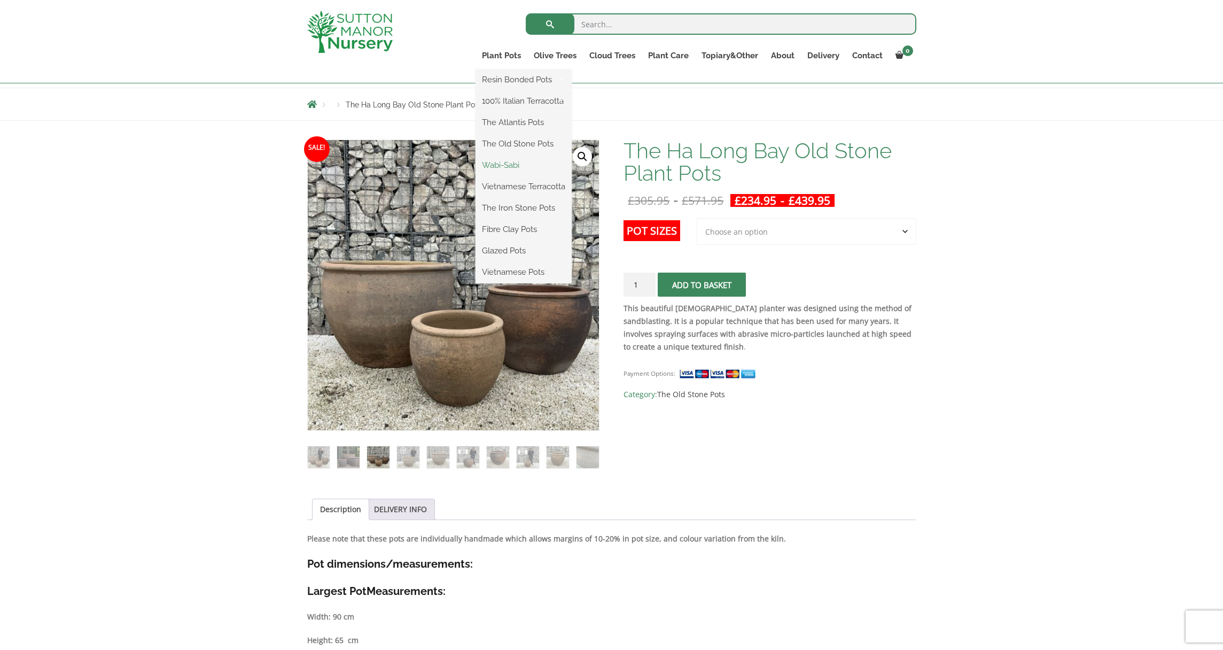
click at [509, 165] on link "Wabi-Sabi" at bounding box center [524, 165] width 96 height 16
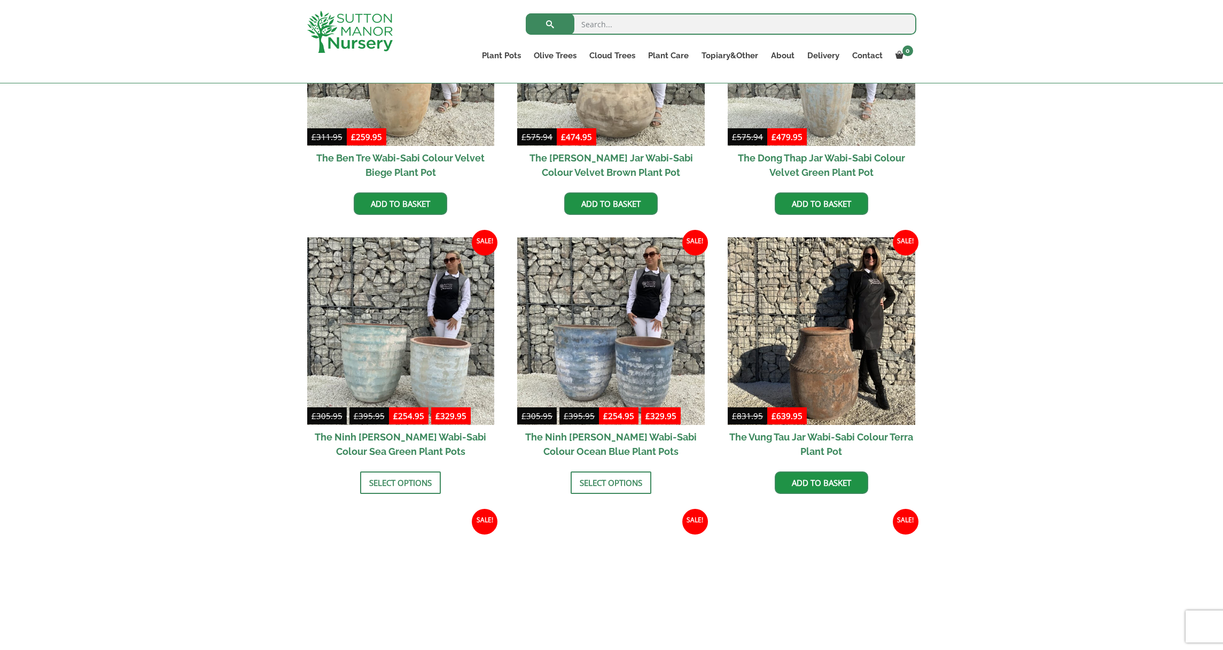
scroll to position [653, 0]
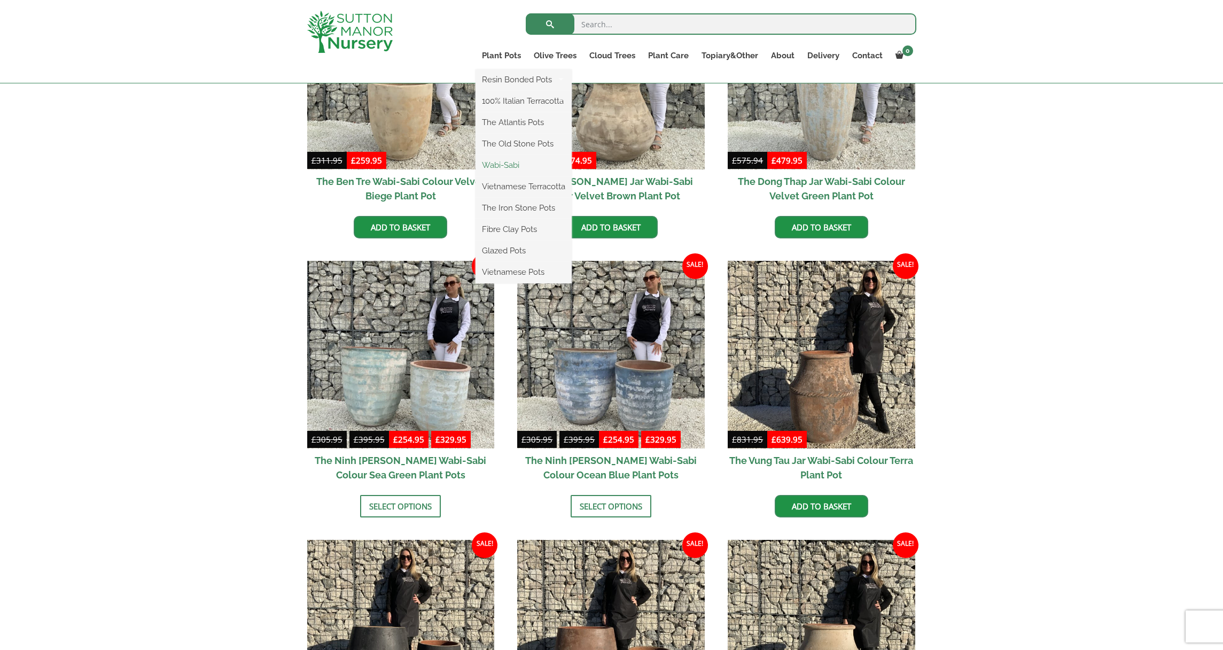
click at [509, 165] on link "Wabi-Sabi" at bounding box center [524, 165] width 96 height 16
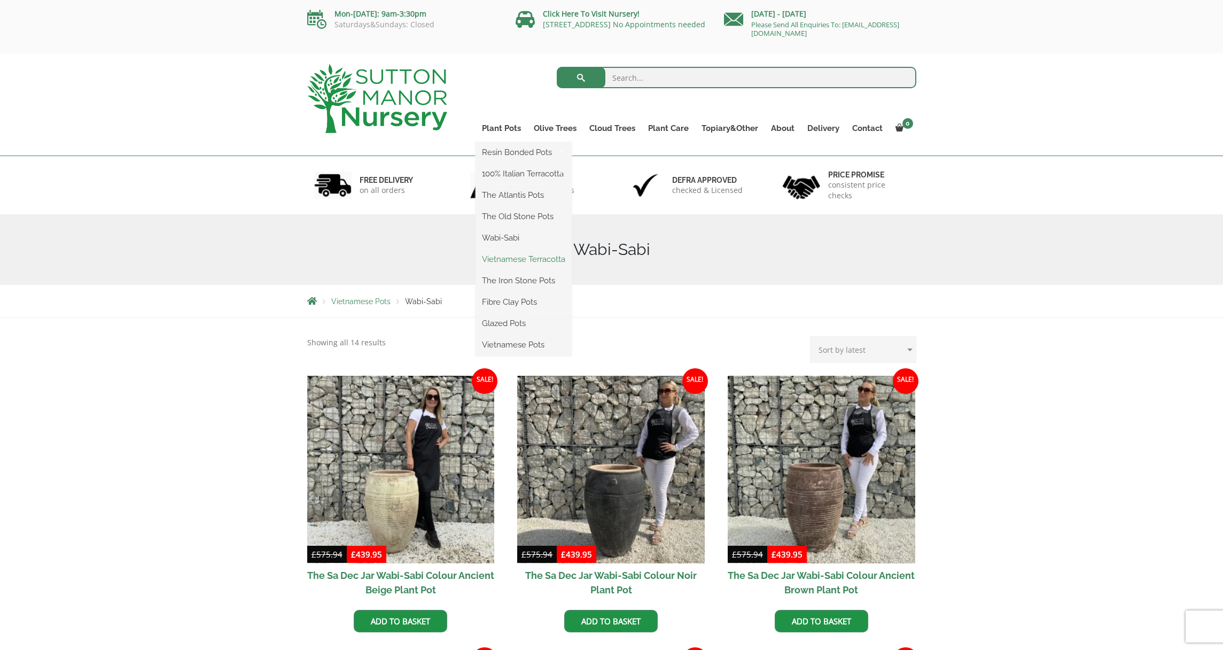
click at [510, 258] on link "Vietnamese Terracotta" at bounding box center [524, 259] width 96 height 16
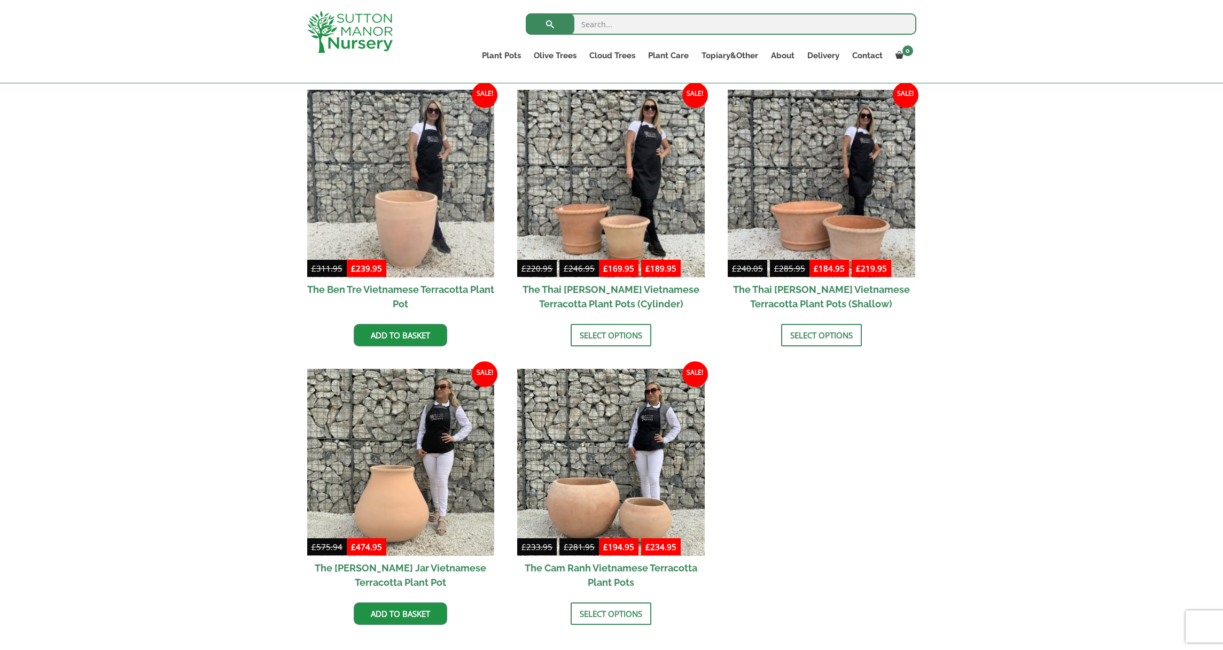
scroll to position [265, 0]
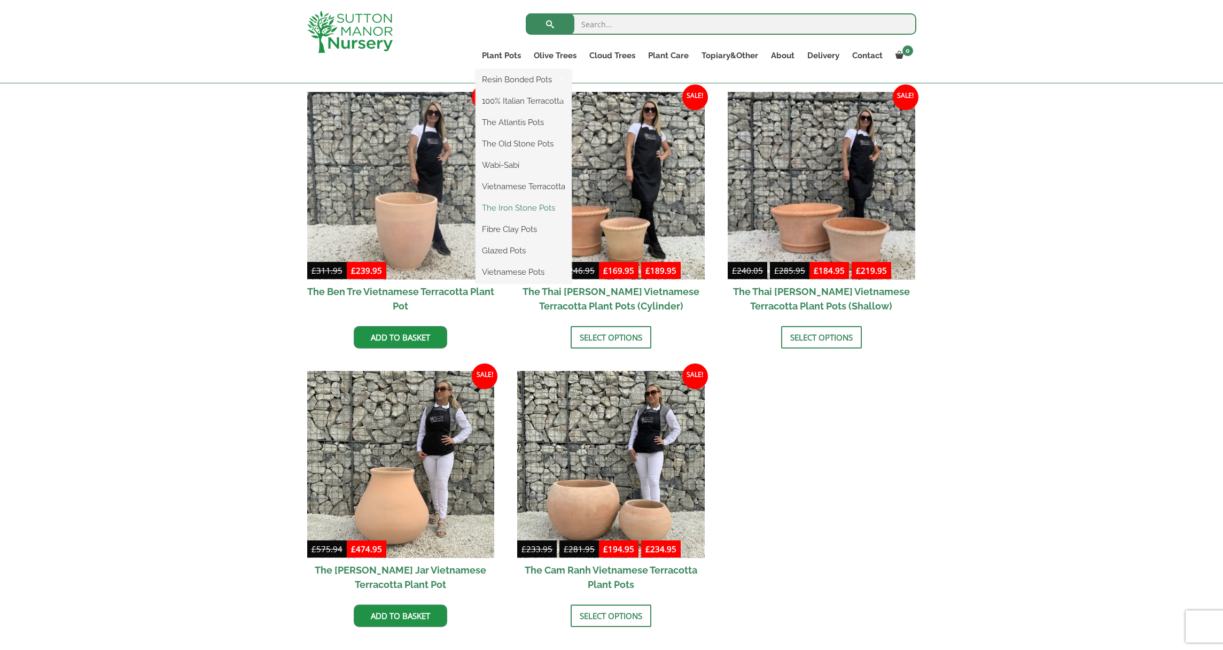
click at [509, 207] on link "The Iron Stone Pots" at bounding box center [524, 208] width 96 height 16
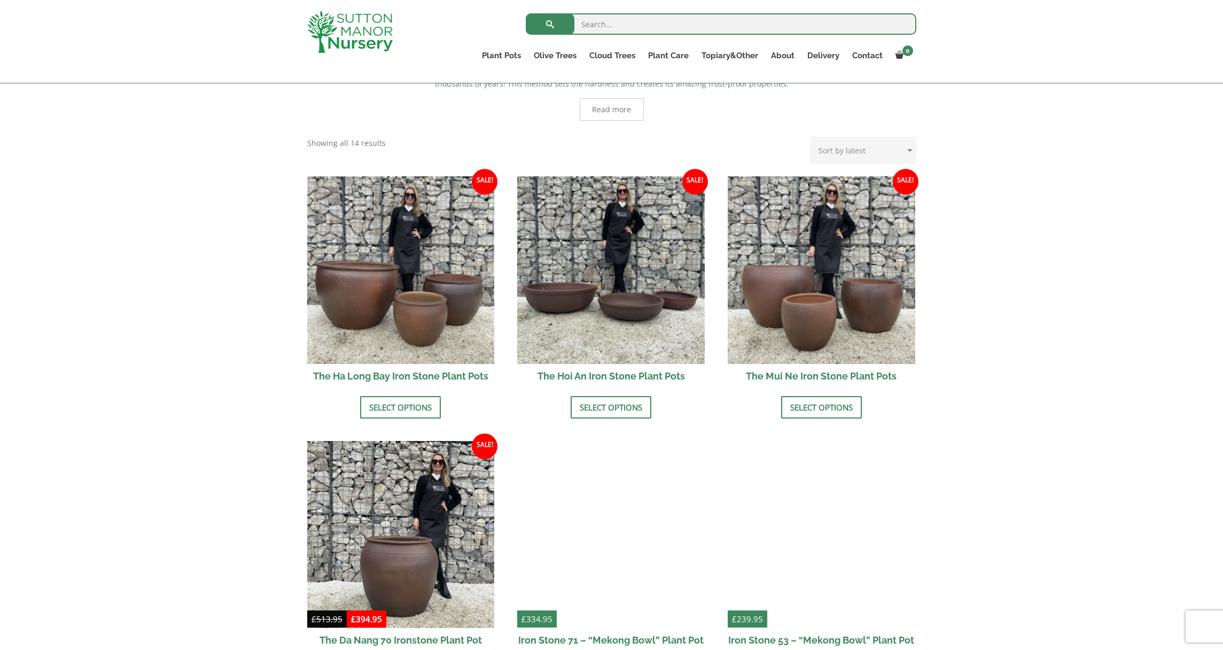
scroll to position [330, 0]
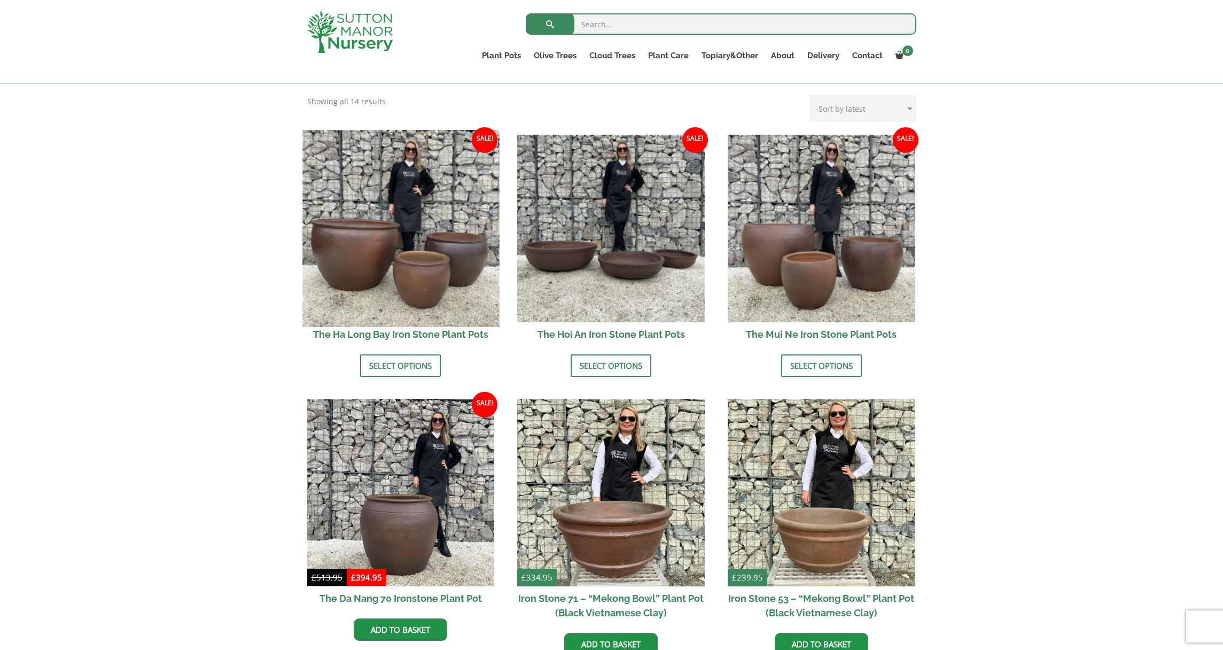
click at [375, 268] on img at bounding box center [400, 228] width 197 height 197
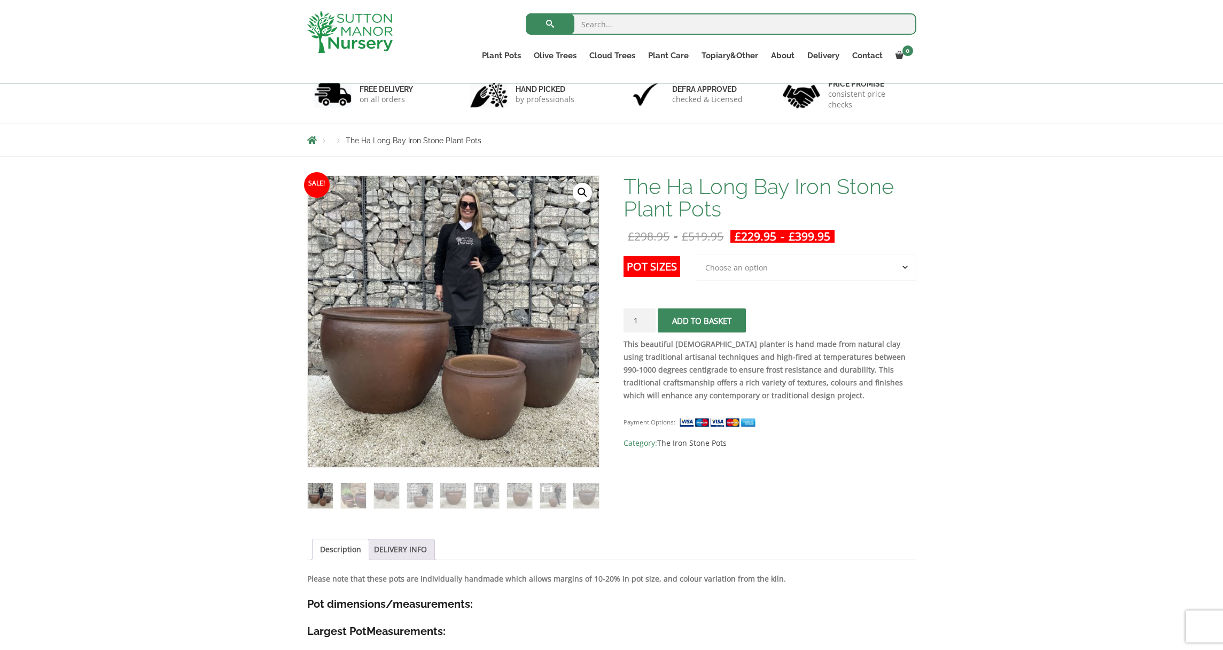
scroll to position [74, 0]
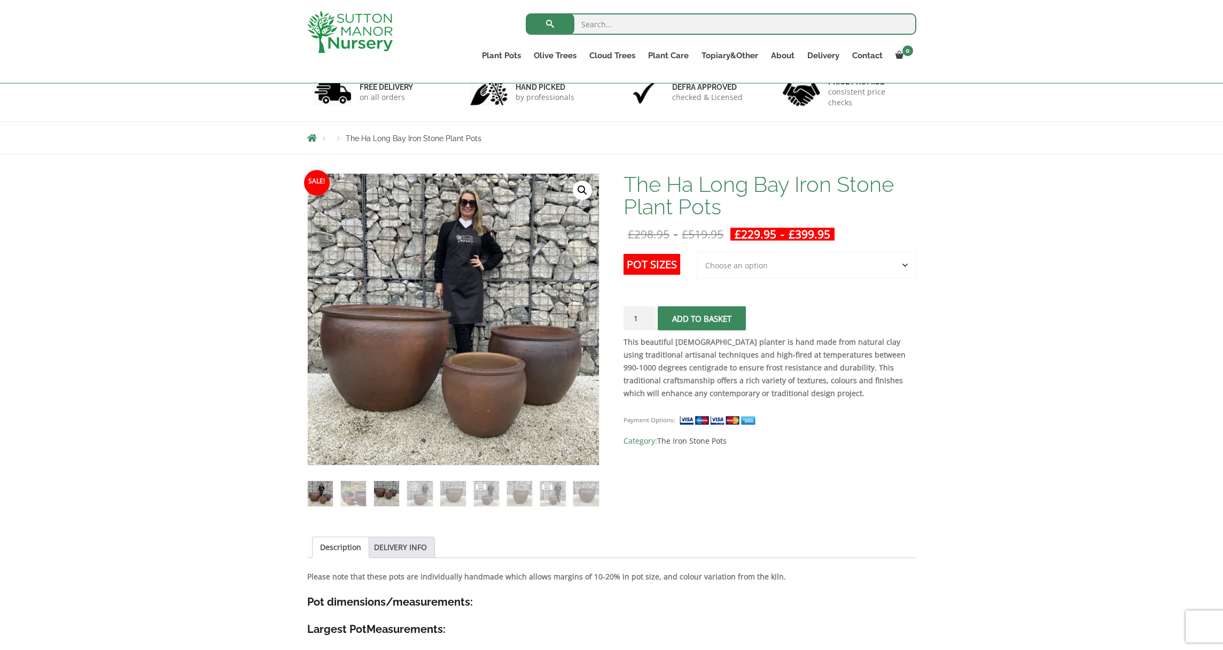
click at [386, 496] on img at bounding box center [386, 493] width 25 height 25
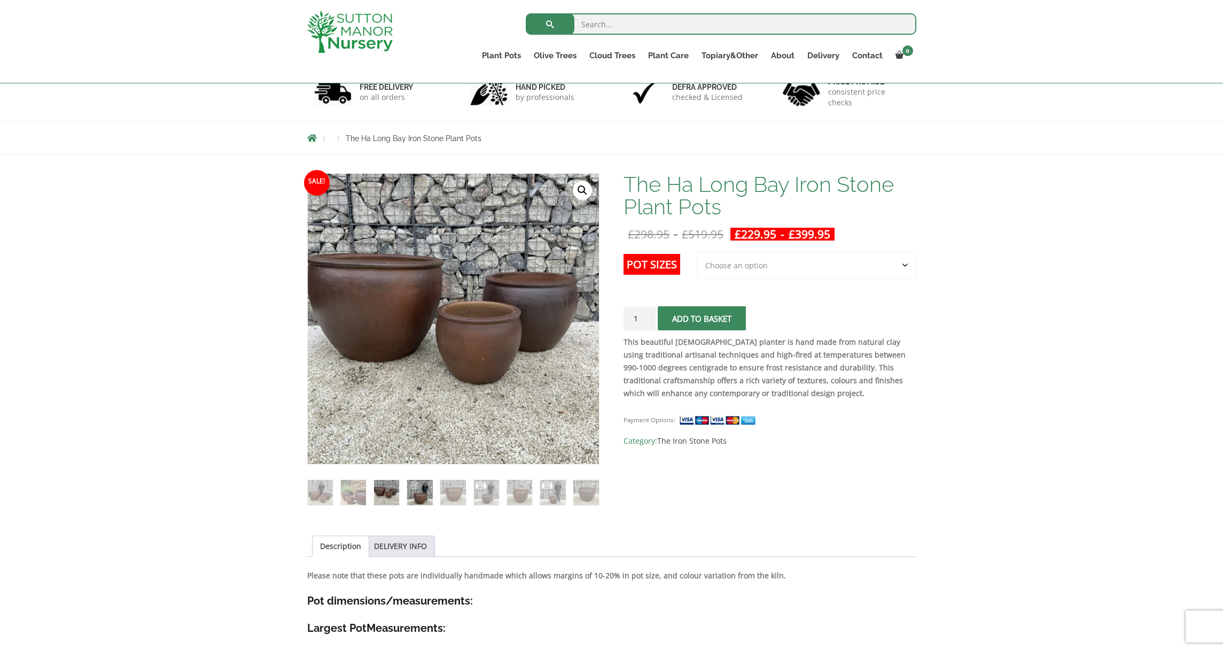
click at [416, 498] on img at bounding box center [419, 492] width 25 height 25
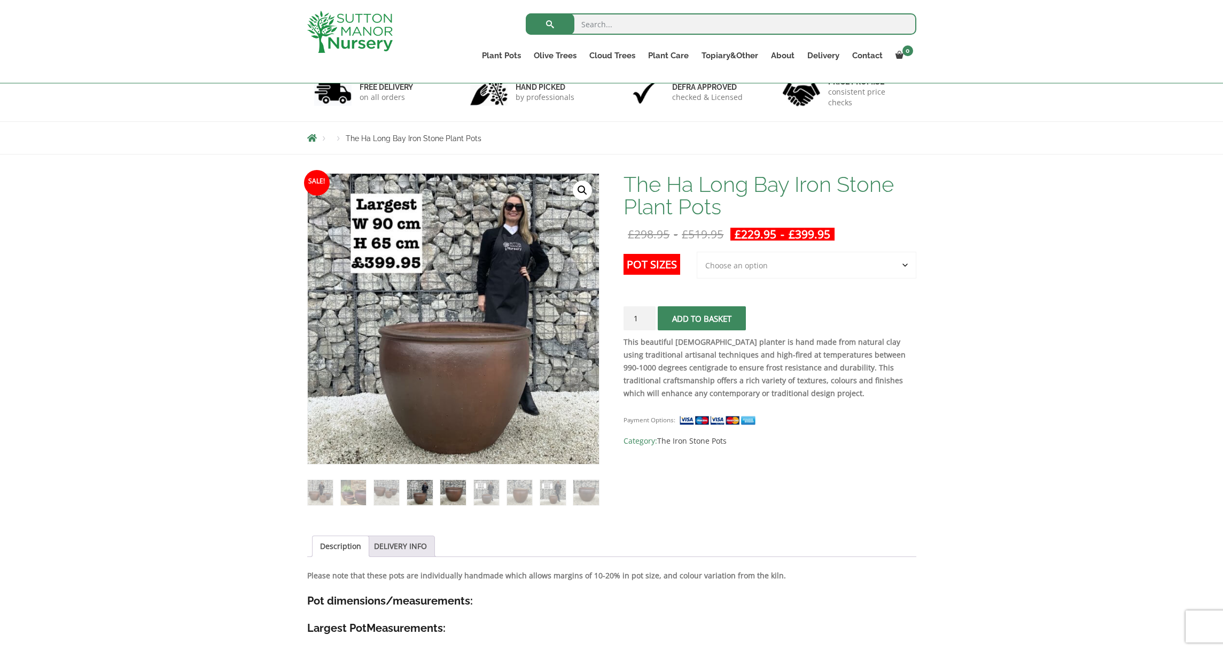
click at [450, 496] on img at bounding box center [452, 492] width 25 height 25
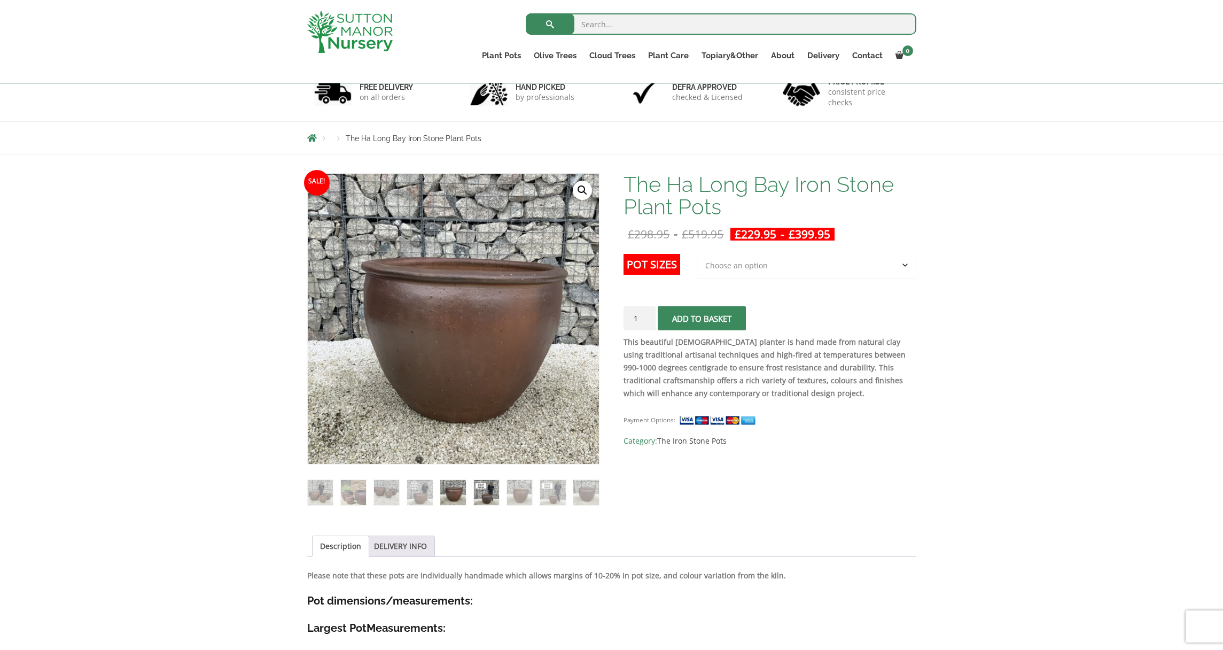
click at [483, 497] on img at bounding box center [486, 492] width 25 height 25
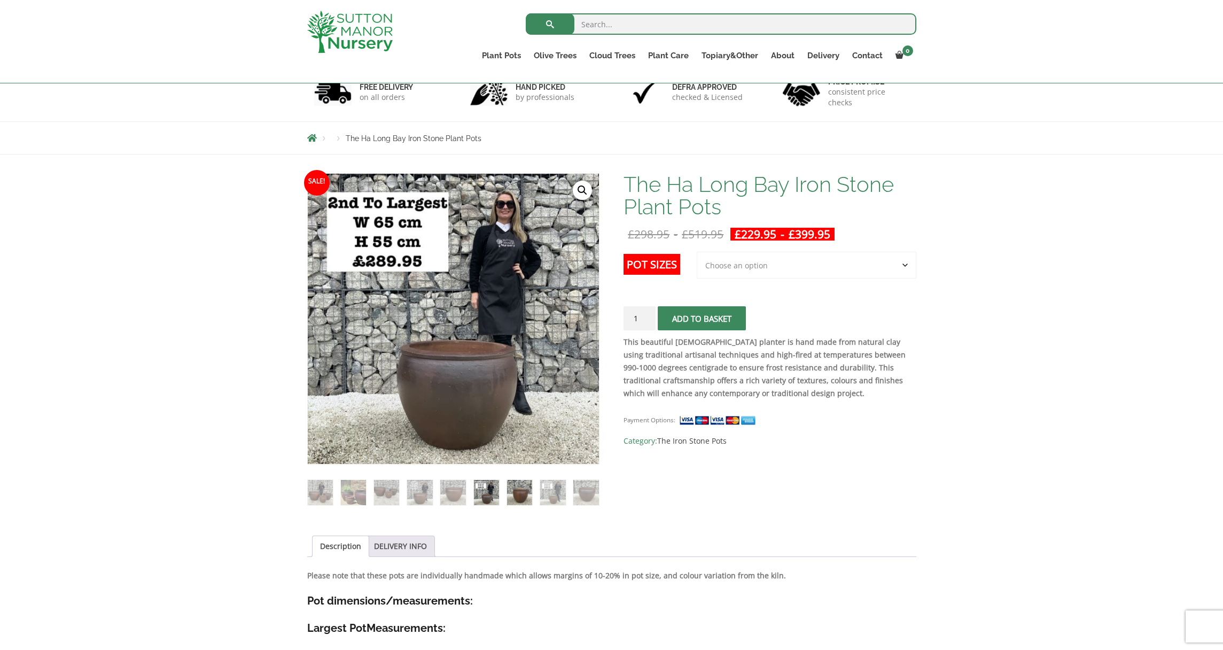
click at [511, 495] on img at bounding box center [519, 492] width 25 height 25
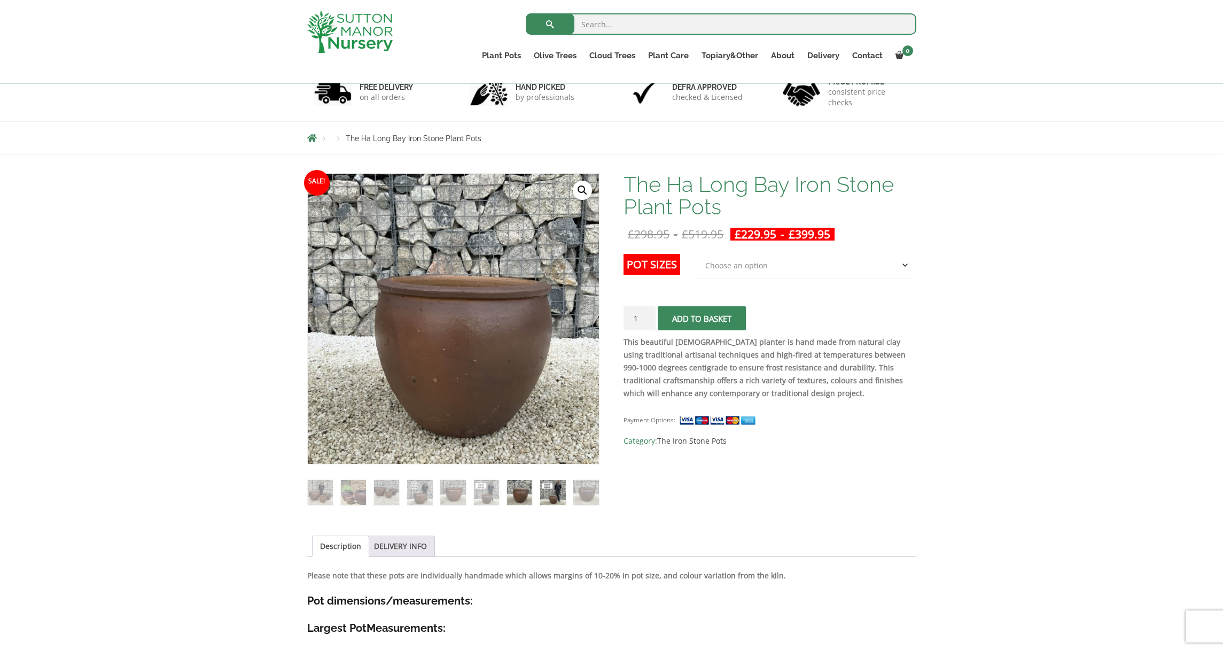
click at [551, 497] on img at bounding box center [552, 492] width 25 height 25
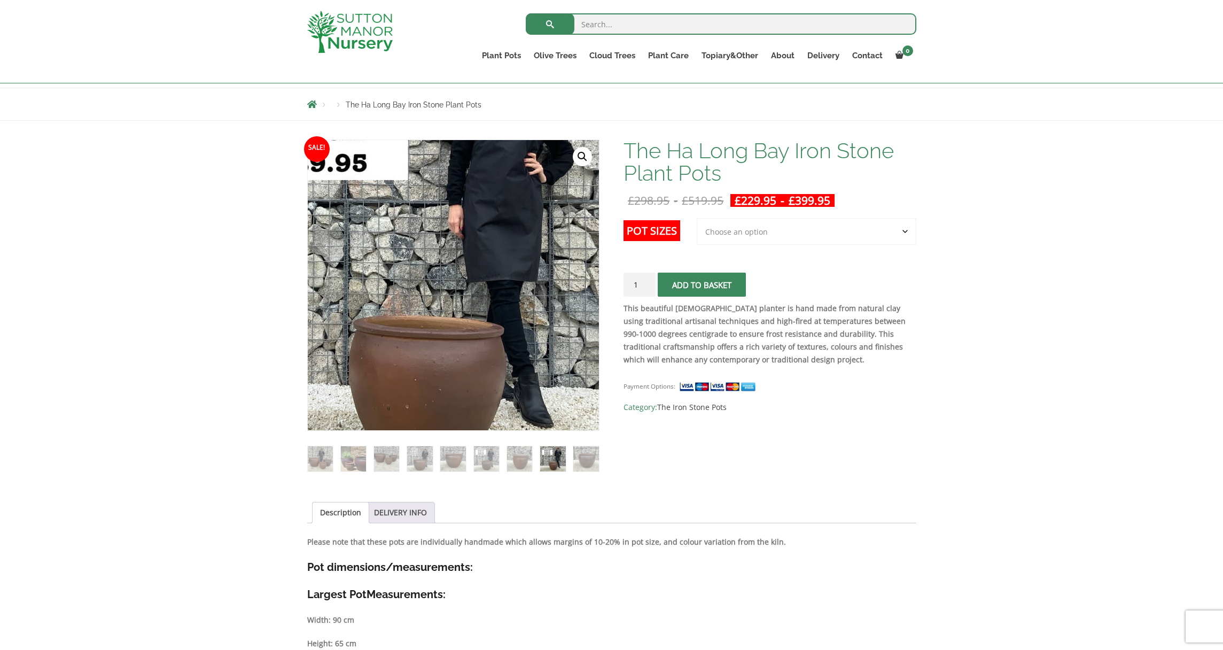
scroll to position [84, 0]
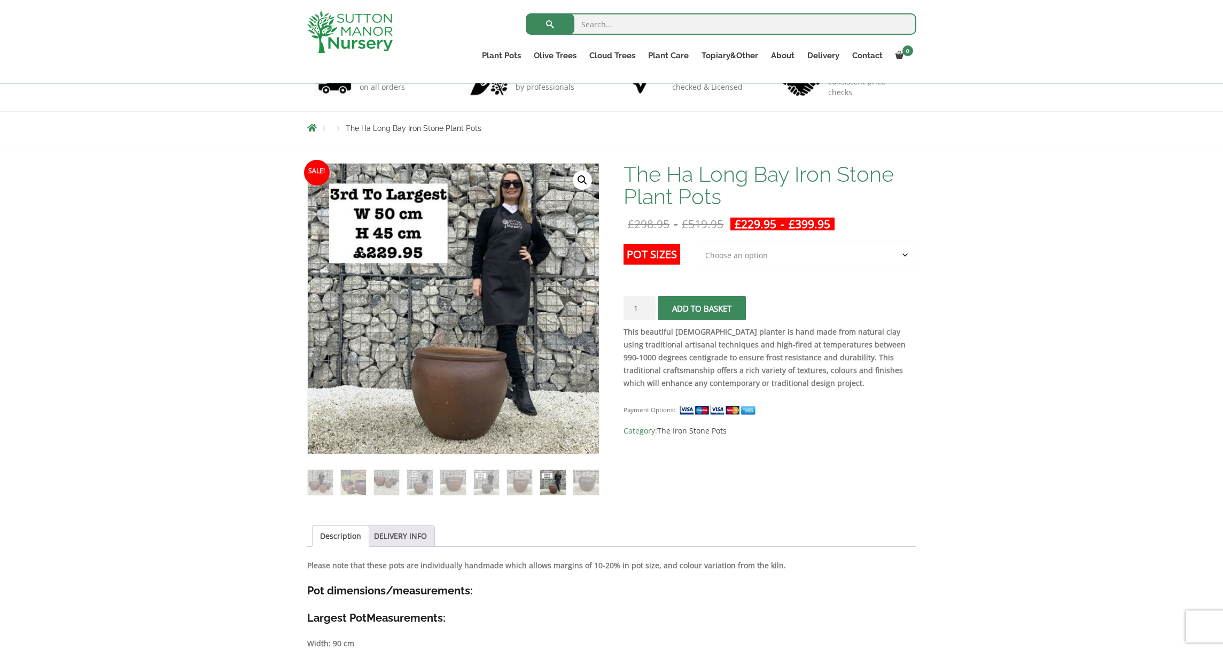
click at [579, 469] on li at bounding box center [586, 482] width 26 height 26
click at [491, 470] on img at bounding box center [486, 482] width 25 height 25
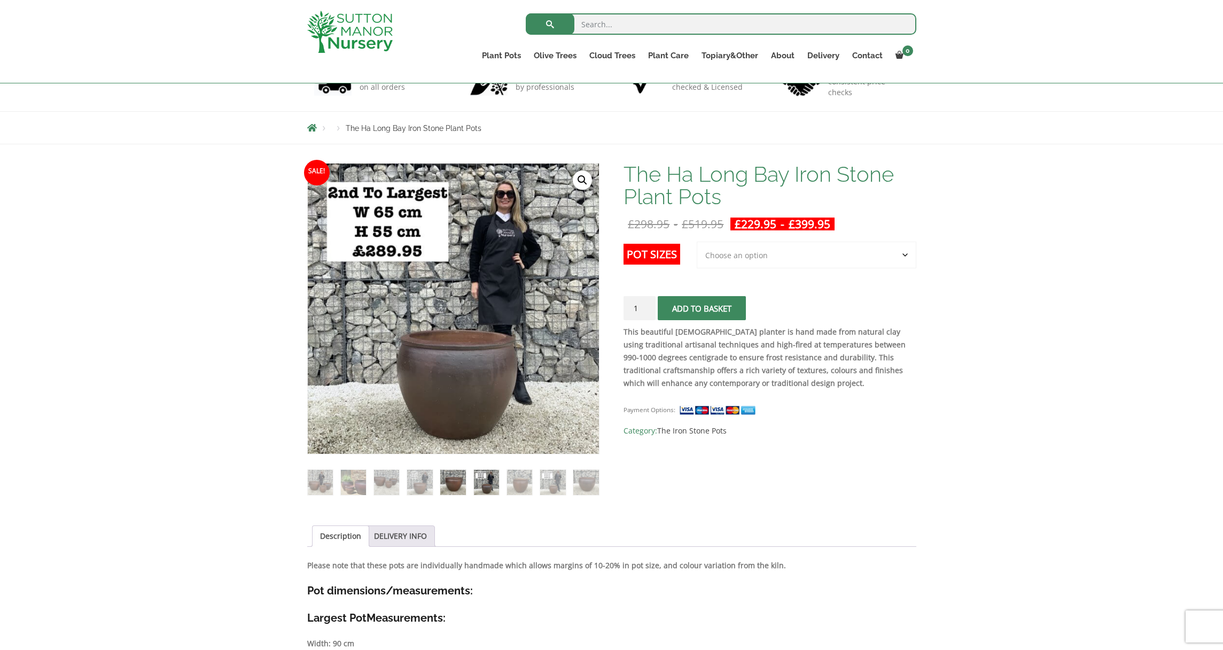
click at [460, 473] on img at bounding box center [452, 482] width 25 height 25
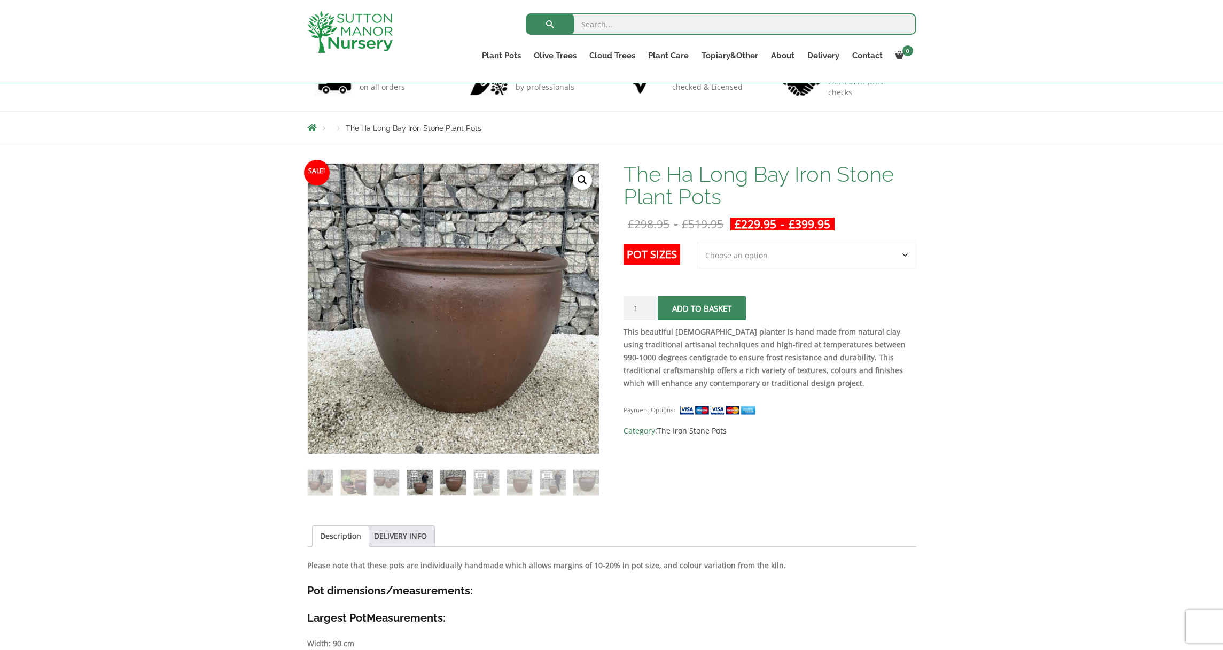
click at [425, 475] on img at bounding box center [419, 482] width 25 height 25
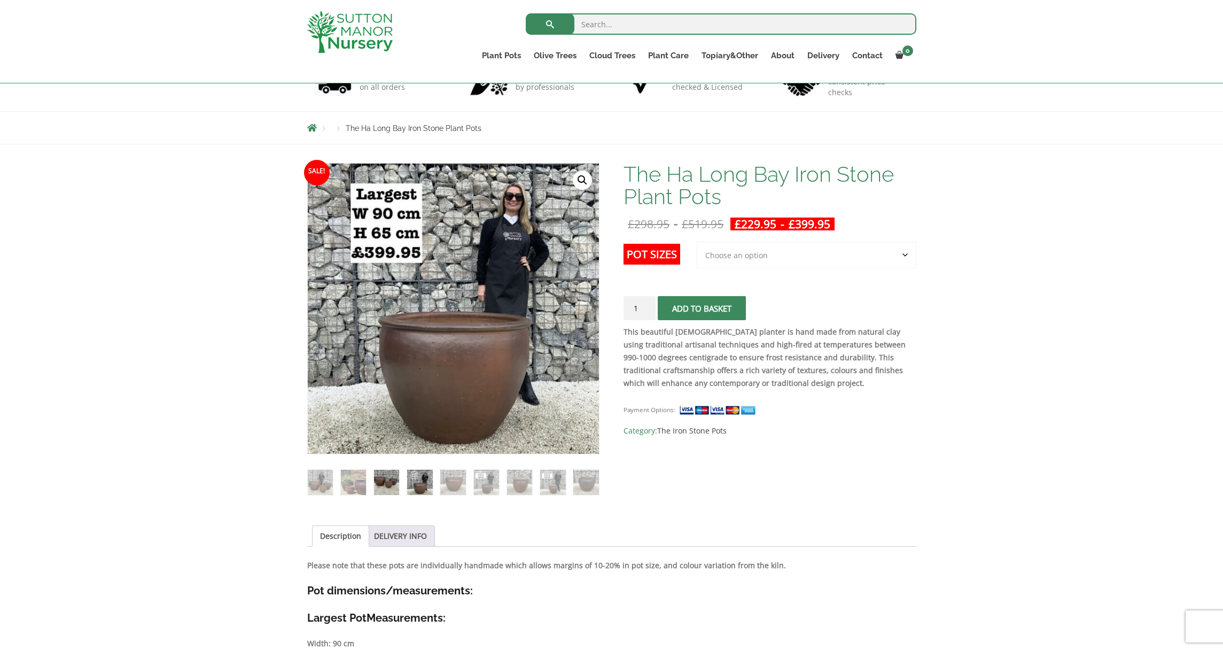
click at [393, 472] on img at bounding box center [386, 482] width 25 height 25
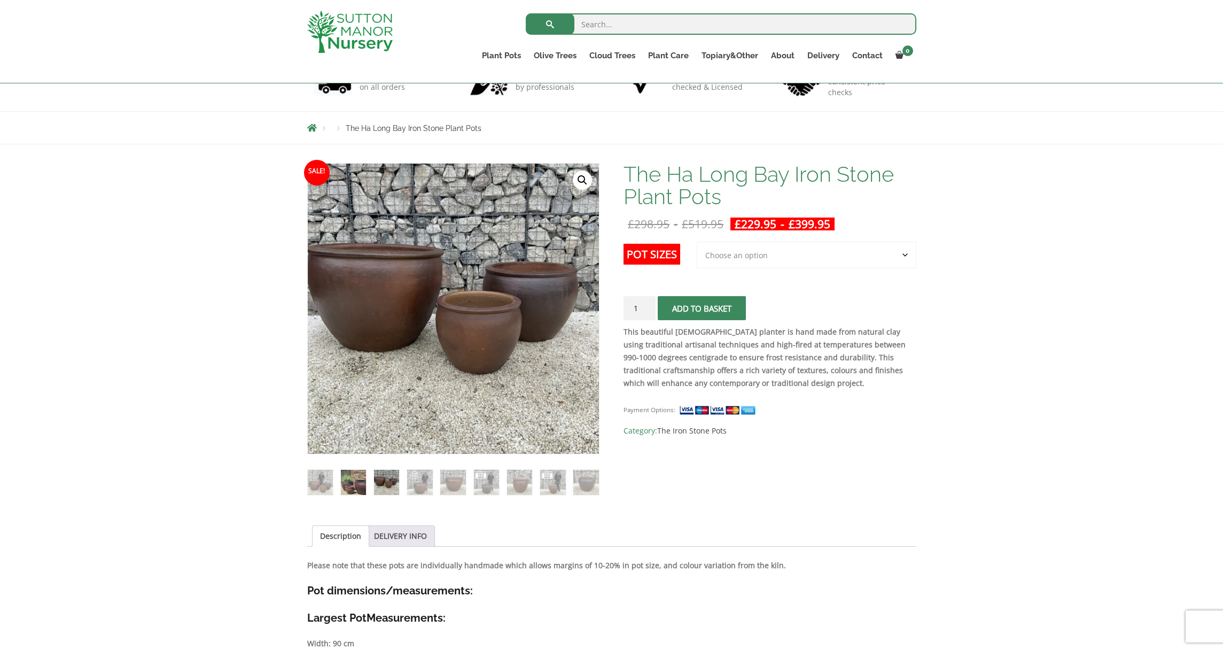
click at [353, 470] on img at bounding box center [353, 482] width 25 height 25
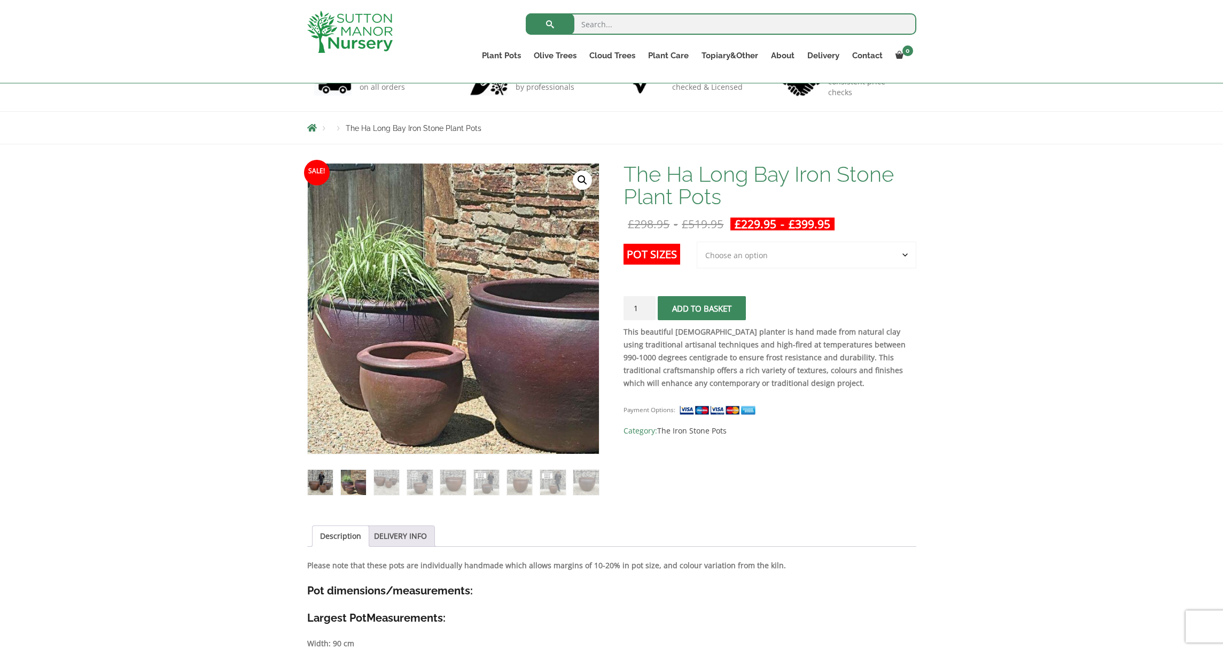
click at [318, 471] on img at bounding box center [320, 482] width 25 height 25
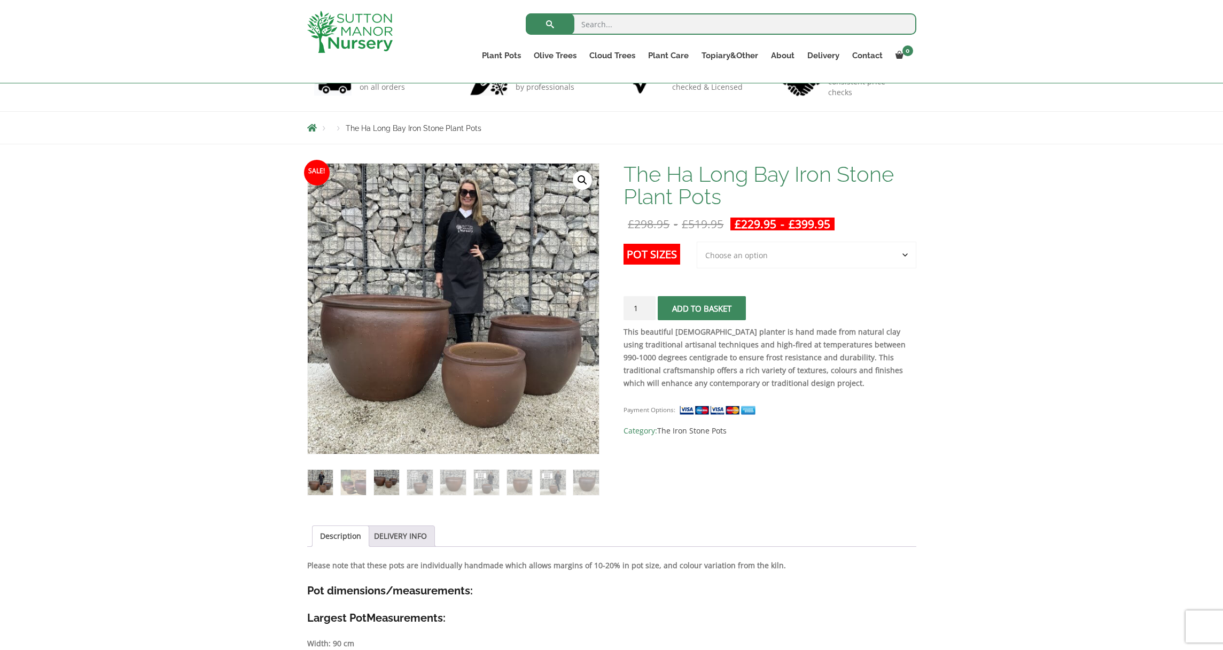
click at [382, 488] on img at bounding box center [386, 482] width 25 height 25
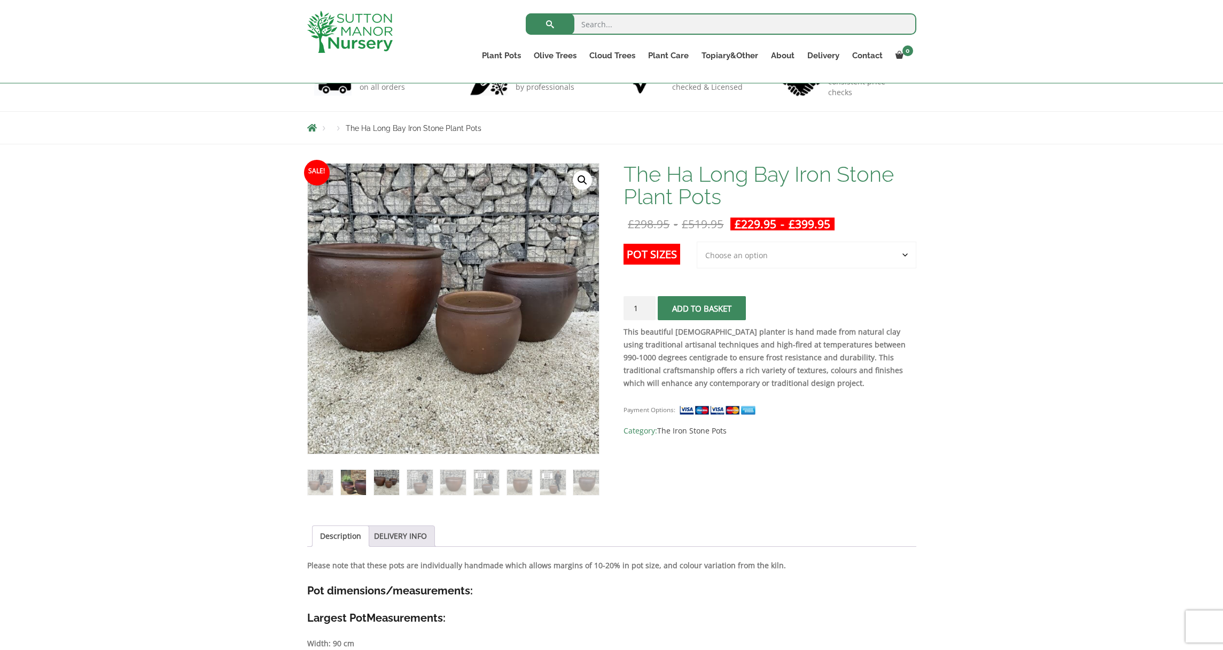
click at [350, 474] on img at bounding box center [353, 482] width 25 height 25
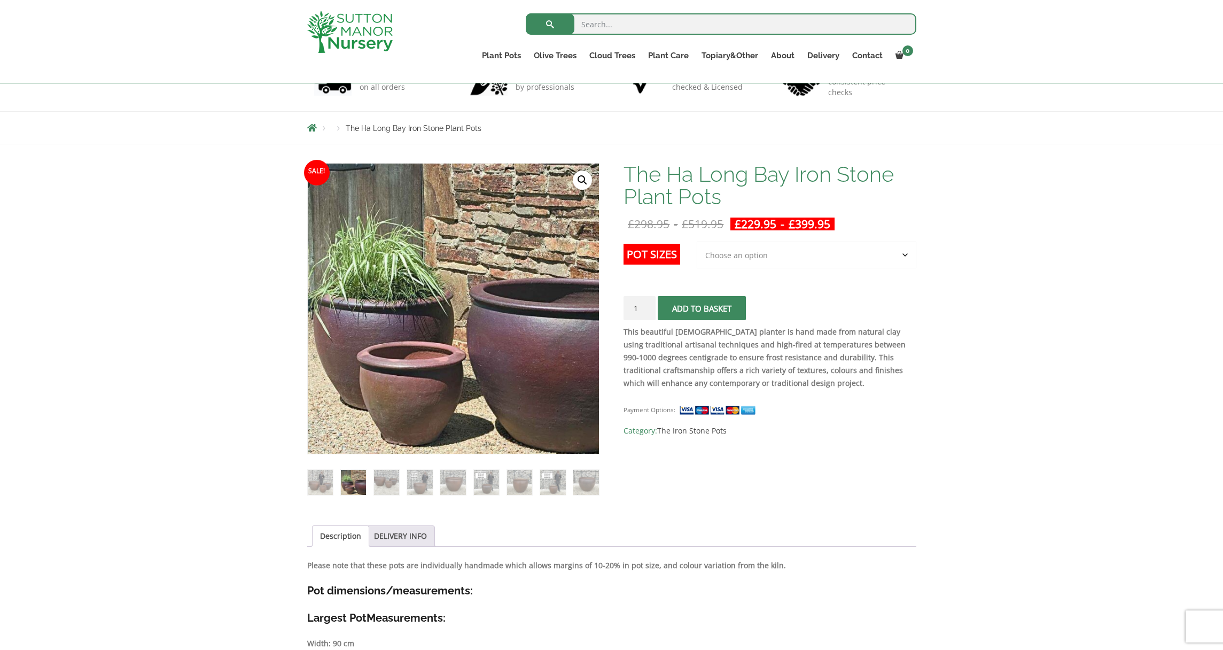
select select "Largest pot In The Picture"
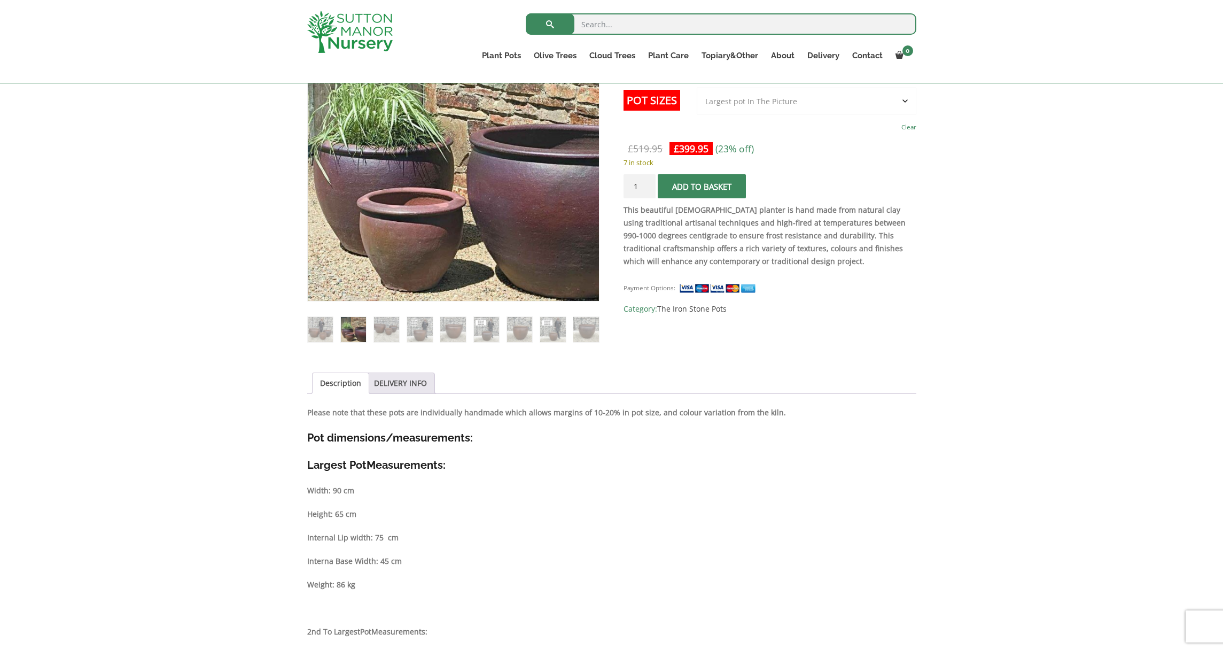
scroll to position [0, 0]
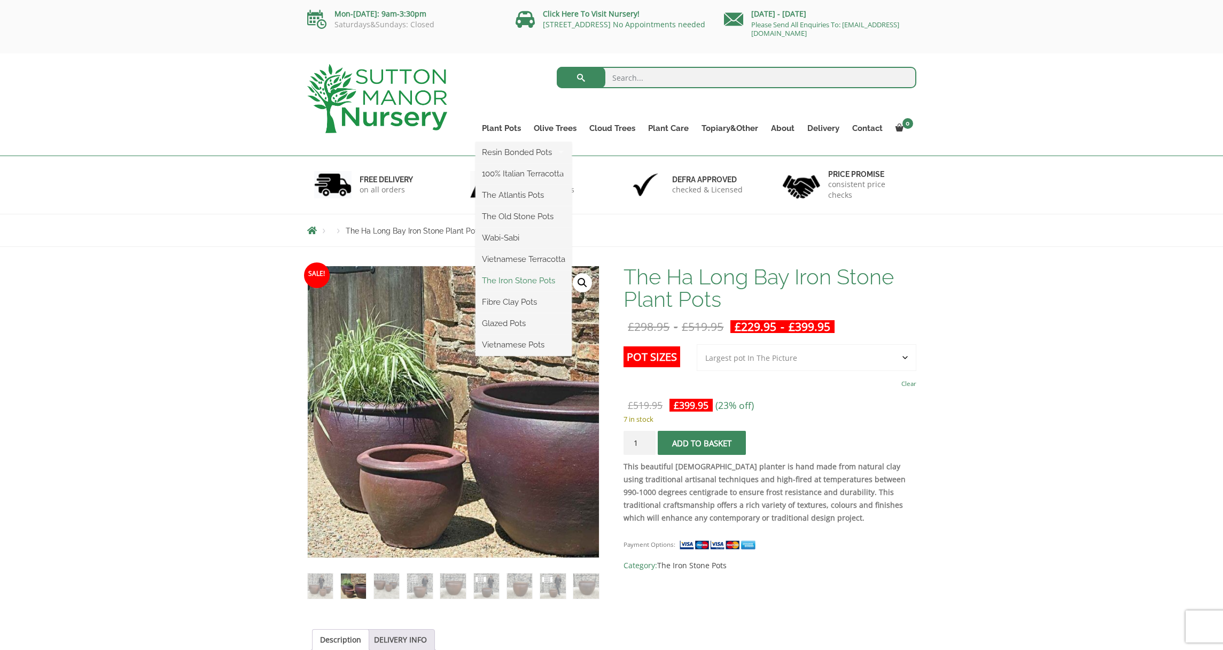
click at [511, 279] on link "The Iron Stone Pots" at bounding box center [524, 281] width 96 height 16
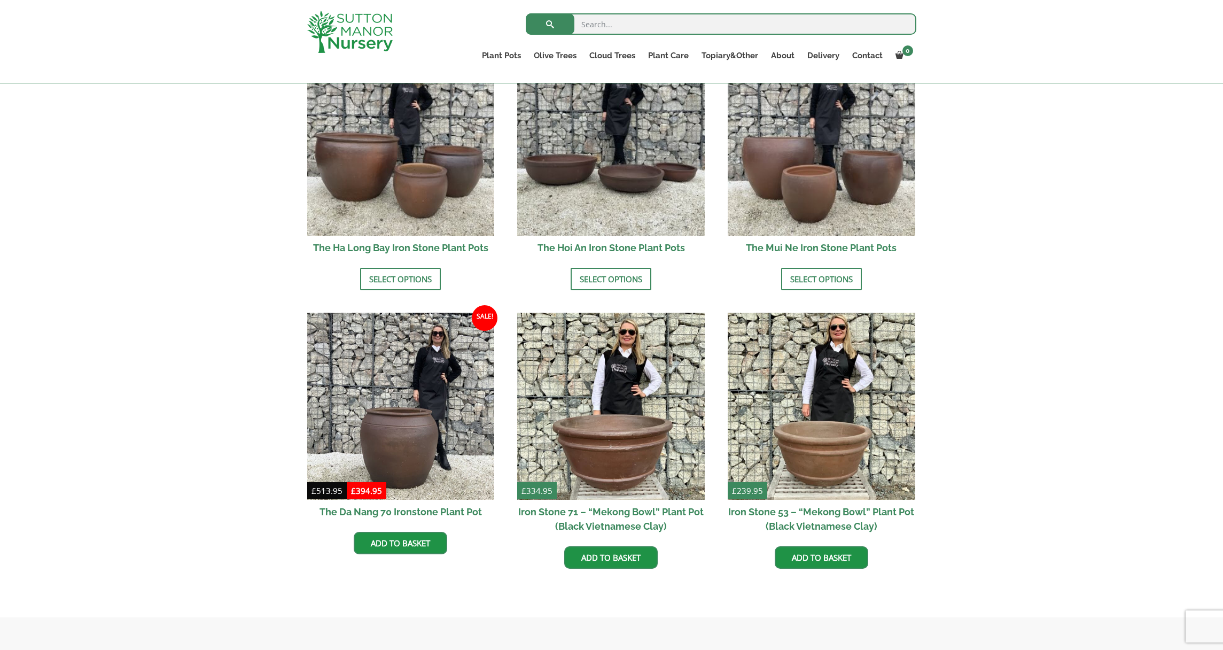
scroll to position [415, 0]
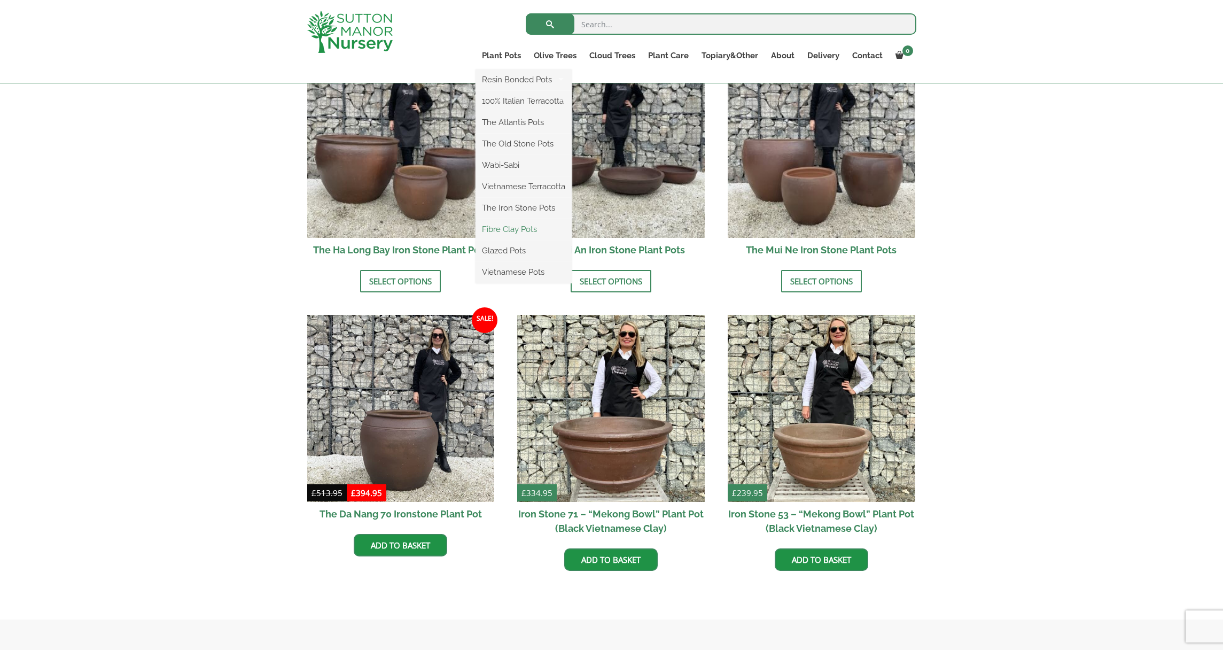
click at [504, 230] on link "Fibre Clay Pots" at bounding box center [524, 229] width 96 height 16
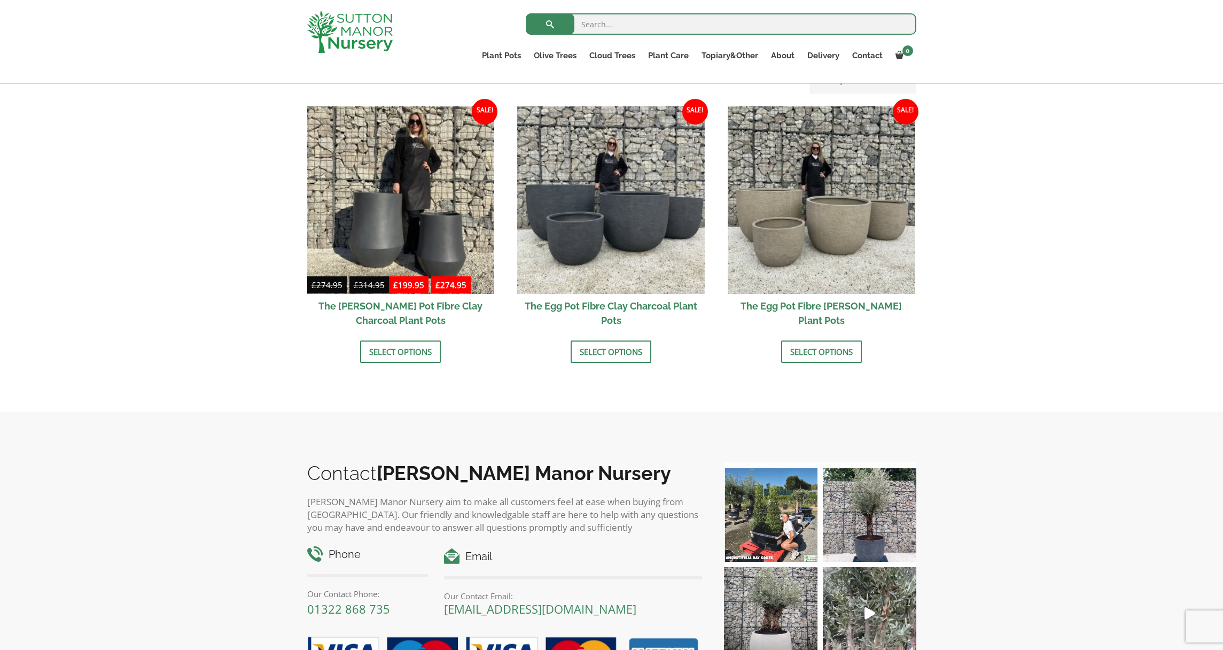
scroll to position [310, 0]
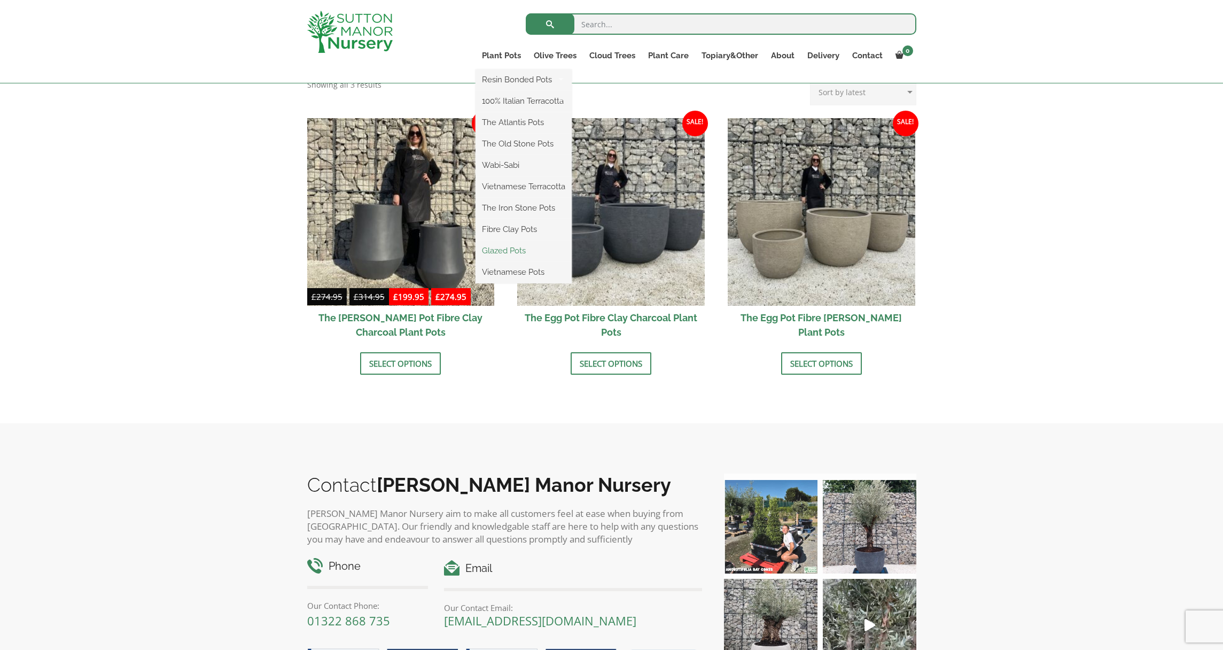
click at [508, 252] on link "Glazed Pots" at bounding box center [524, 251] width 96 height 16
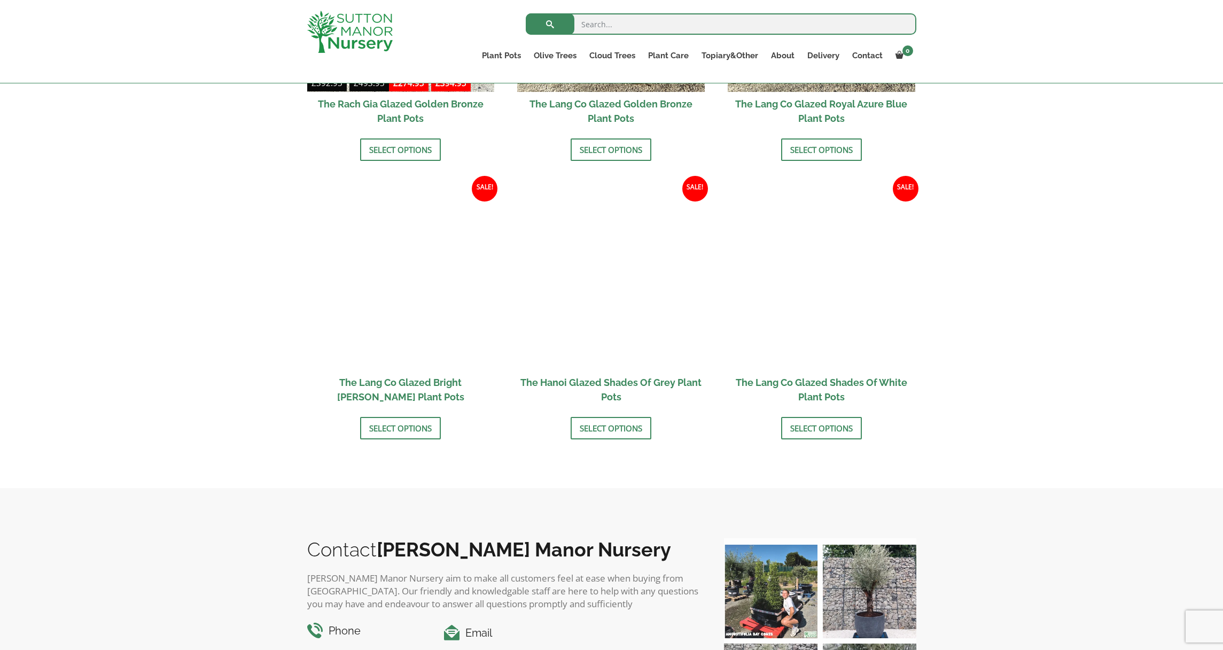
scroll to position [911, 0]
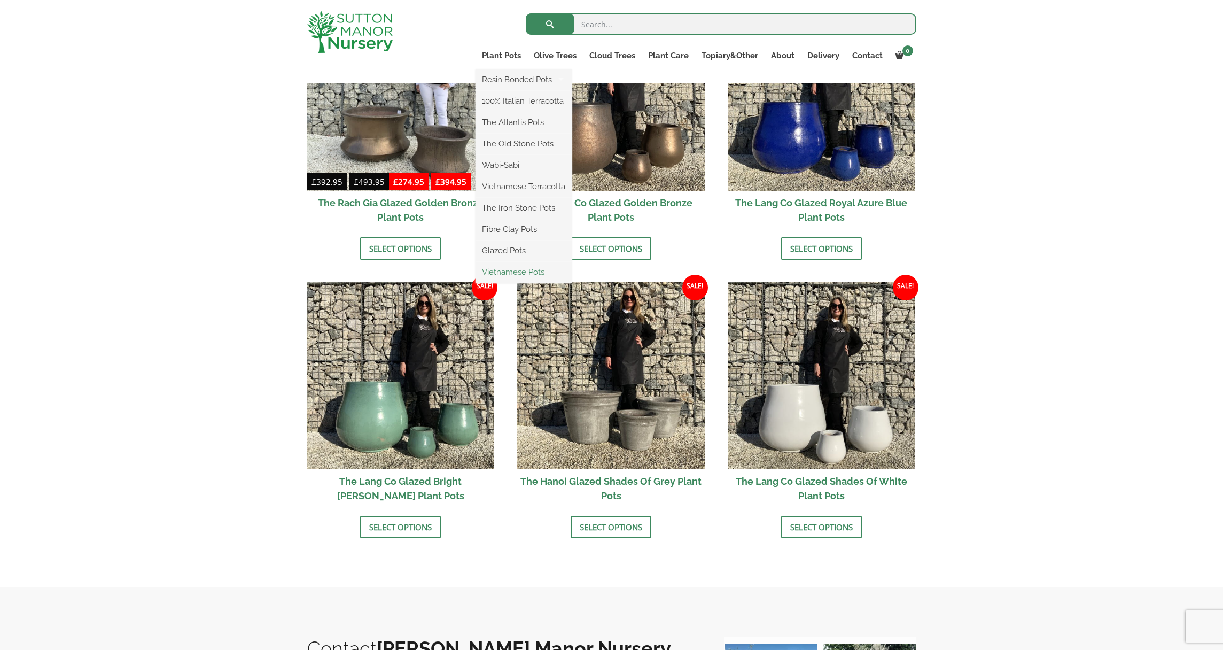
click at [509, 271] on link "Vietnamese Pots" at bounding box center [524, 272] width 96 height 16
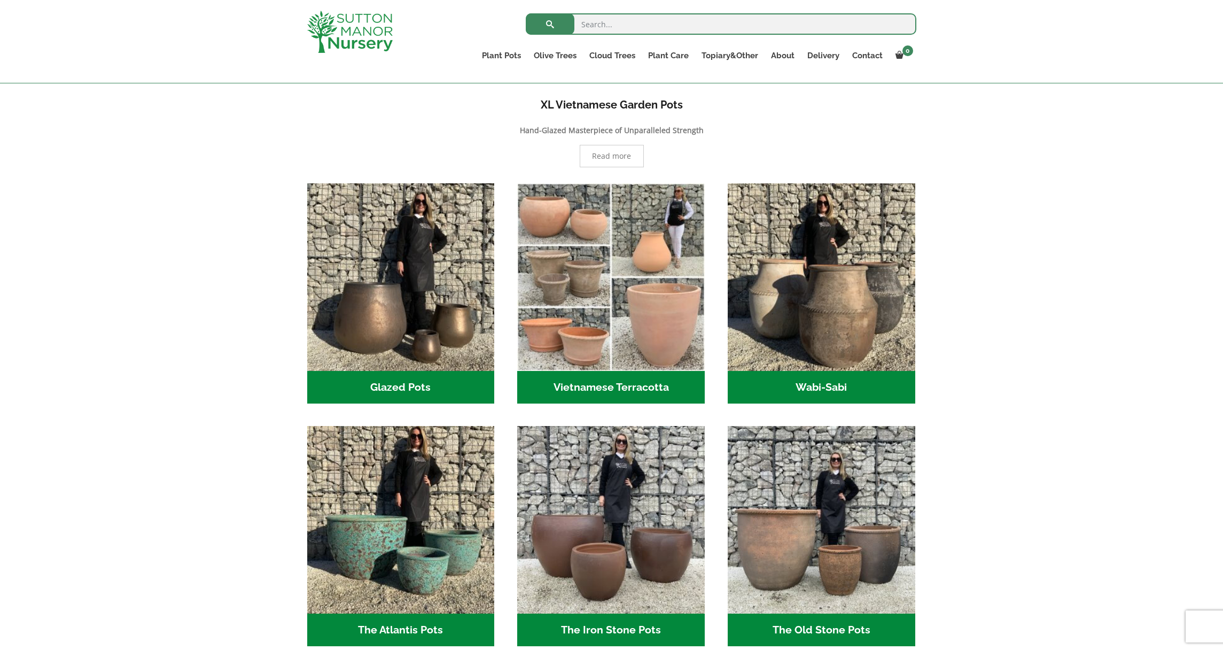
scroll to position [224, 0]
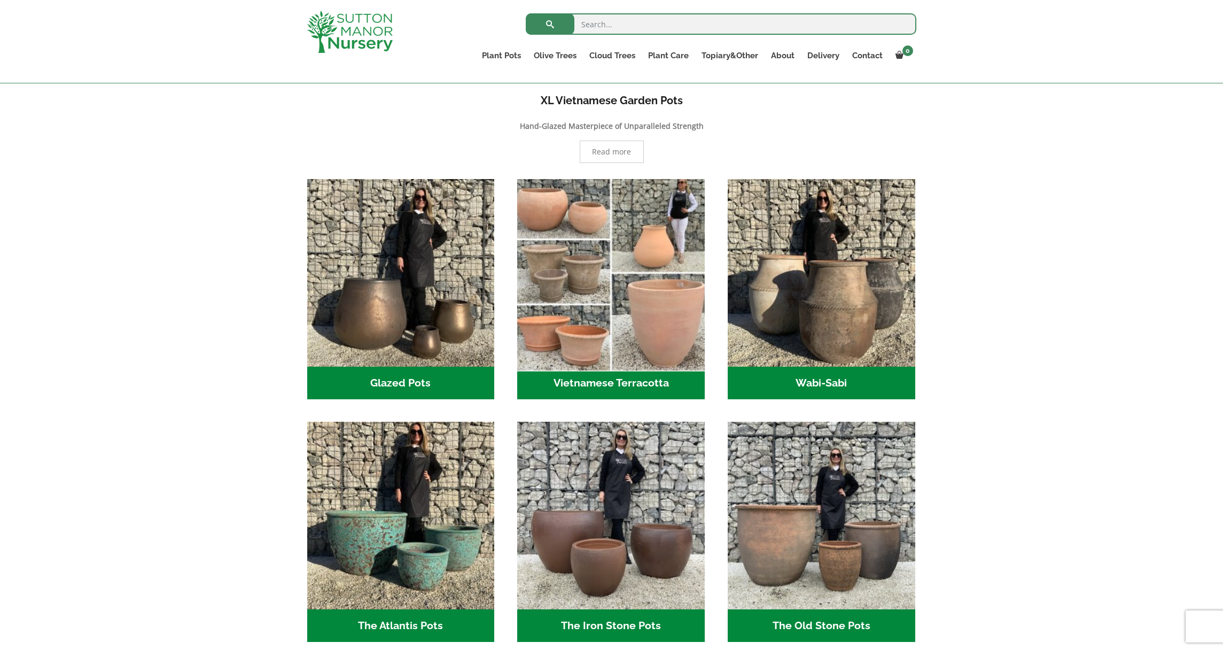
click at [563, 348] on img "Visit product category Vietnamese Terracotta" at bounding box center [611, 272] width 197 height 197
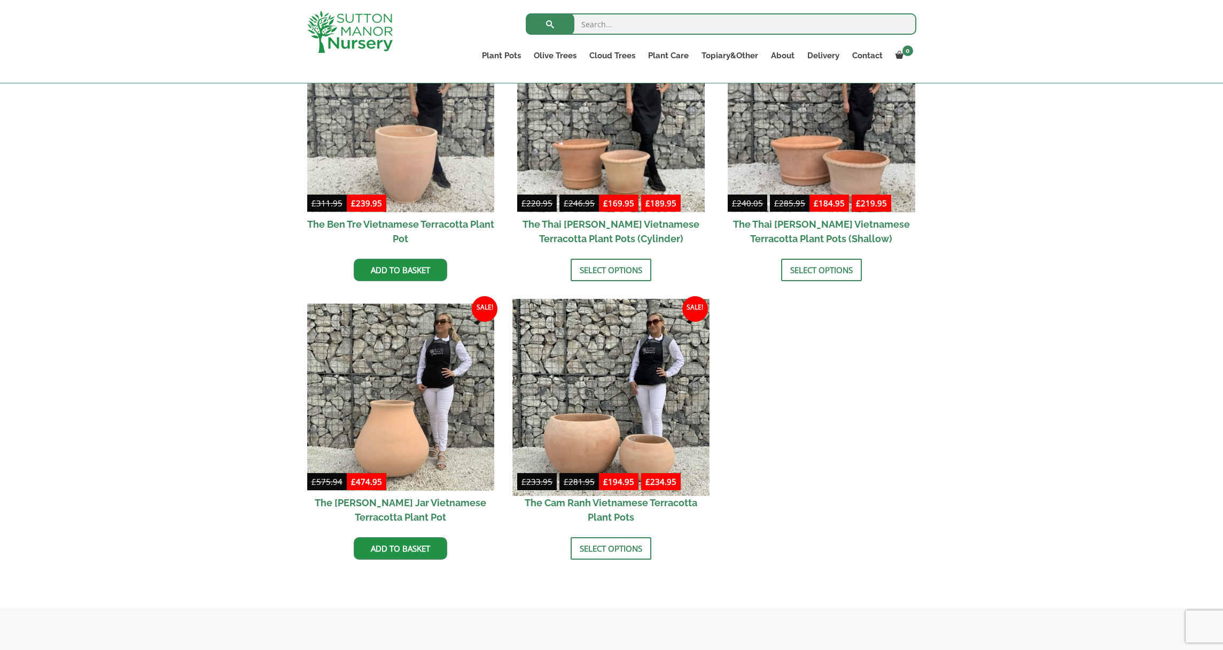
scroll to position [349, 0]
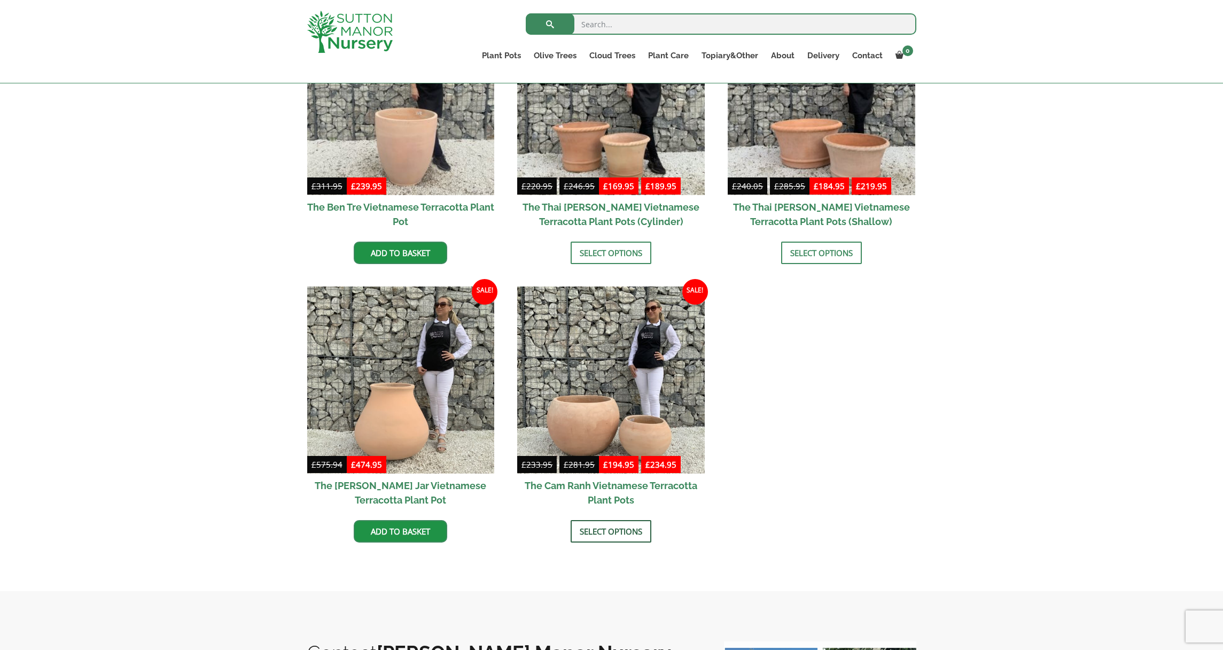
click at [626, 530] on link "Select options" at bounding box center [611, 531] width 81 height 22
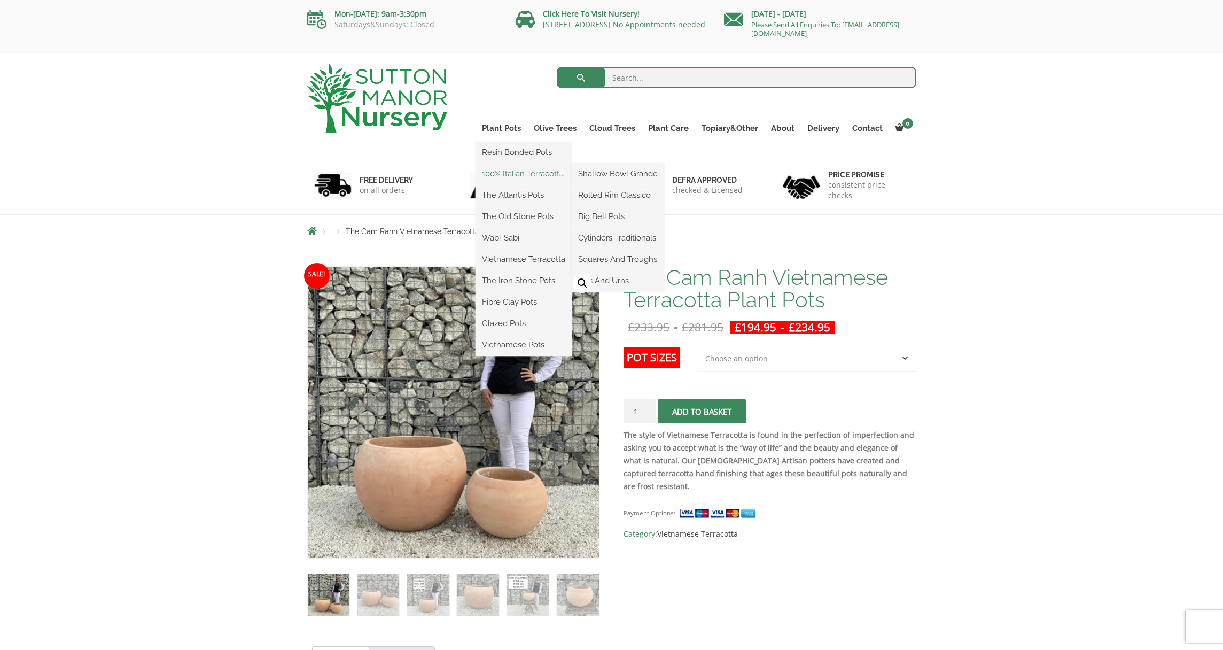
click at [510, 173] on link "100% Italian Terracotta" at bounding box center [524, 174] width 96 height 16
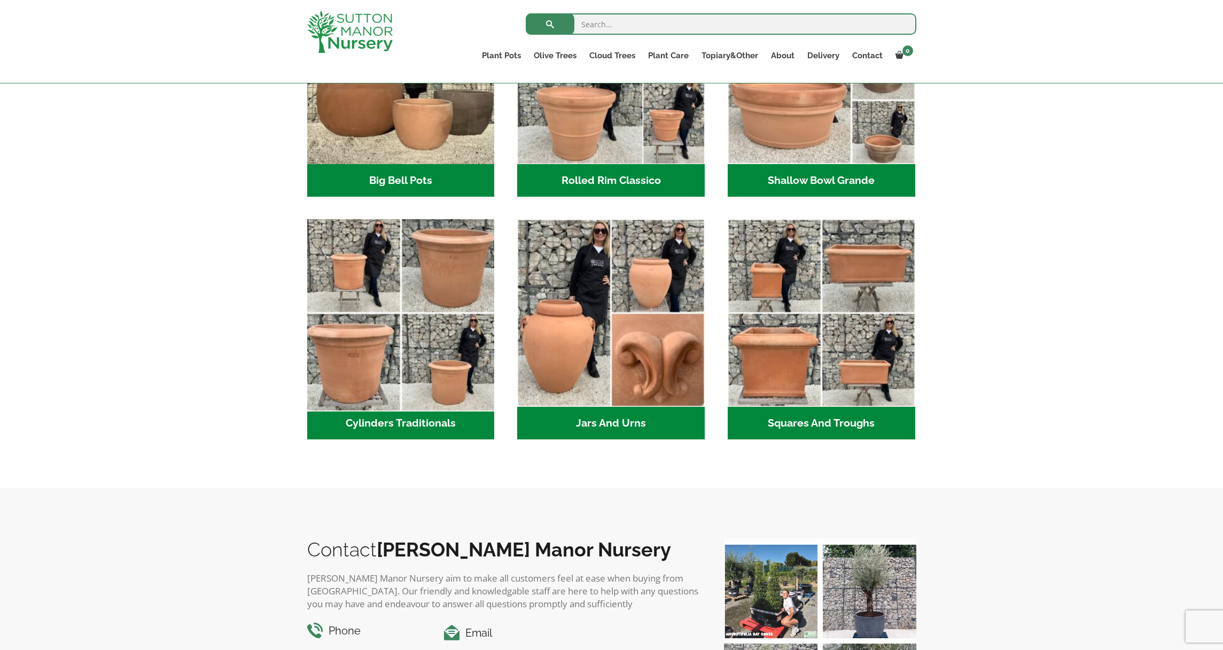
scroll to position [450, 0]
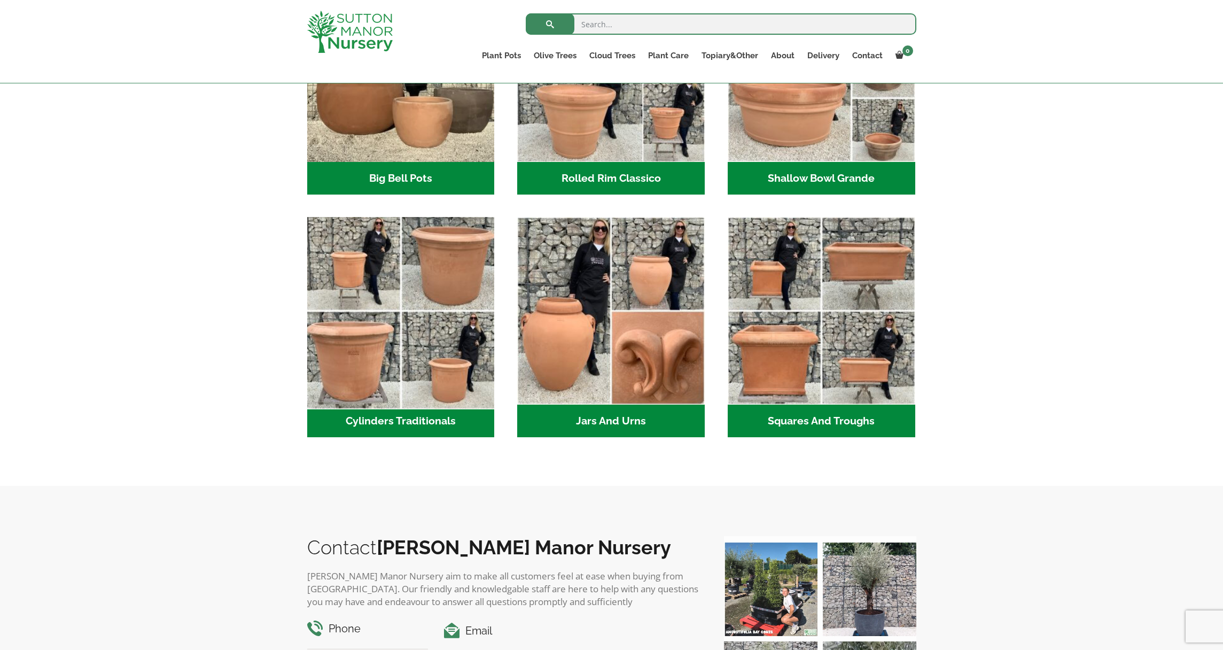
click at [449, 268] on img "Visit product category Cylinders Traditionals" at bounding box center [400, 311] width 197 height 197
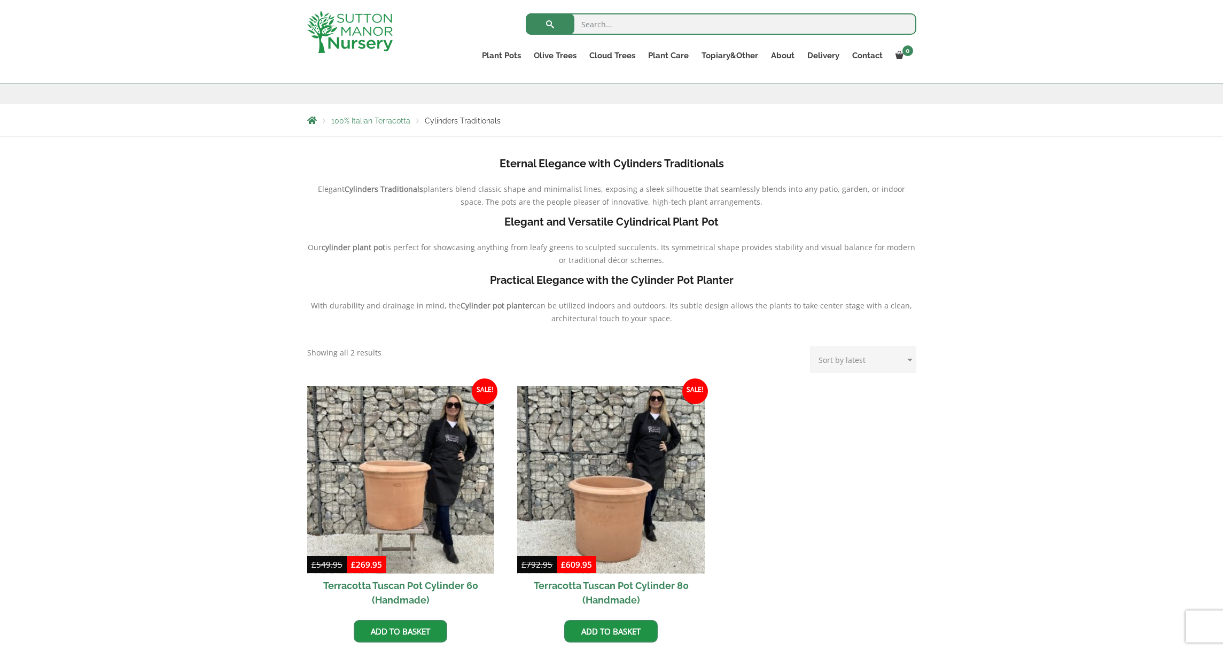
scroll to position [267, 0]
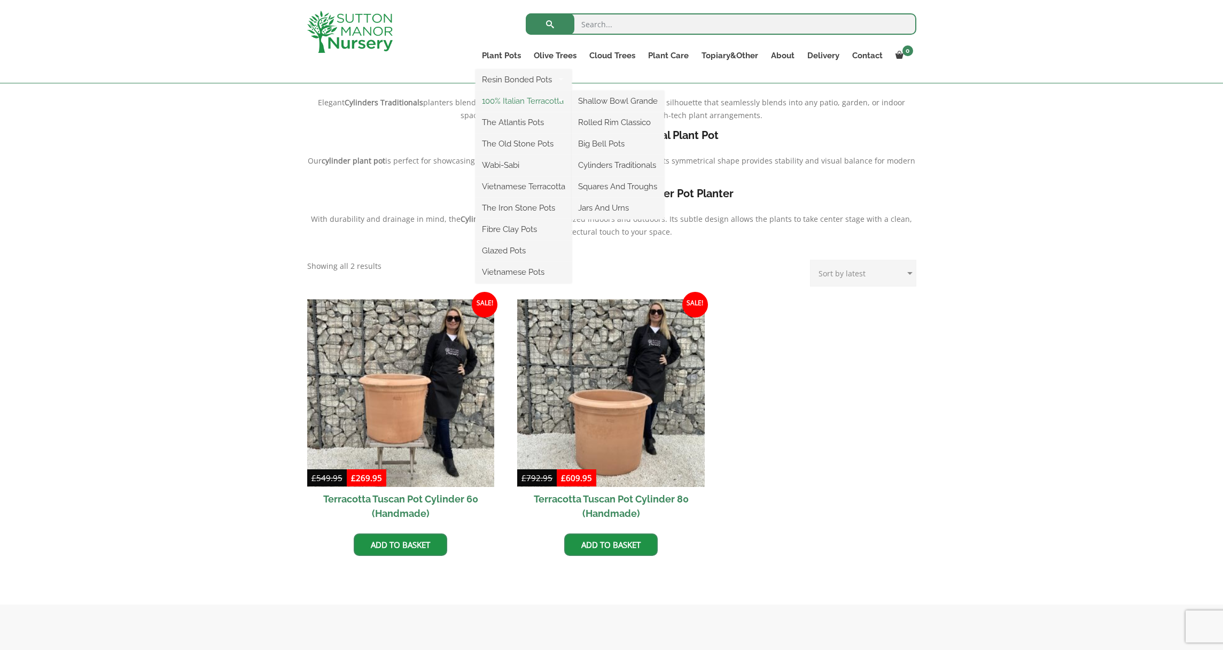
click at [508, 102] on link "100% Italian Terracotta" at bounding box center [524, 101] width 96 height 16
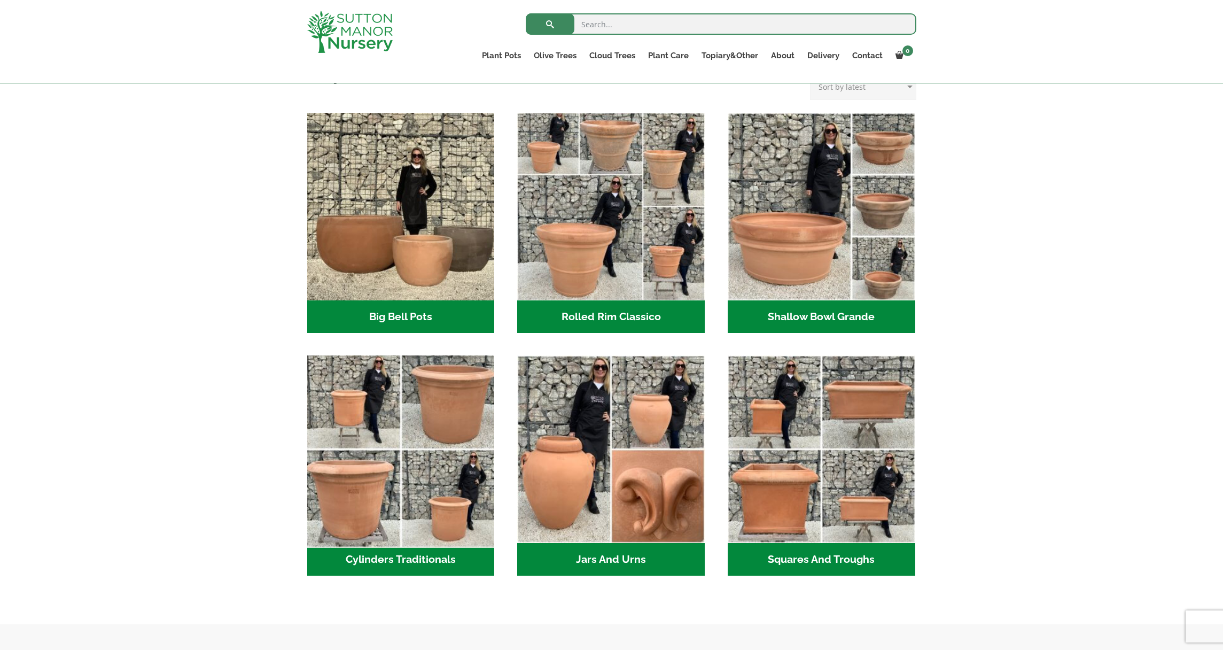
scroll to position [339, 0]
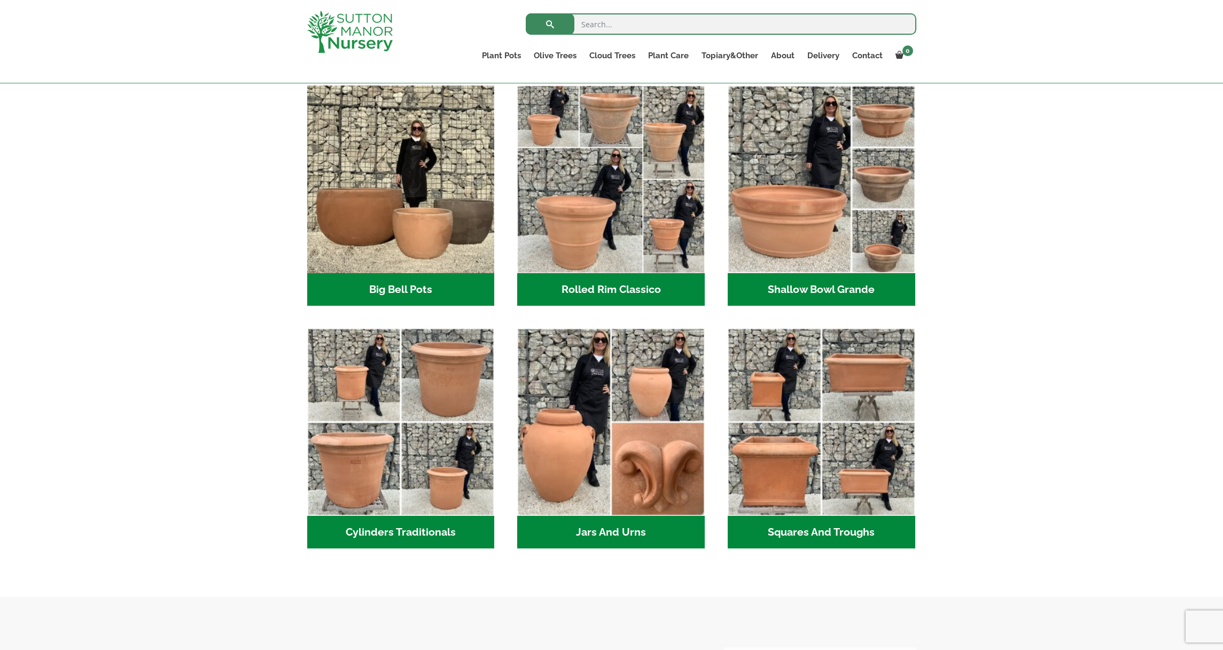
click at [347, 530] on h2 "Cylinders Traditionals (2)" at bounding box center [401, 532] width 188 height 33
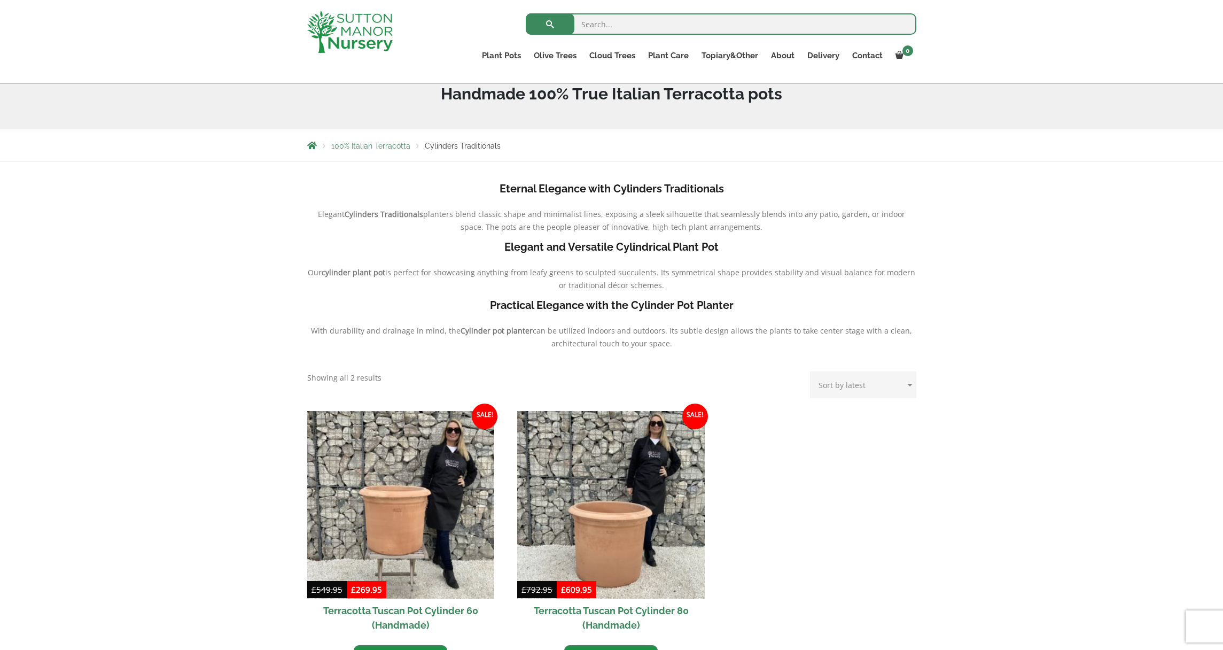
scroll to position [158, 0]
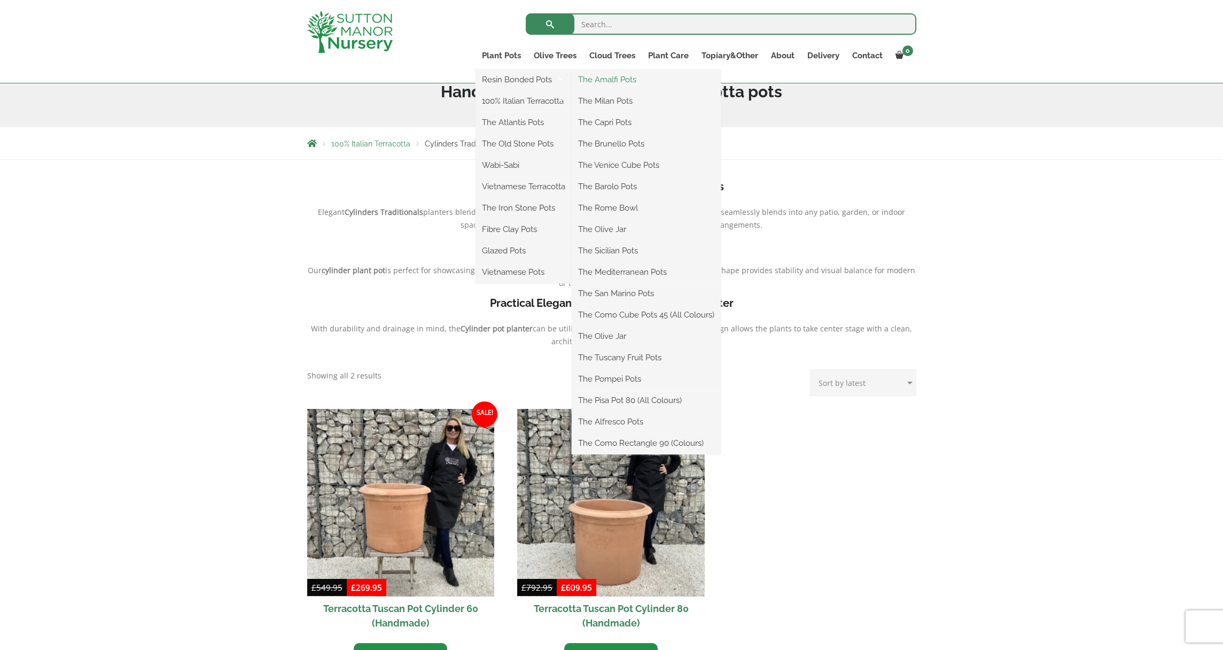
click at [608, 80] on link "The Amalfi Pots" at bounding box center [646, 80] width 149 height 16
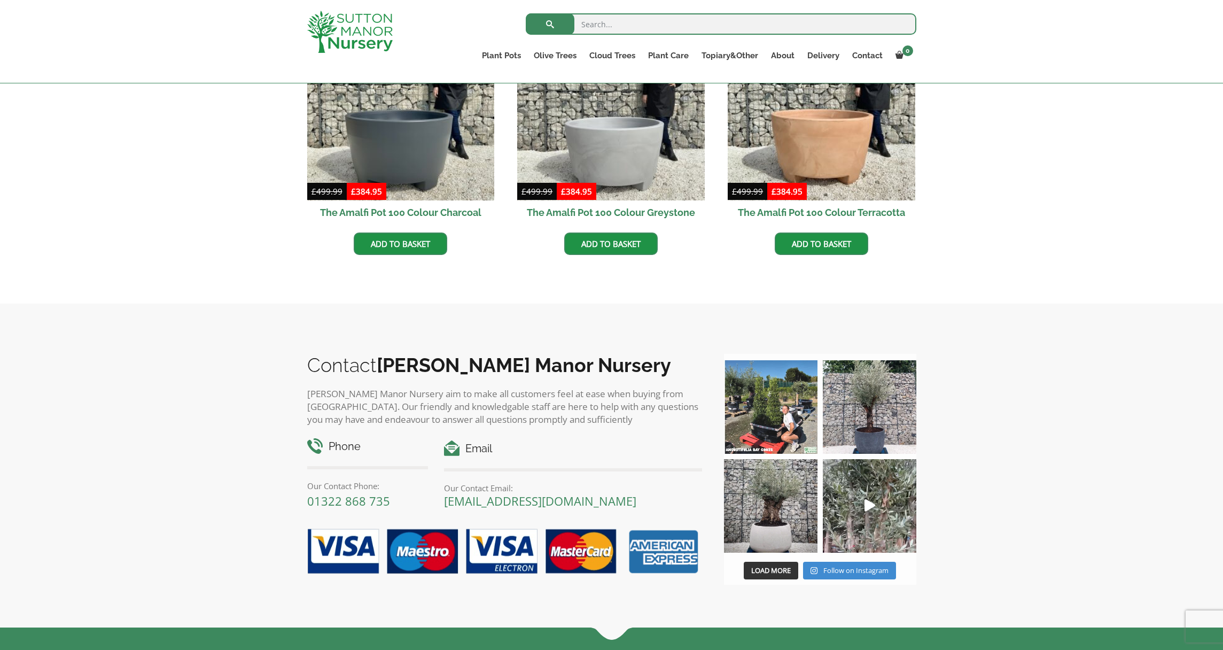
scroll to position [297, 0]
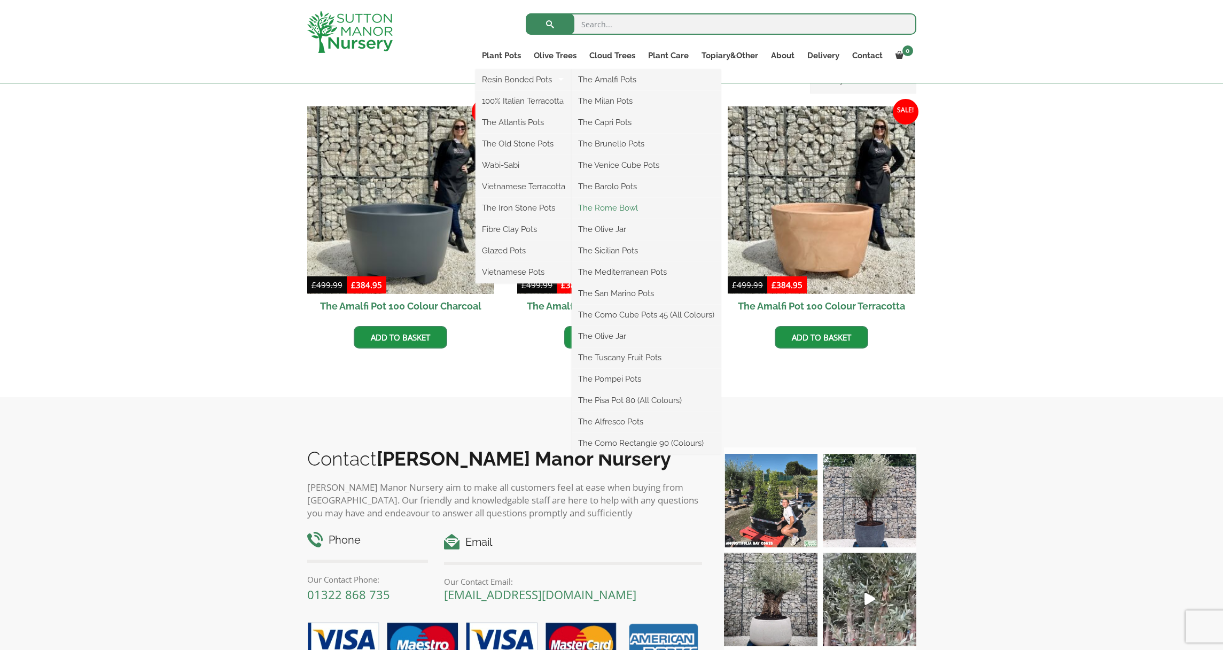
click at [618, 206] on link "The Rome Bowl" at bounding box center [646, 208] width 149 height 16
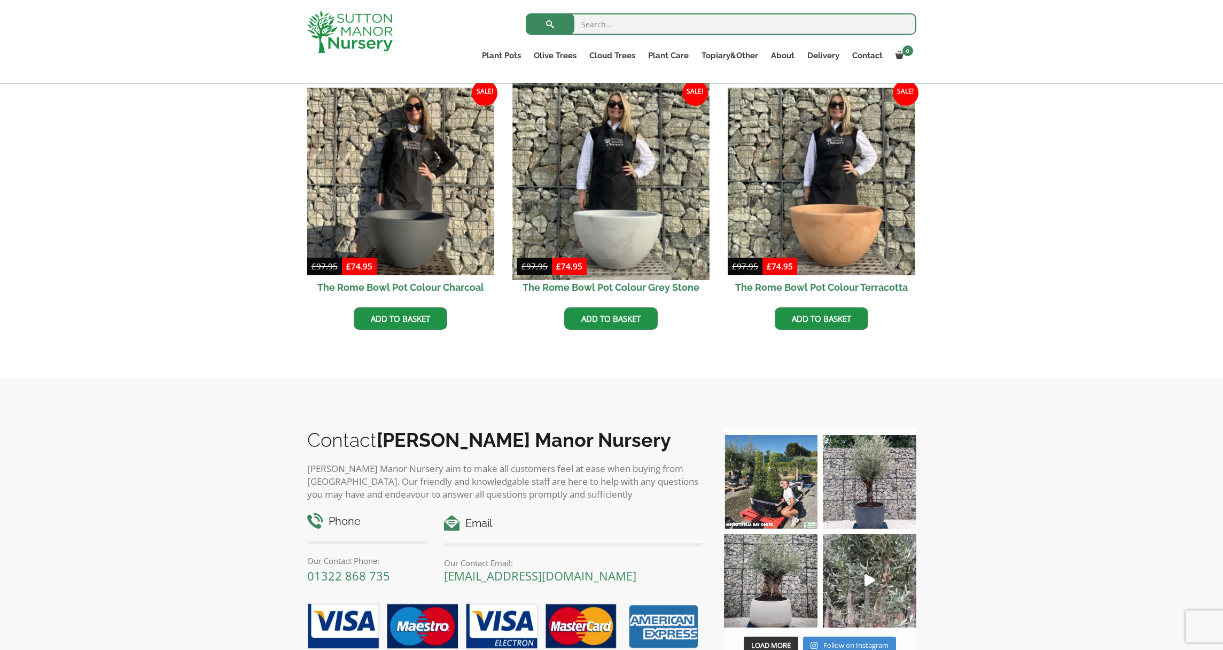
scroll to position [336, 0]
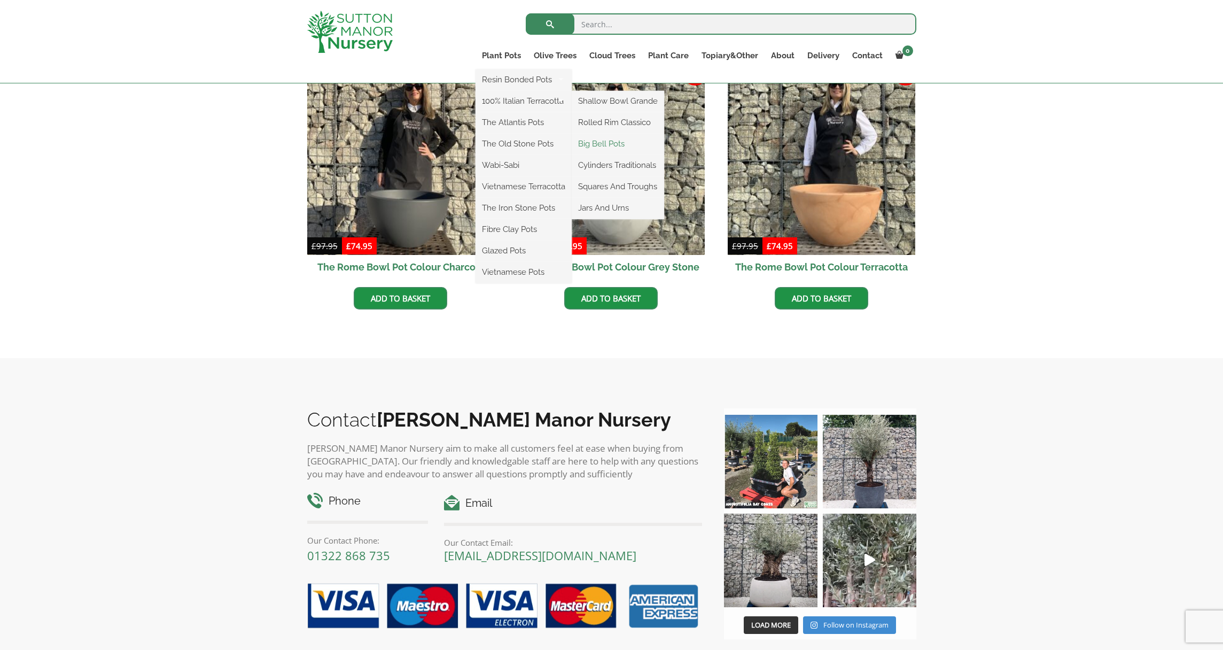
click at [605, 146] on link "Big Bell Pots" at bounding box center [618, 144] width 92 height 16
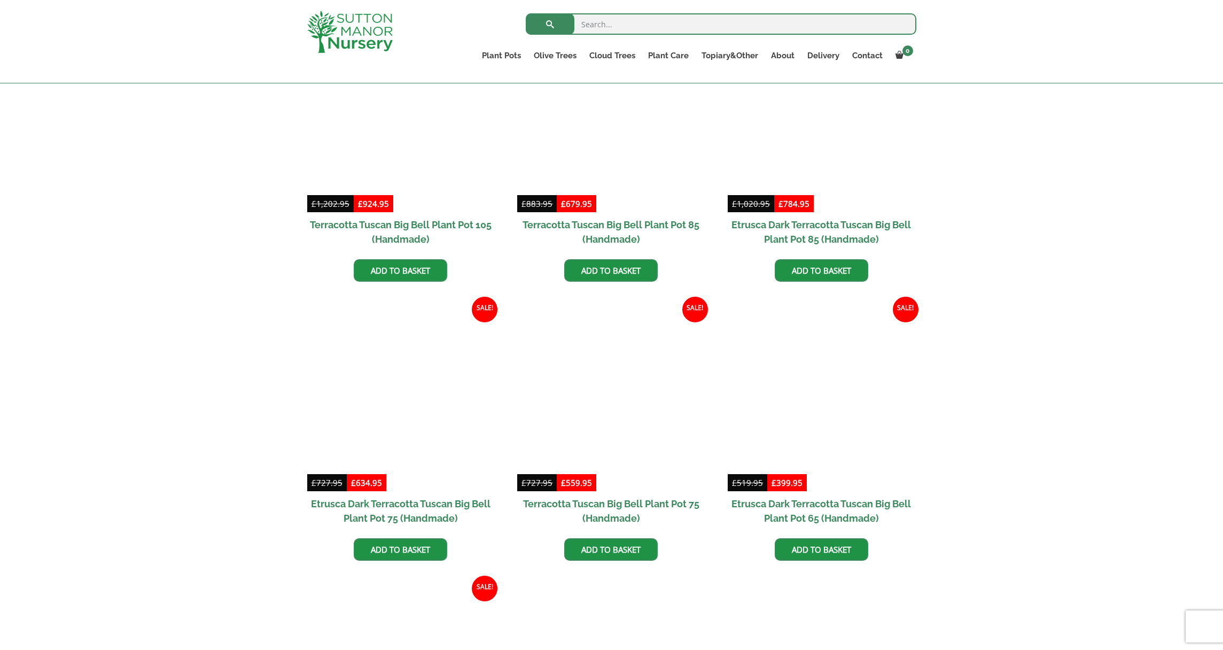
scroll to position [608, 0]
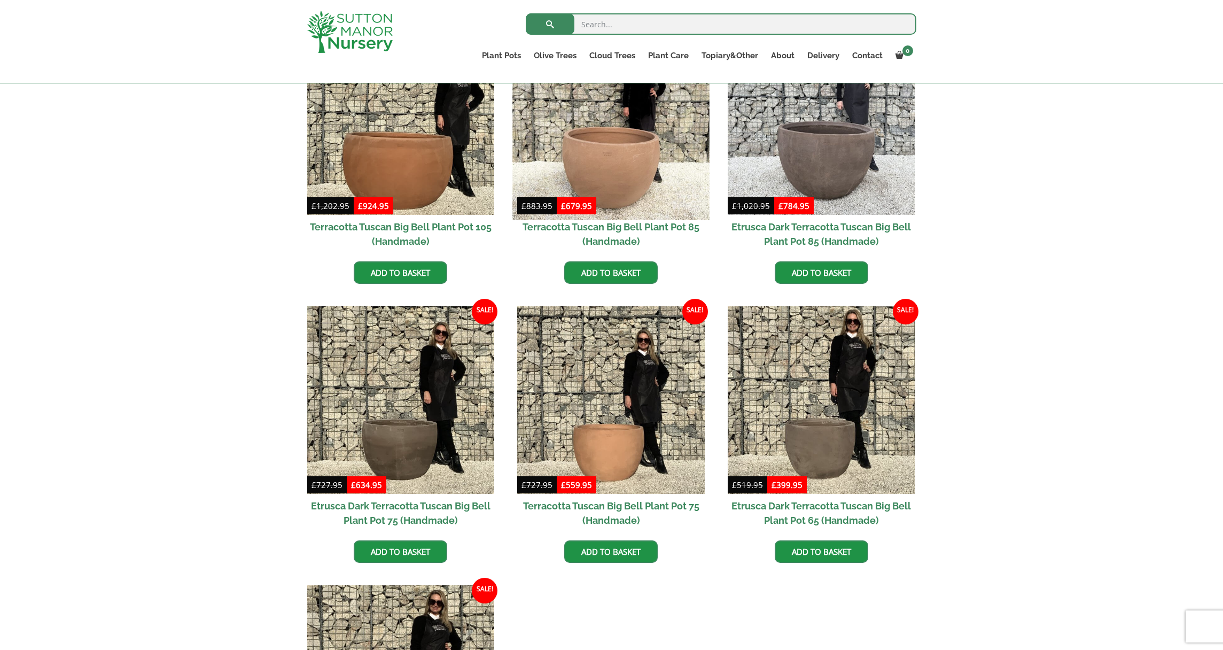
click at [605, 161] on img at bounding box center [611, 121] width 197 height 197
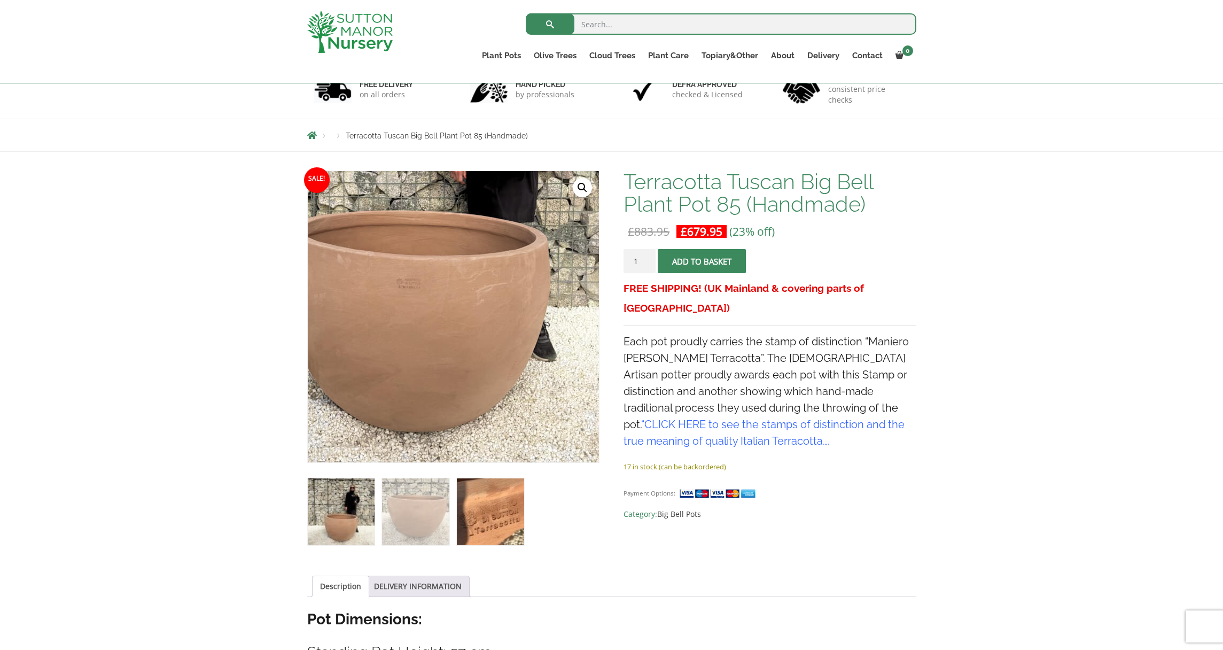
scroll to position [114, 0]
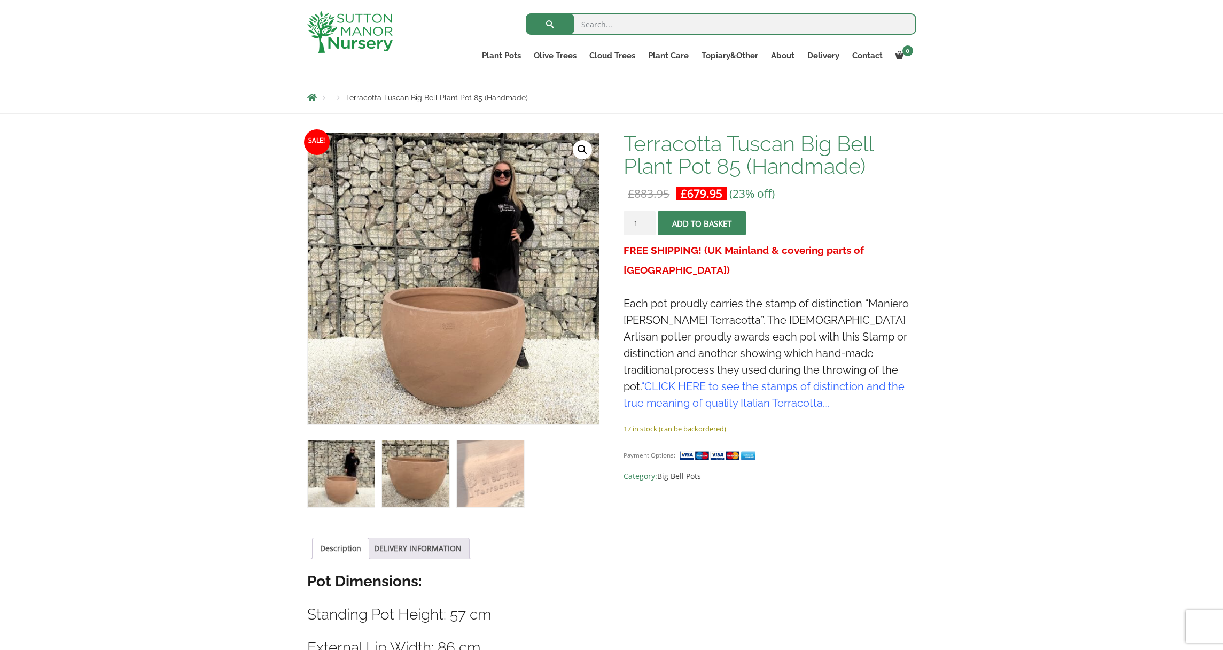
click at [443, 477] on img at bounding box center [415, 473] width 67 height 67
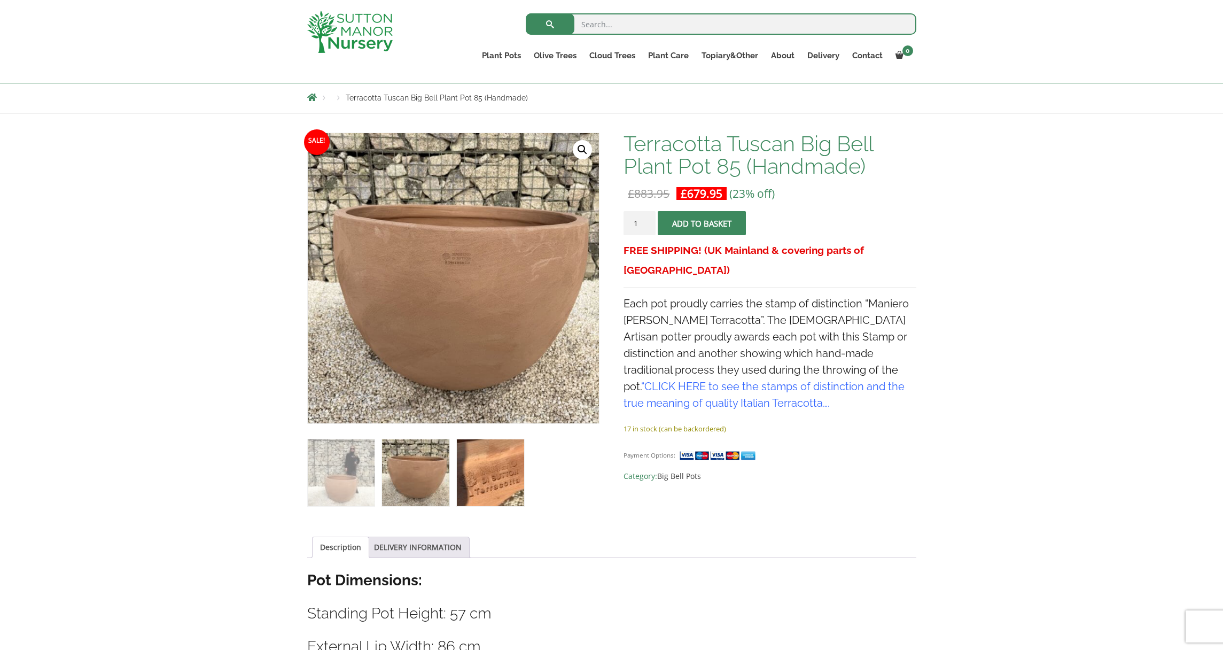
click at [498, 477] on img at bounding box center [490, 472] width 67 height 67
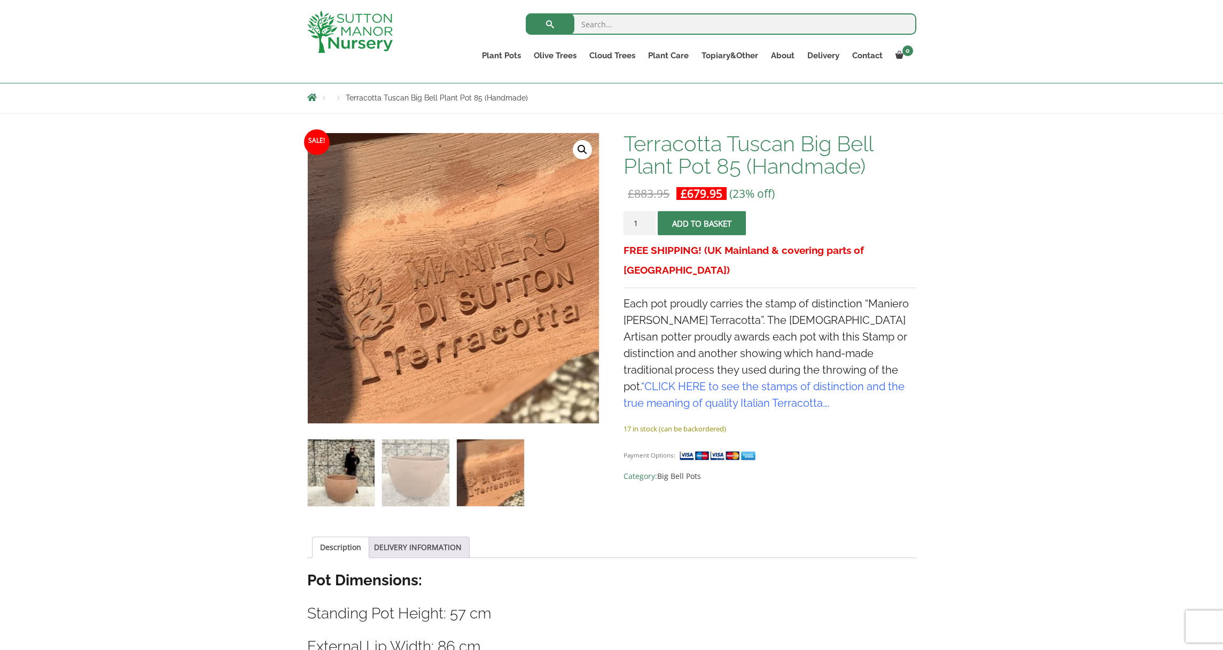
click at [373, 479] on img at bounding box center [341, 472] width 67 height 67
